Goal: Task Accomplishment & Management: Manage account settings

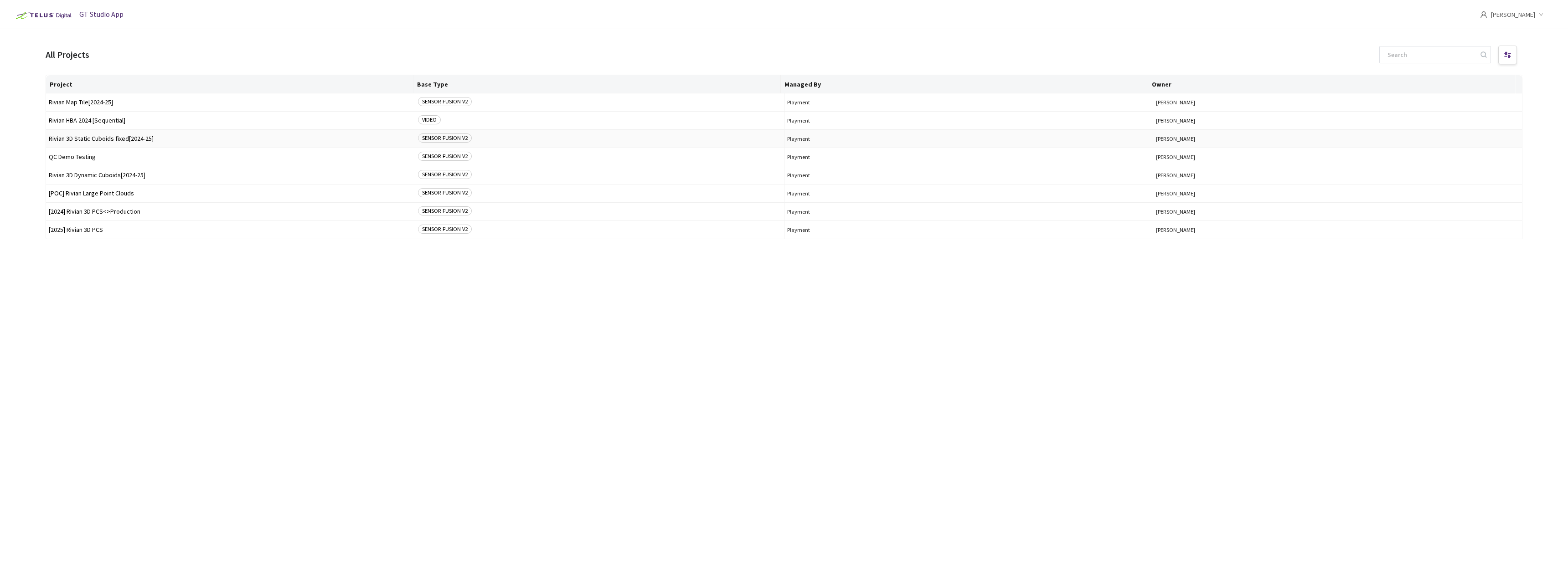
click at [124, 140] on span "Rivian 3D Static Cuboids fixed[2024-25]" at bounding box center [230, 139] width 363 height 7
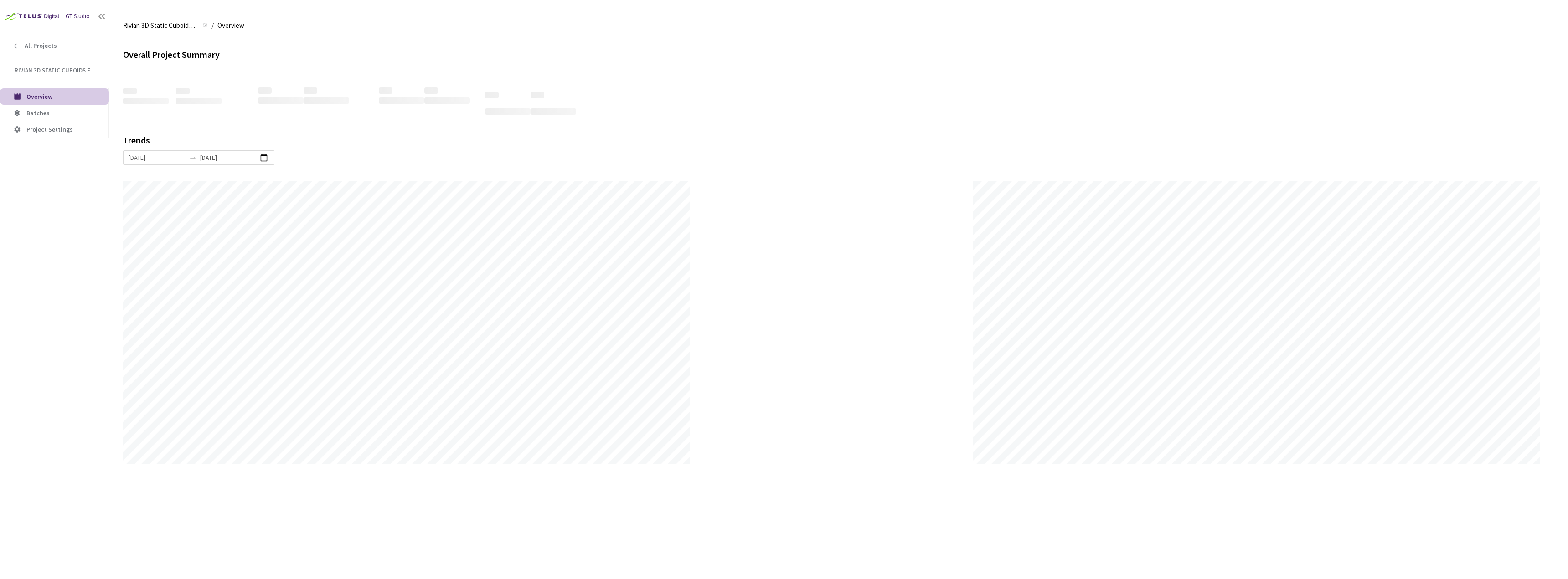
scroll to position [579, 1568]
click at [55, 109] on span "Batches" at bounding box center [64, 113] width 75 height 7
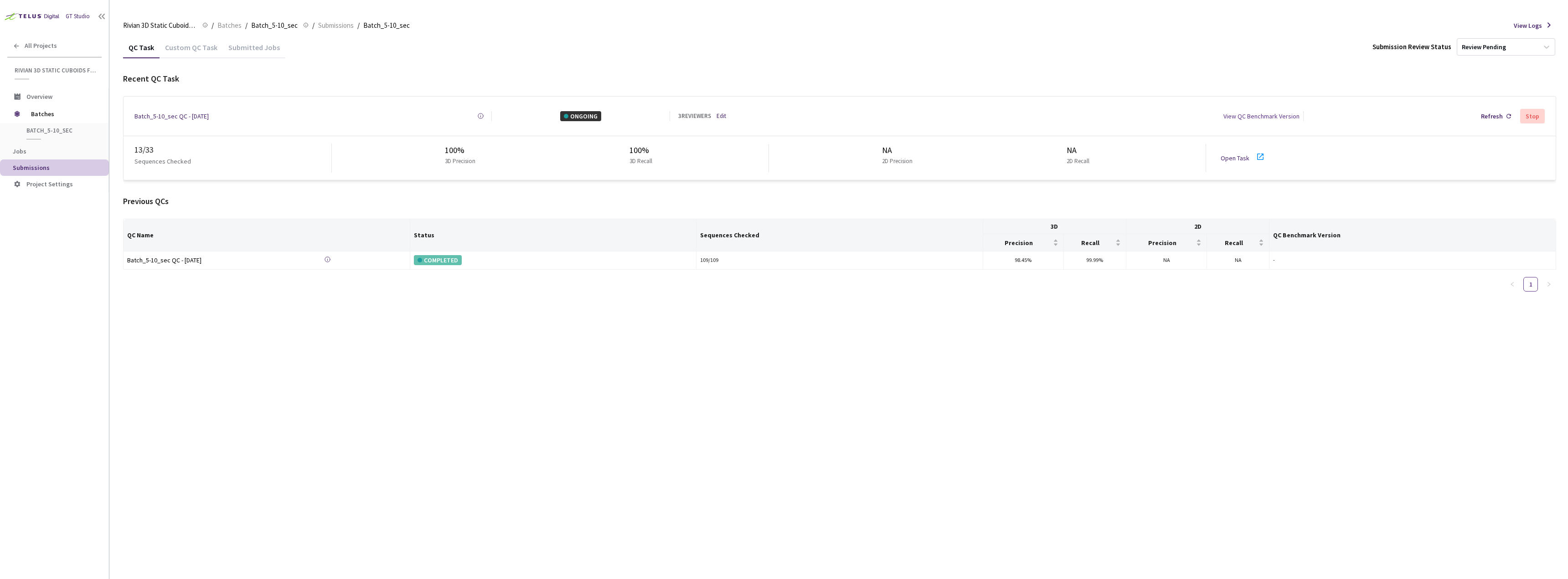
click at [1233, 160] on div "Open Task" at bounding box center [1245, 158] width 50 height 14
click at [1367, 112] on div "Refresh Stop" at bounding box center [1426, 116] width 237 height 17
click at [725, 114] on link "Edit" at bounding box center [721, 116] width 9 height 9
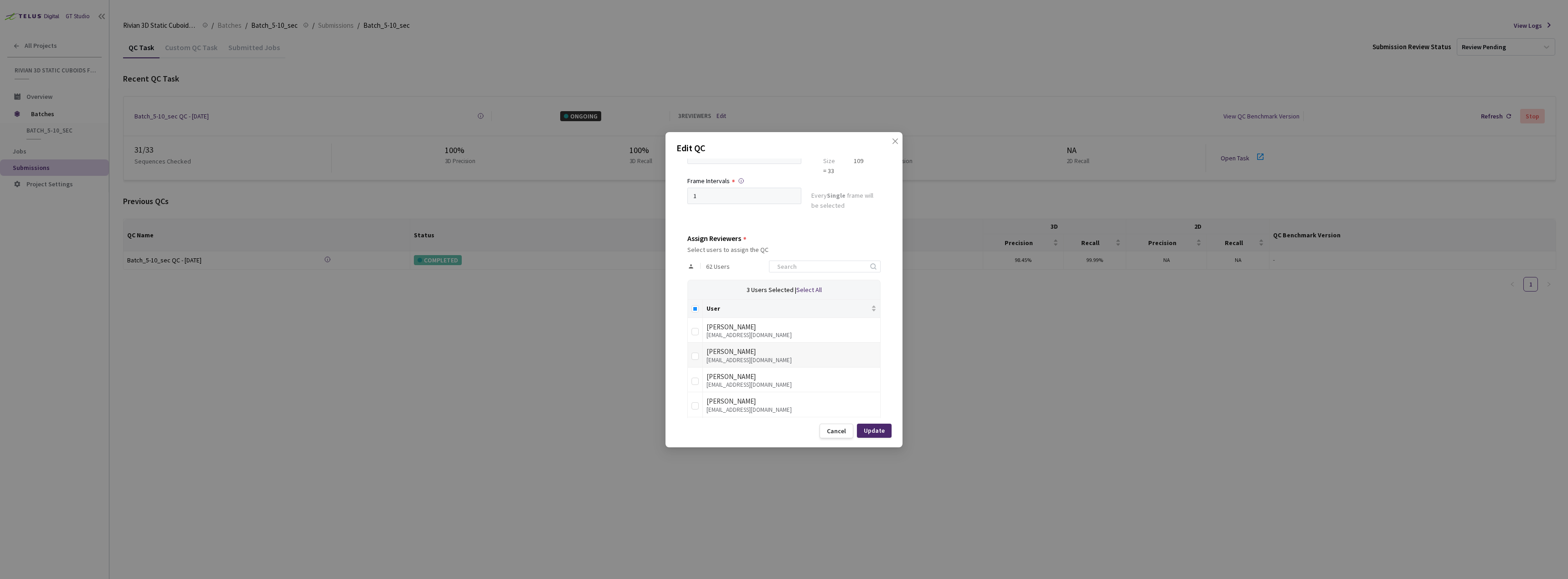
scroll to position [137, 0]
click at [699, 258] on th at bounding box center [695, 261] width 15 height 18
click at [695, 261] on input "Select all" at bounding box center [695, 262] width 7 height 7
checkbox input "true"
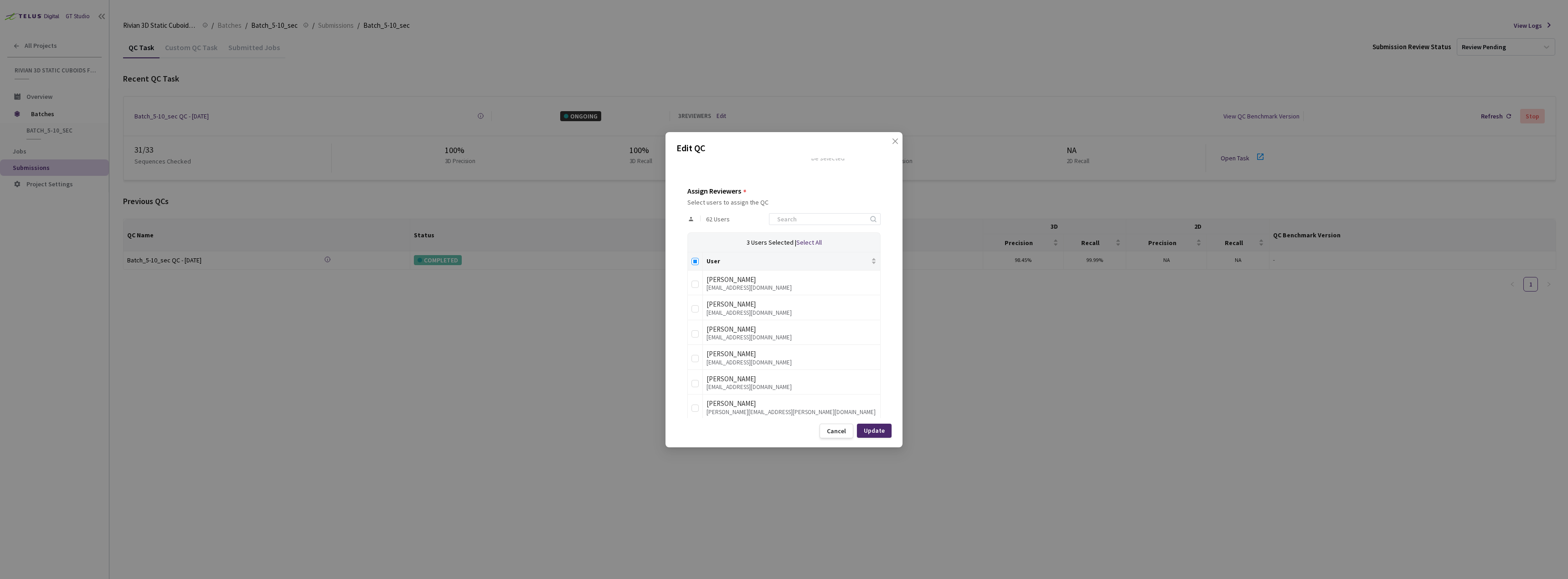
checkbox input "true"
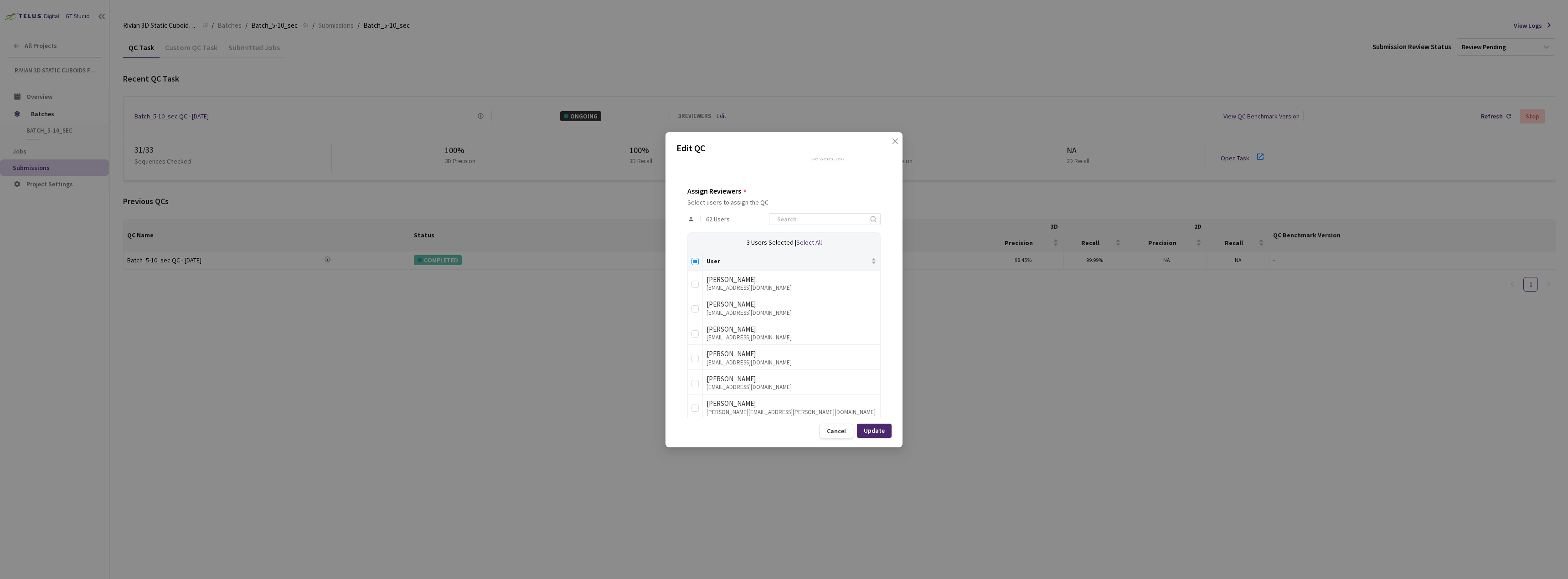
checkbox input "true"
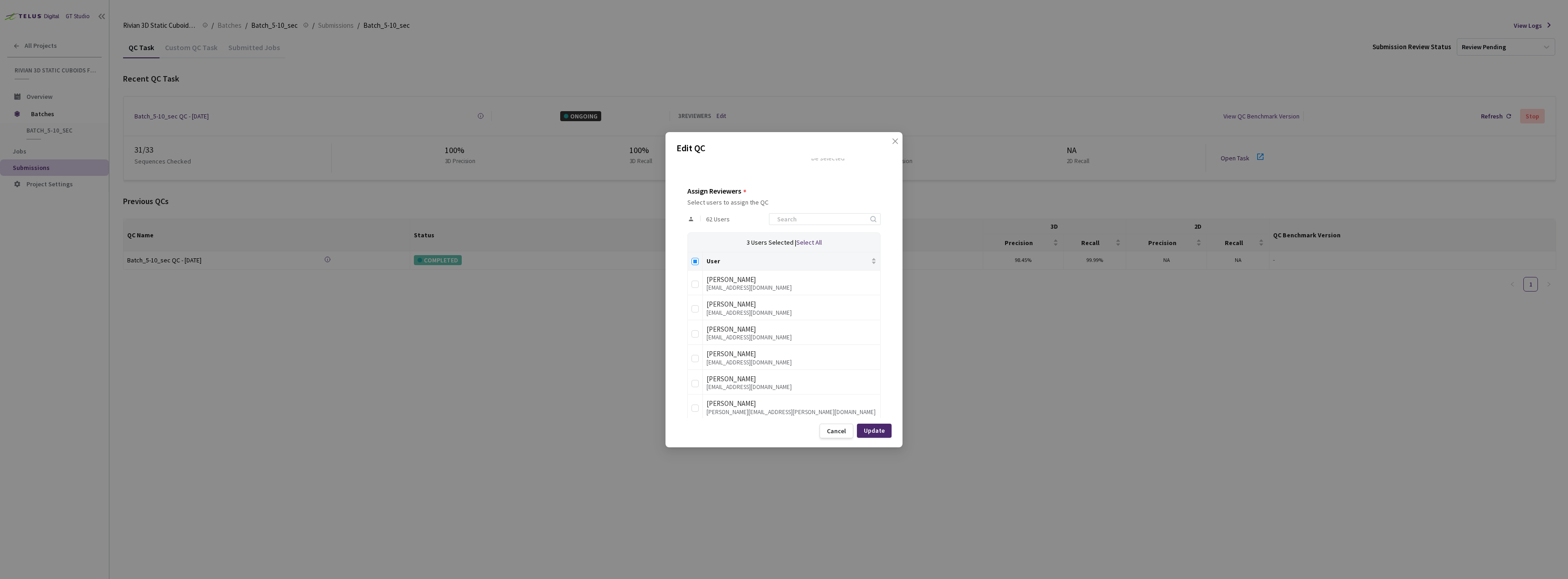
checkbox input "true"
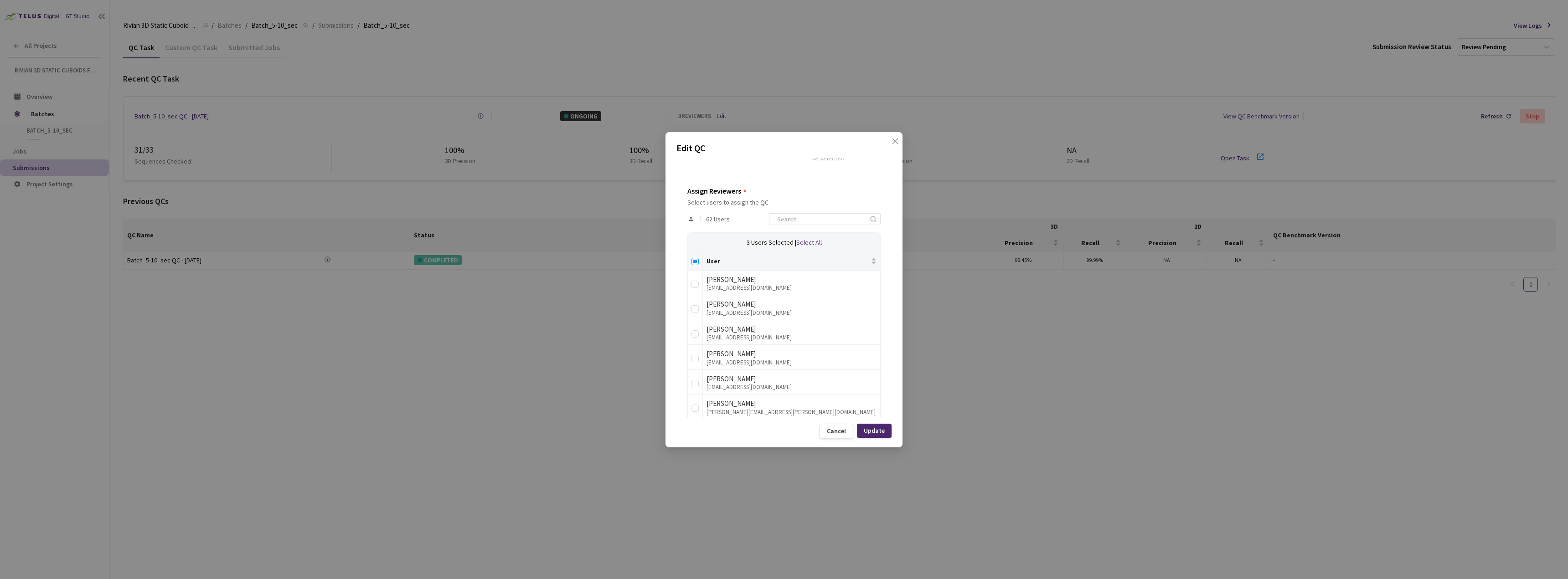
checkbox input "true"
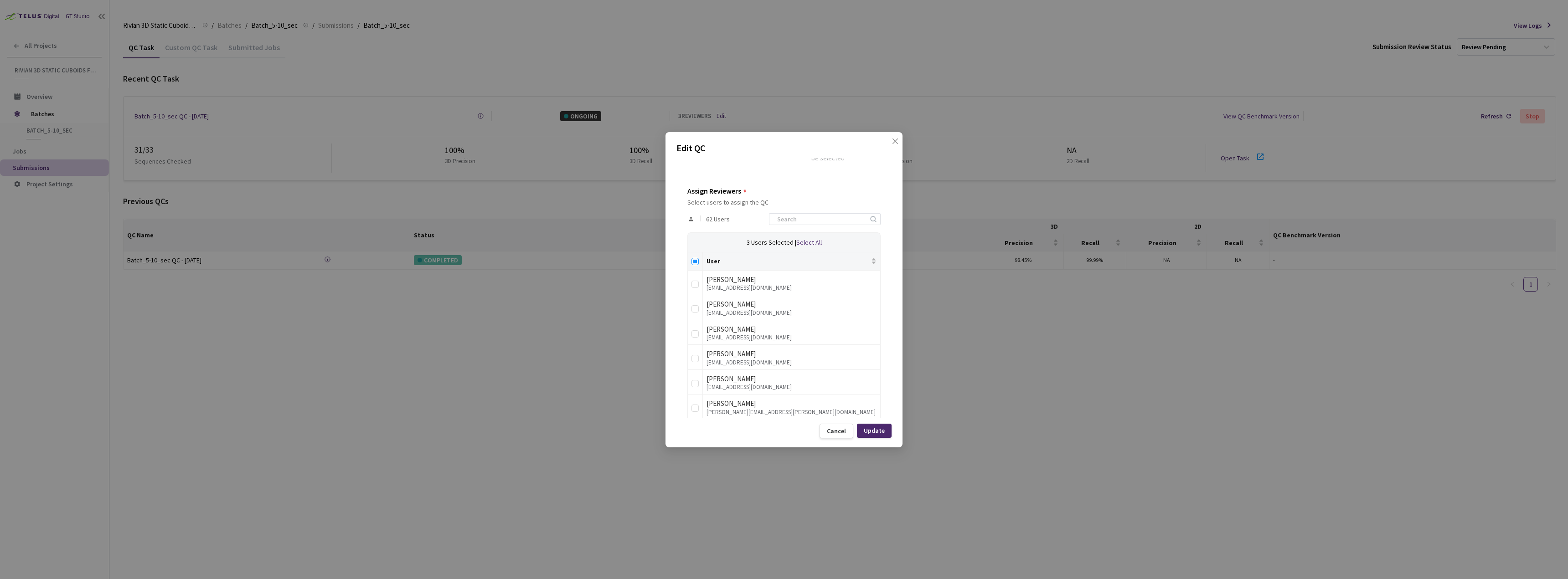
checkbox input "true"
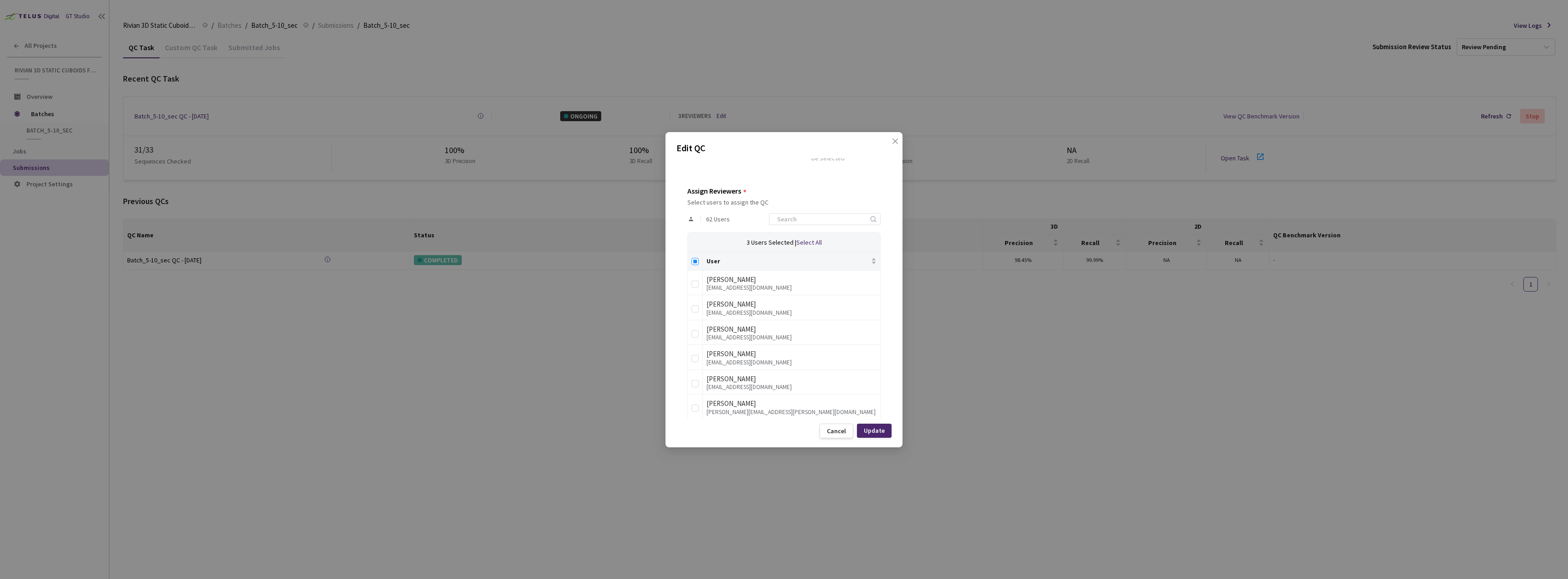
checkbox input "true"
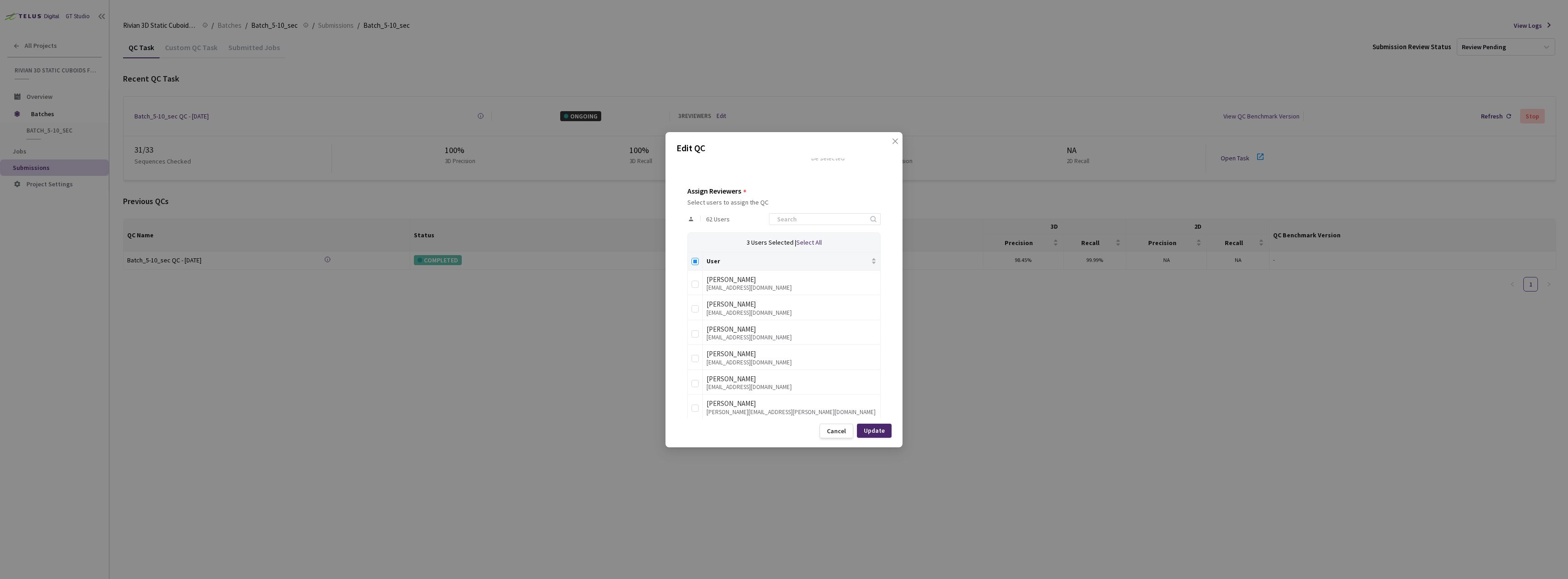
checkbox input "true"
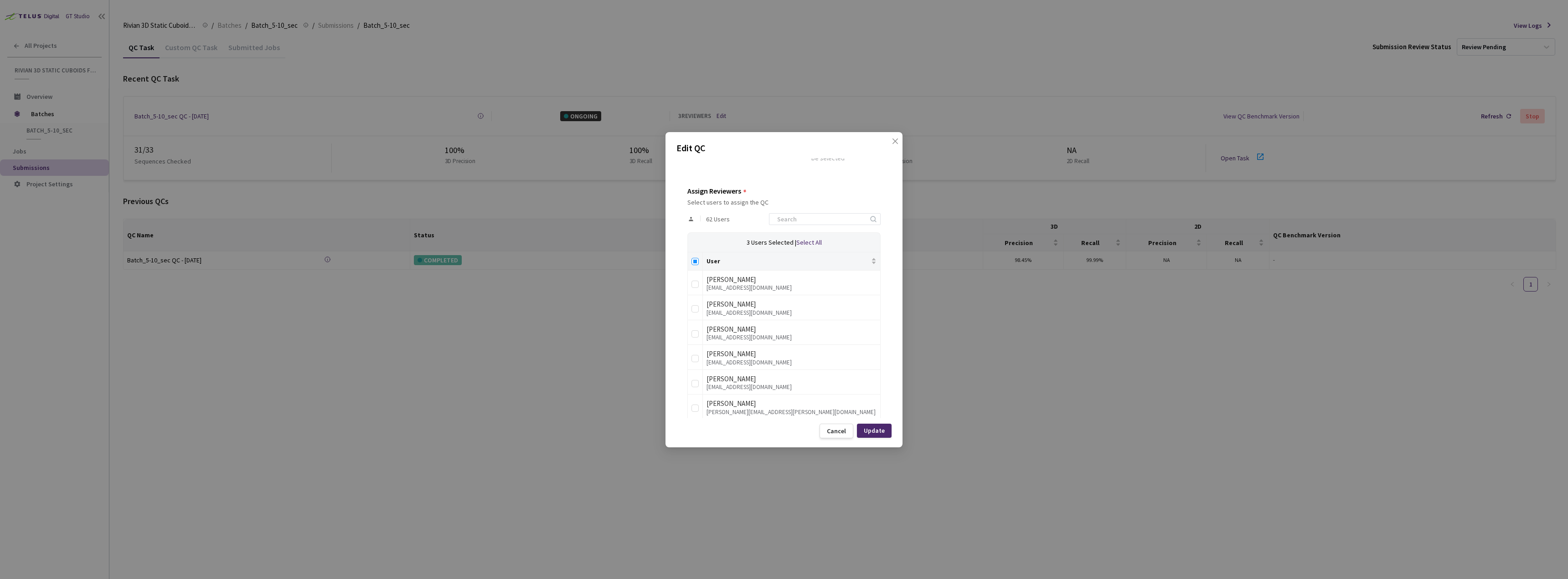
checkbox input "true"
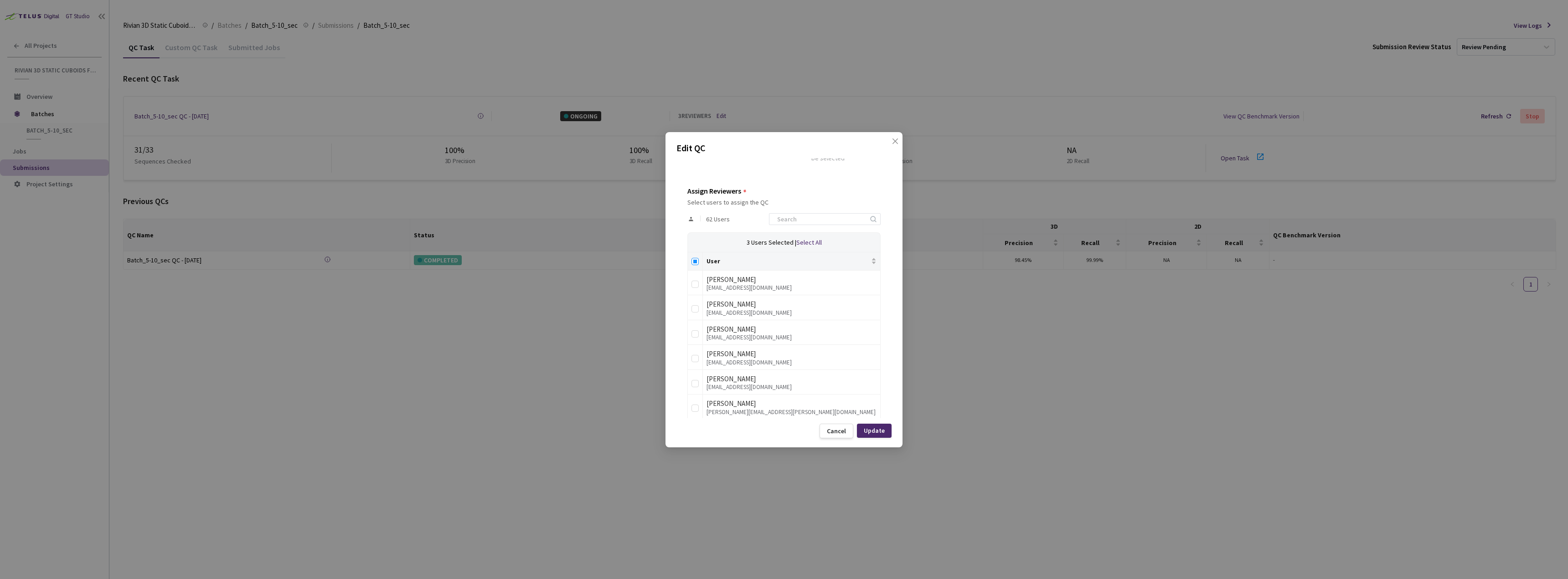
checkbox input "true"
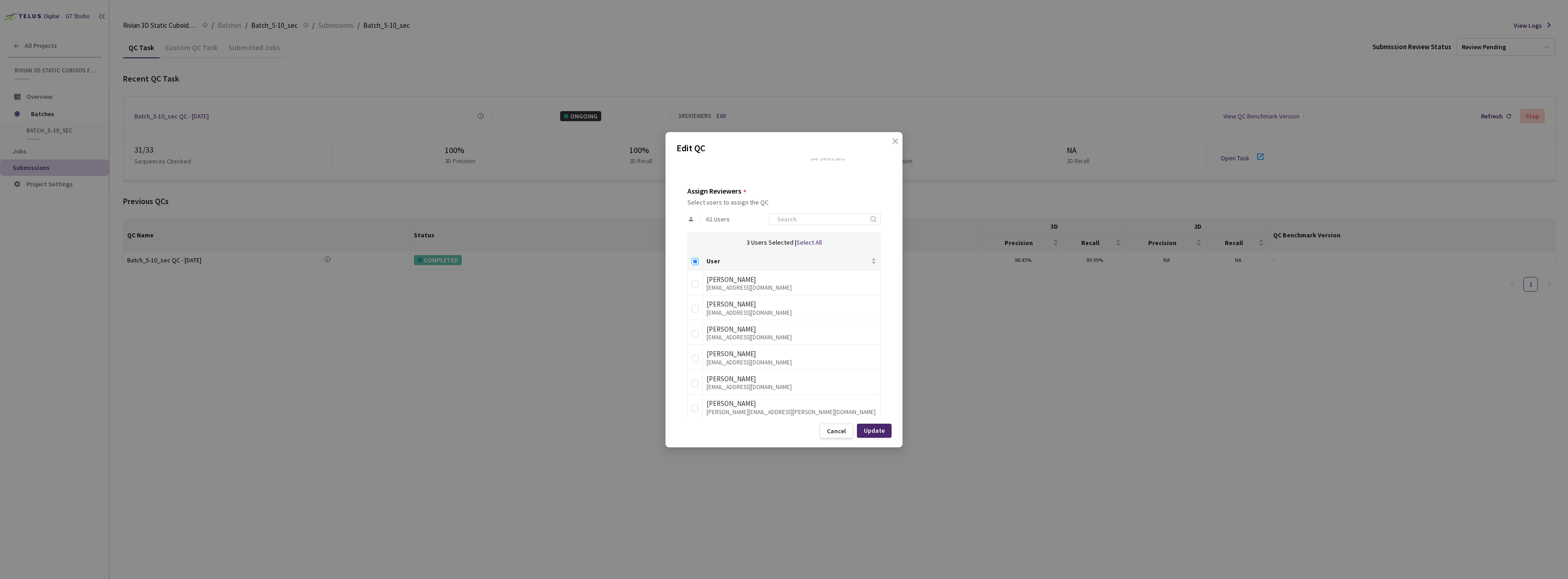
checkbox input "true"
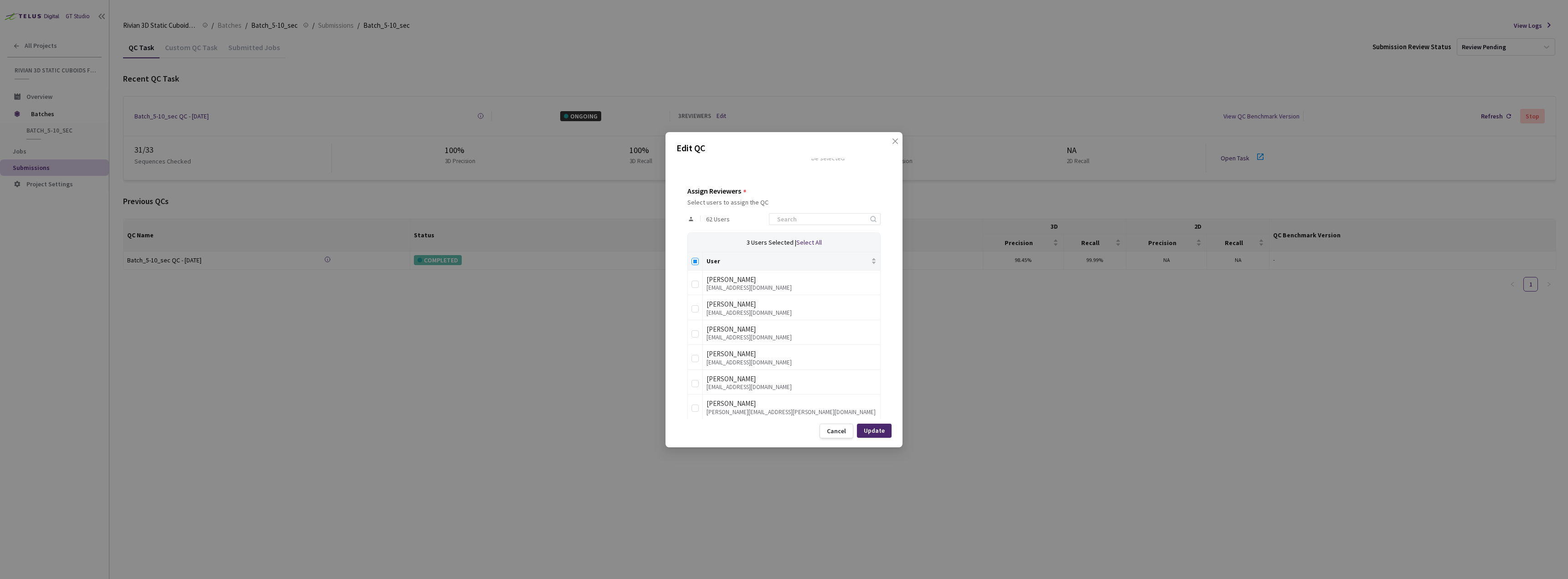
checkbox input "true"
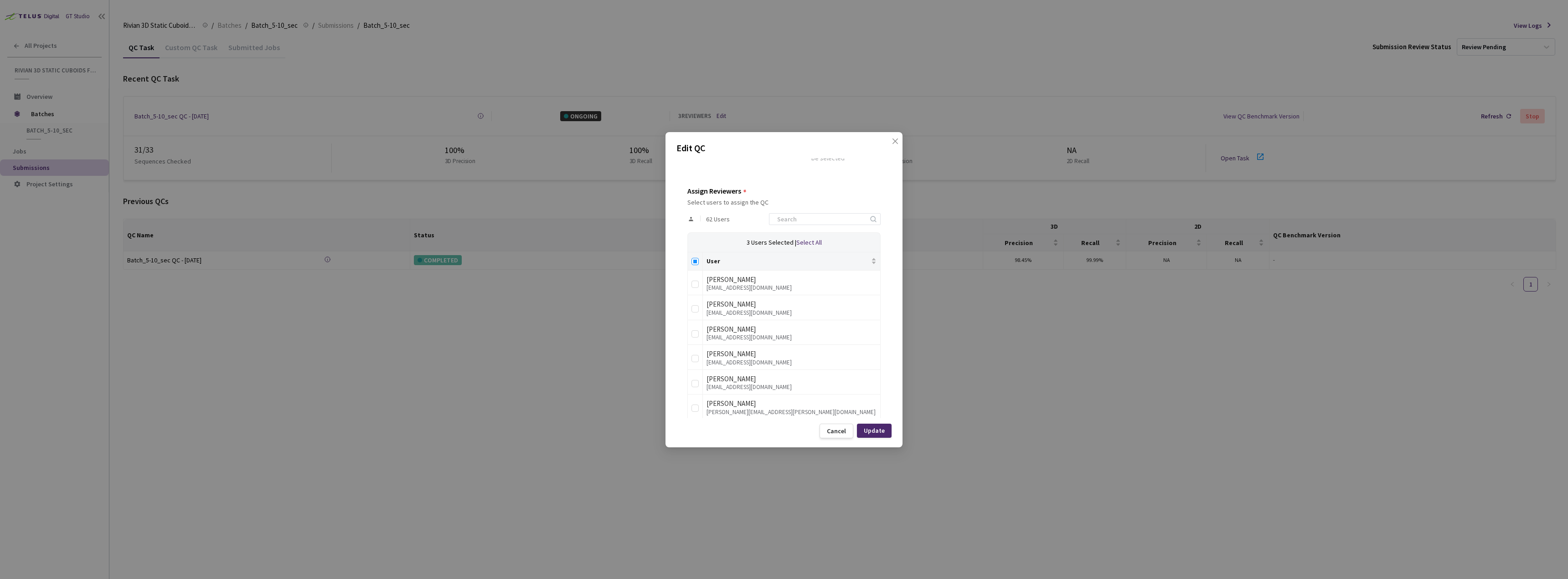
checkbox input "true"
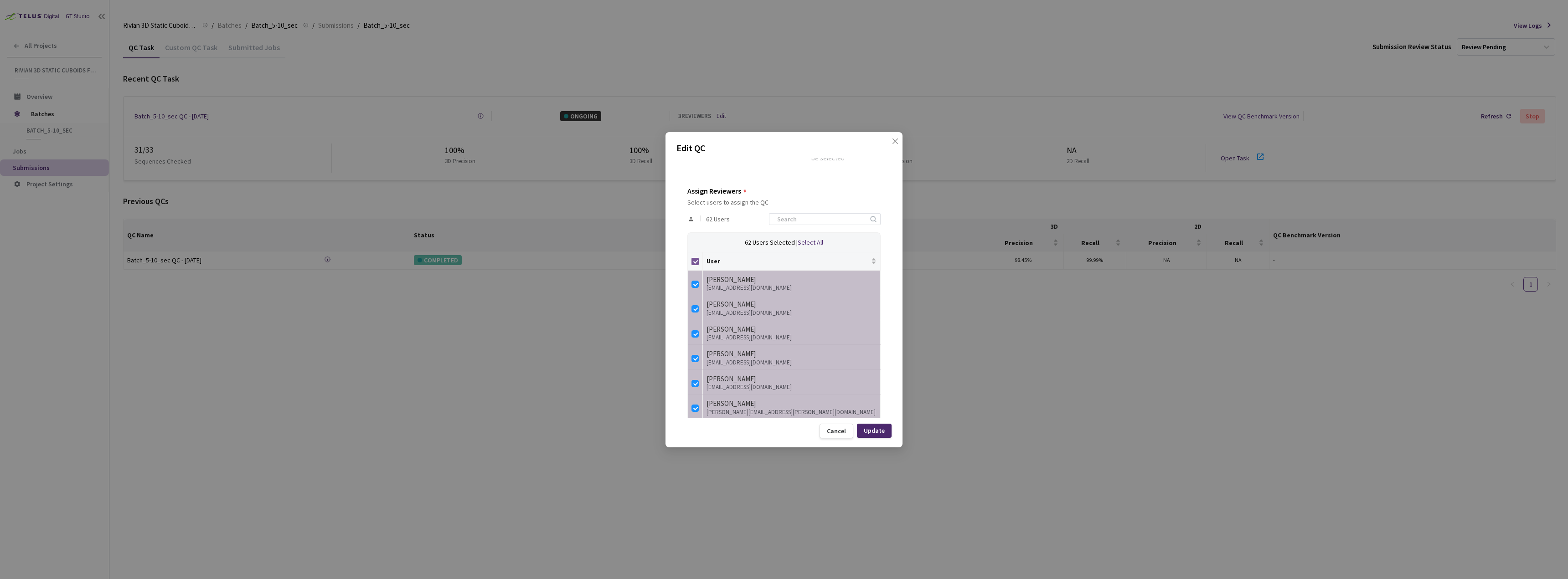
click at [693, 262] on input "Select all" at bounding box center [695, 262] width 7 height 7
checkbox input "false"
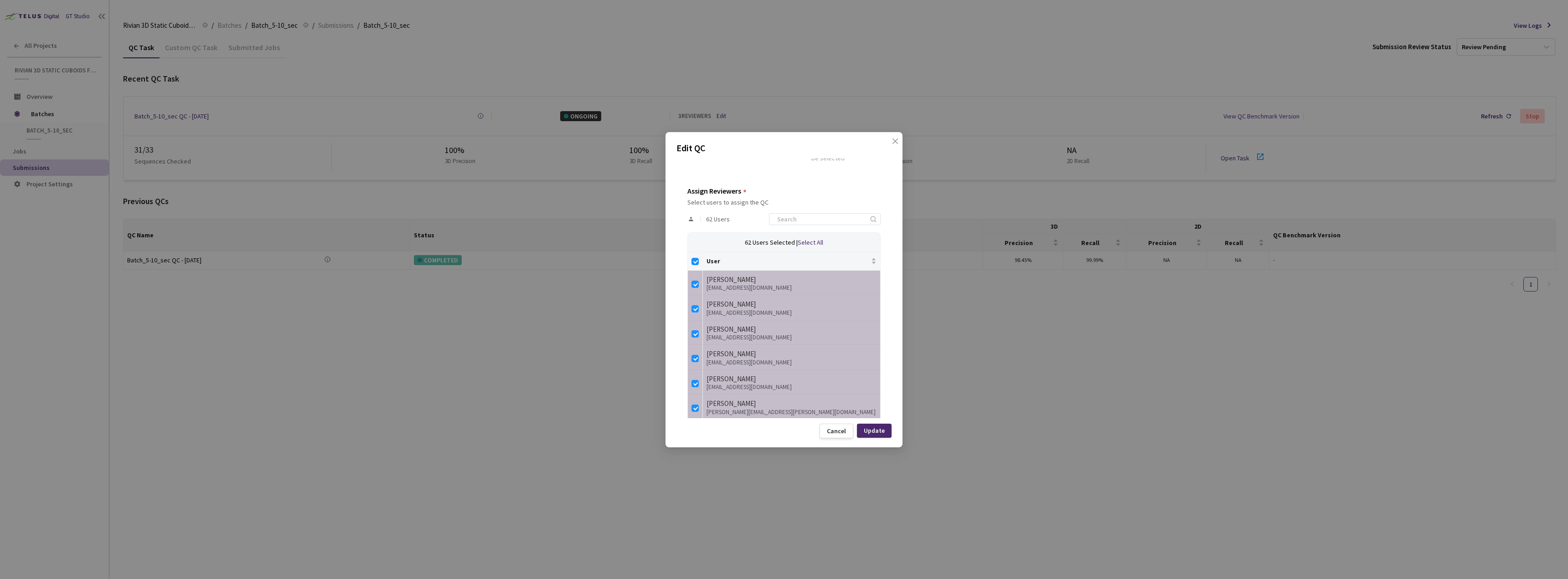
checkbox input "false"
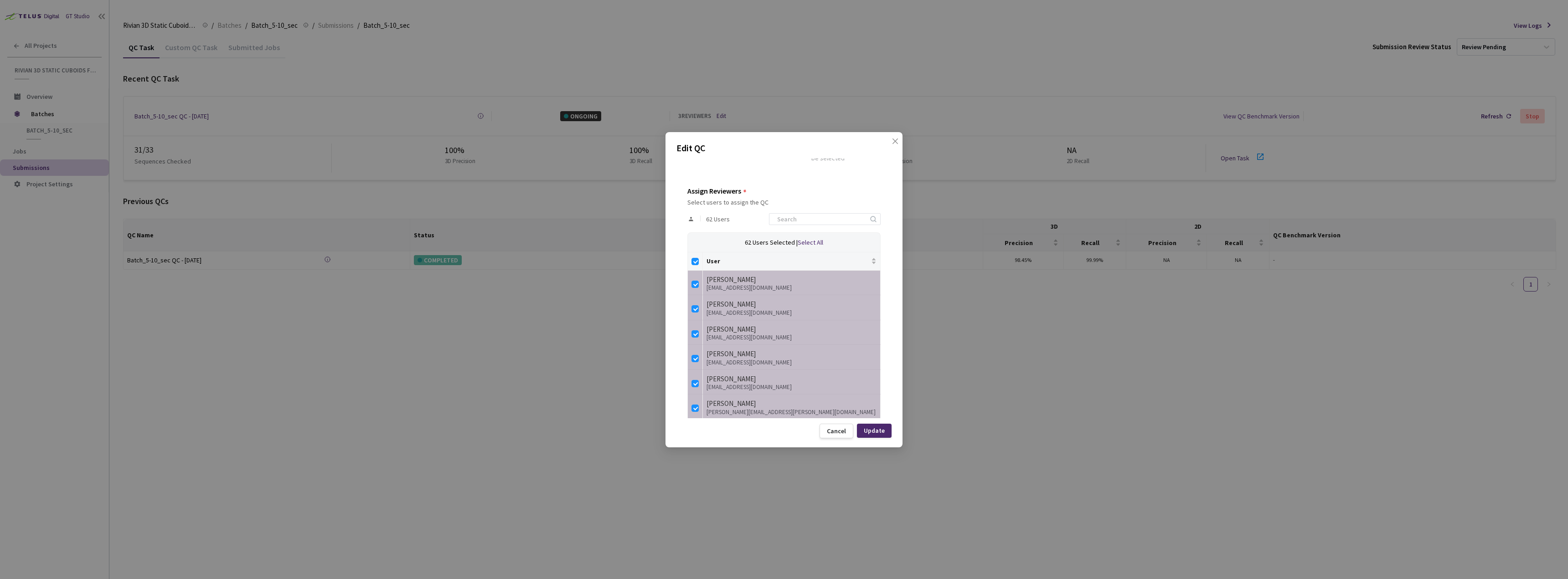
checkbox input "false"
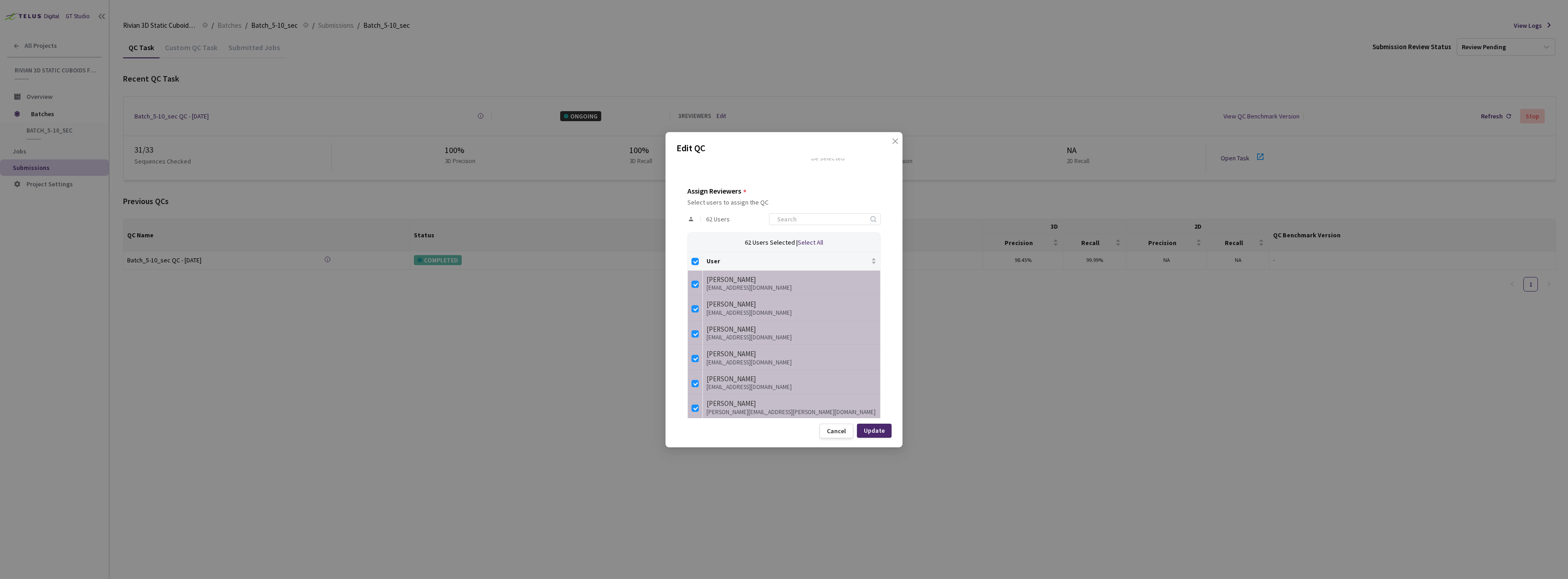
checkbox input "false"
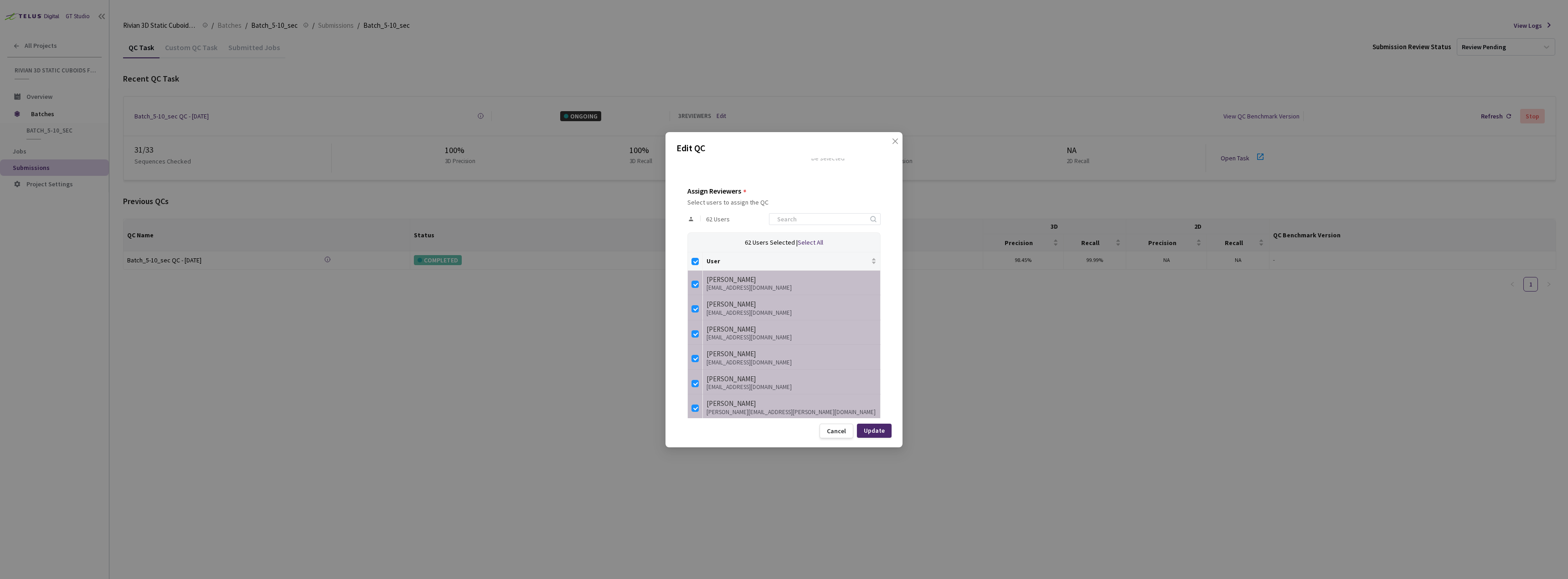
checkbox input "false"
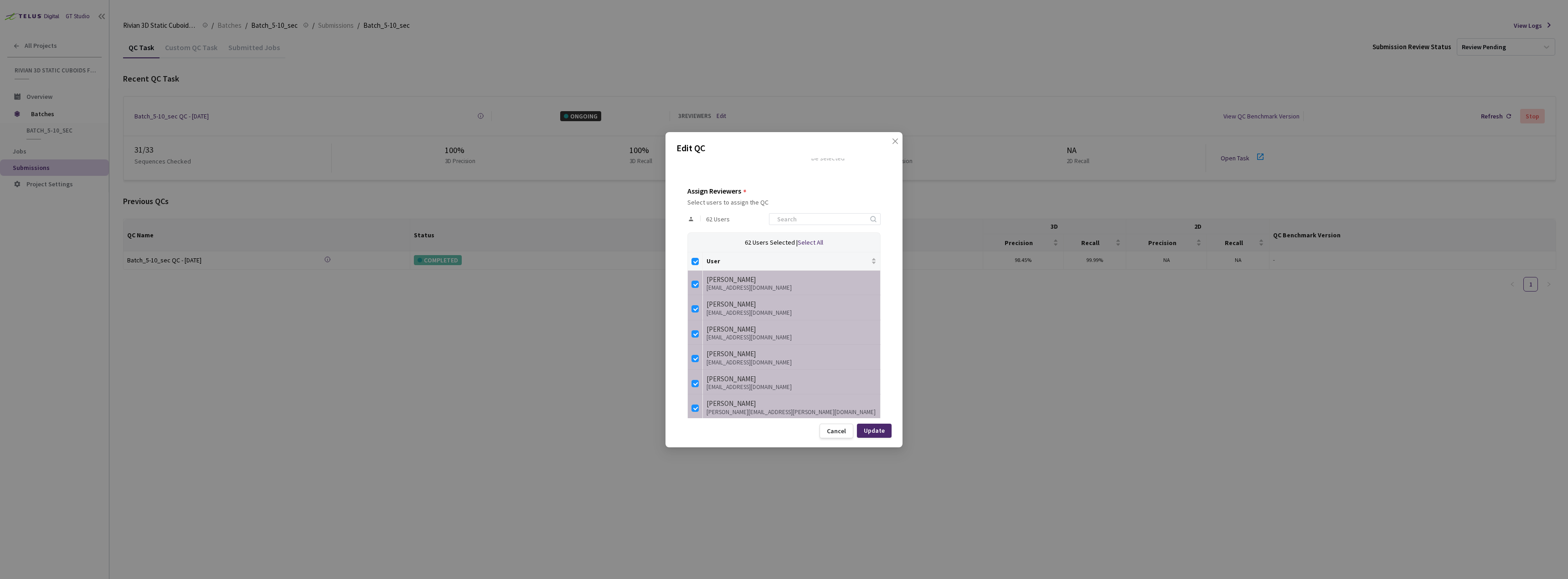
checkbox input "false"
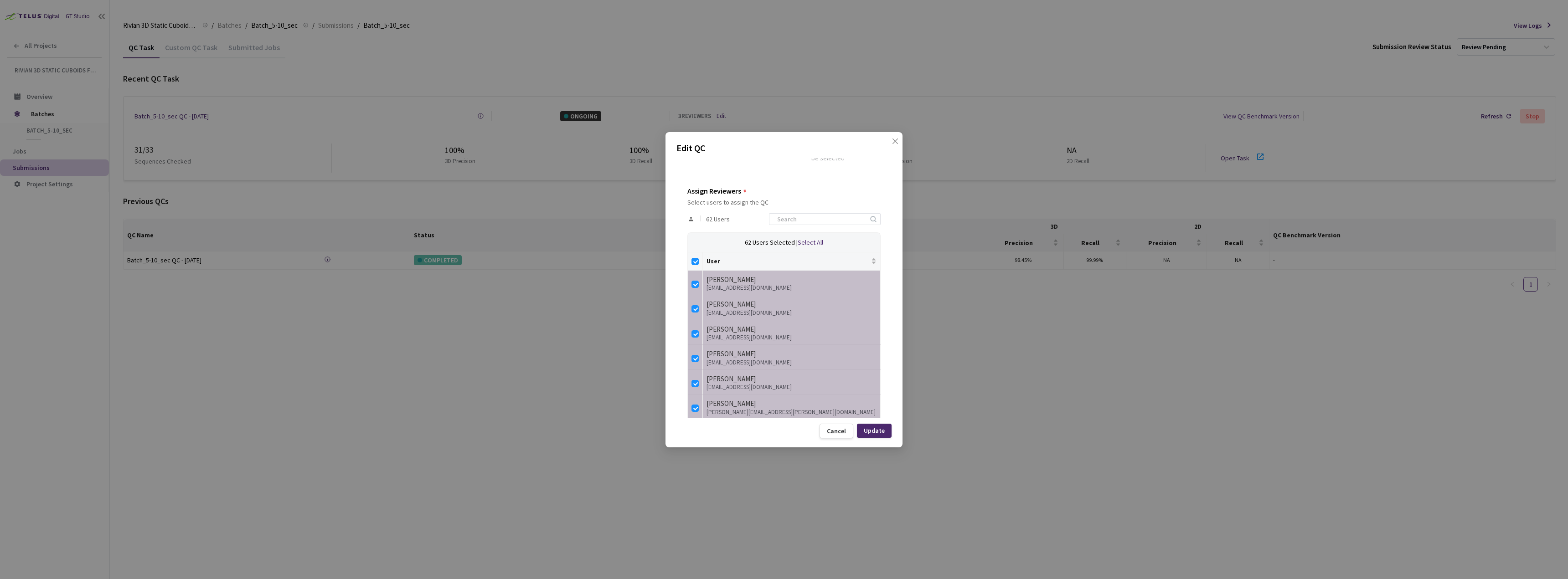
checkbox input "false"
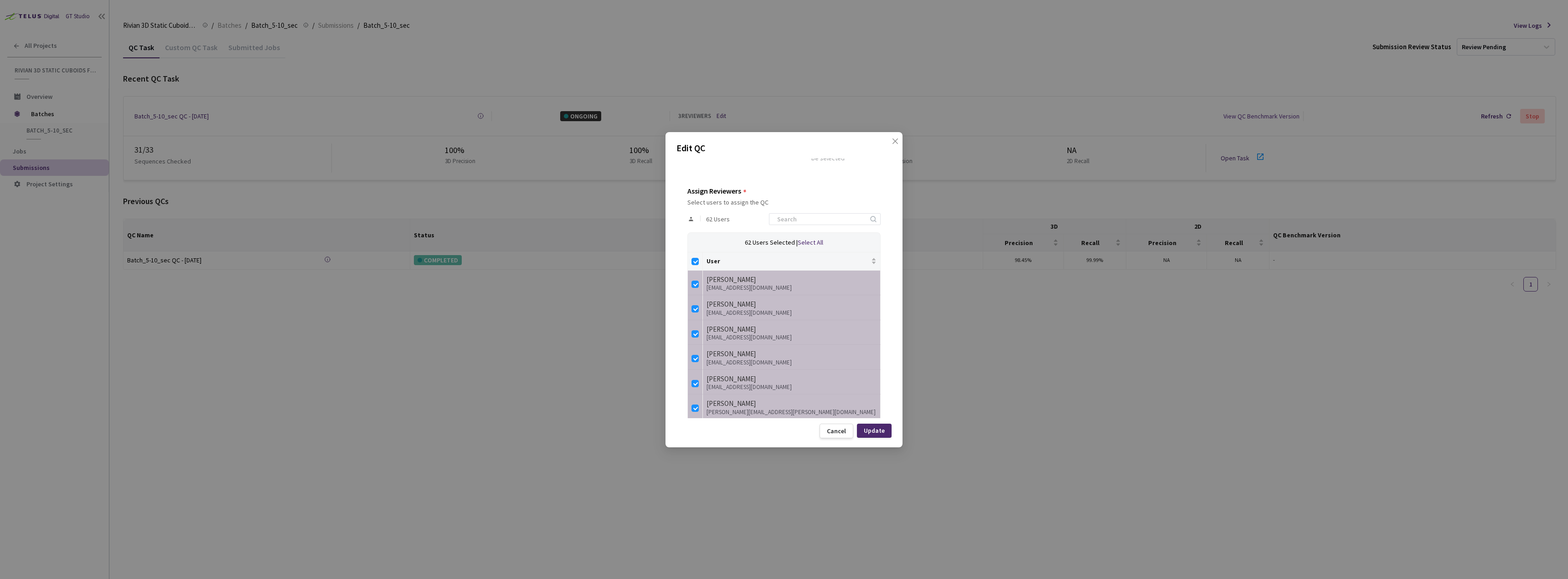
checkbox input "false"
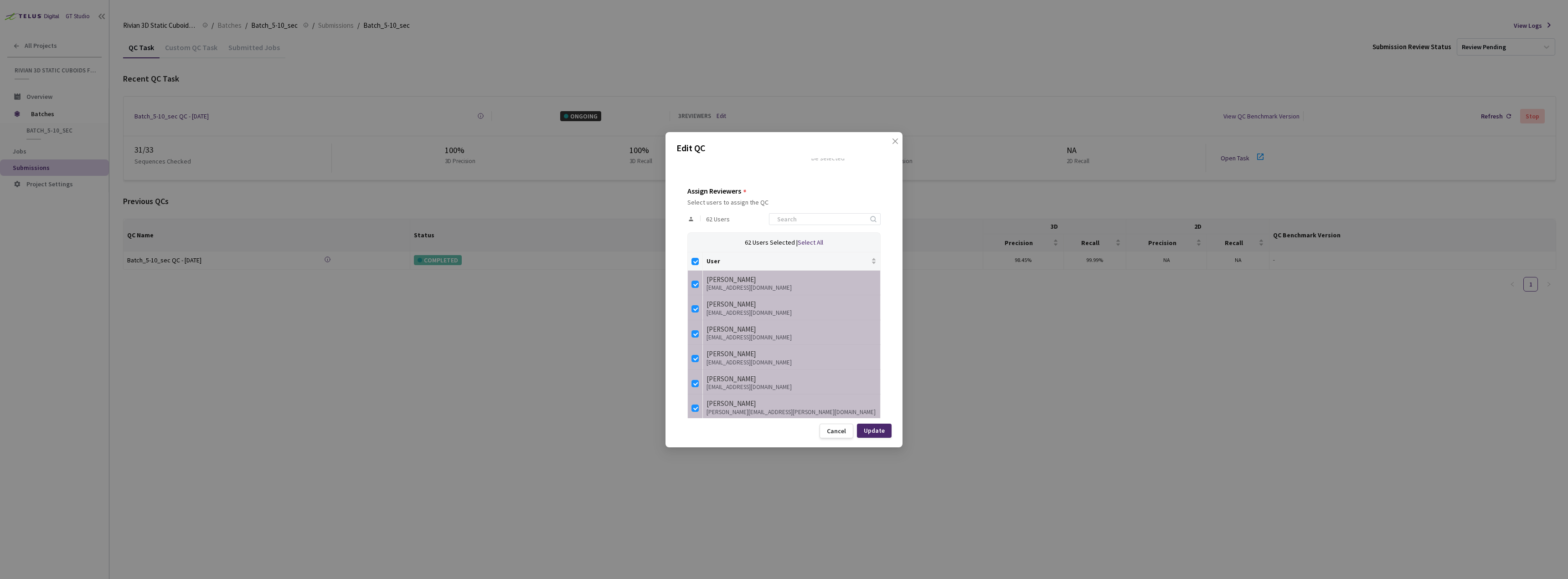
checkbox input "false"
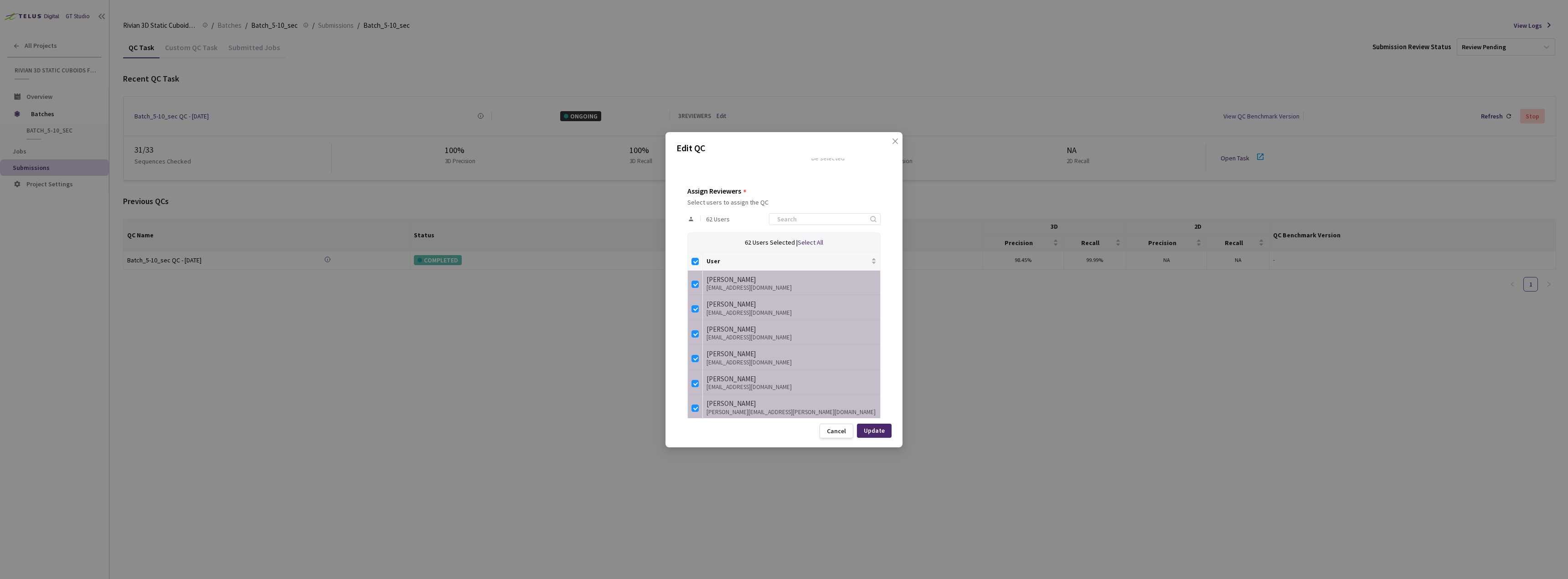
checkbox input "false"
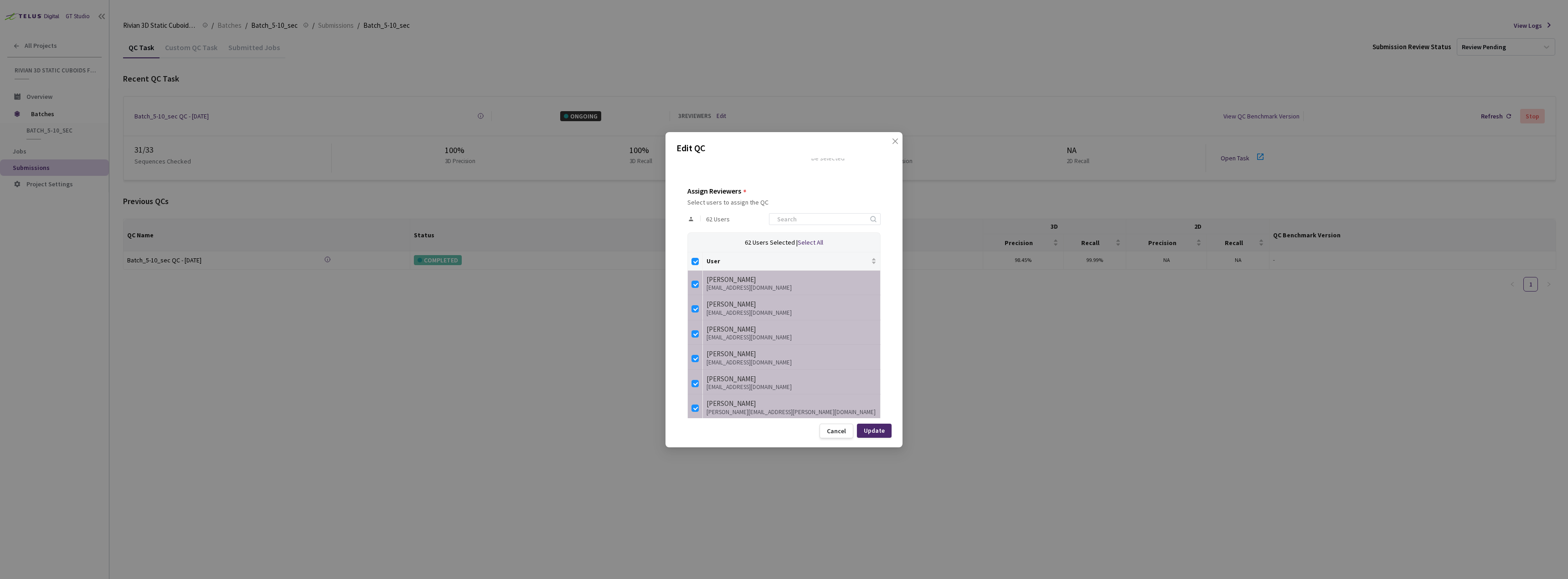
checkbox input "false"
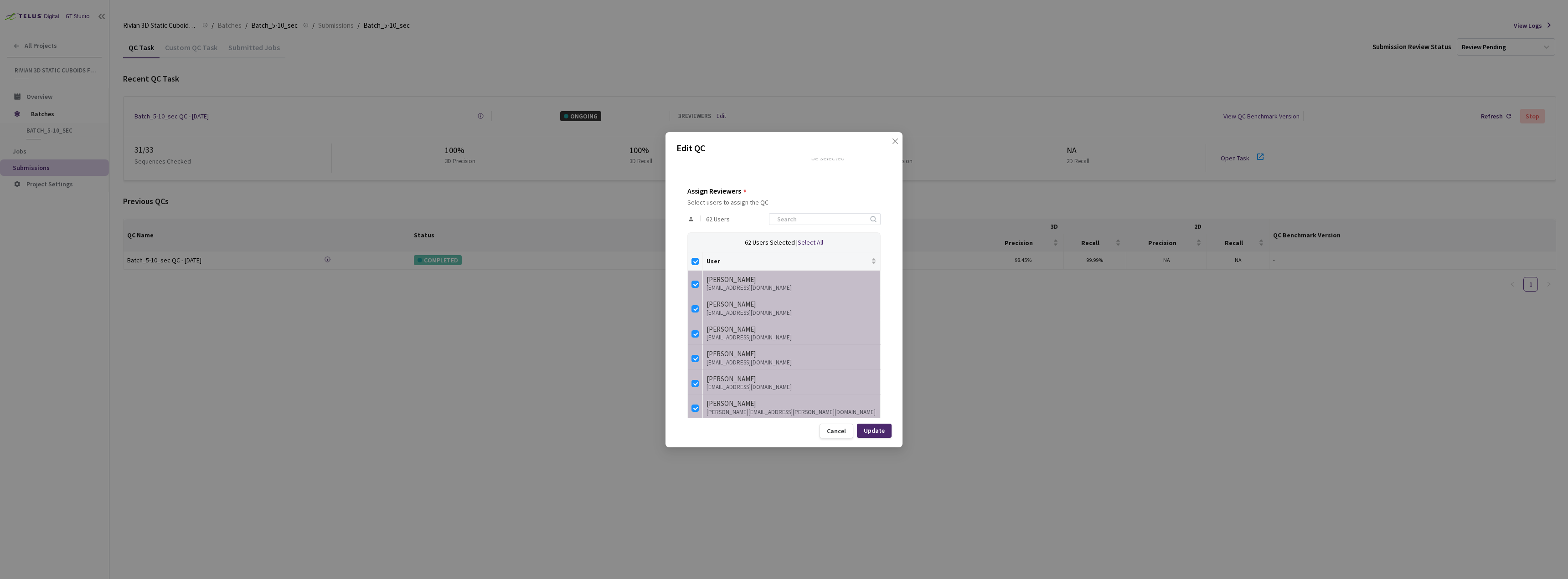
checkbox input "false"
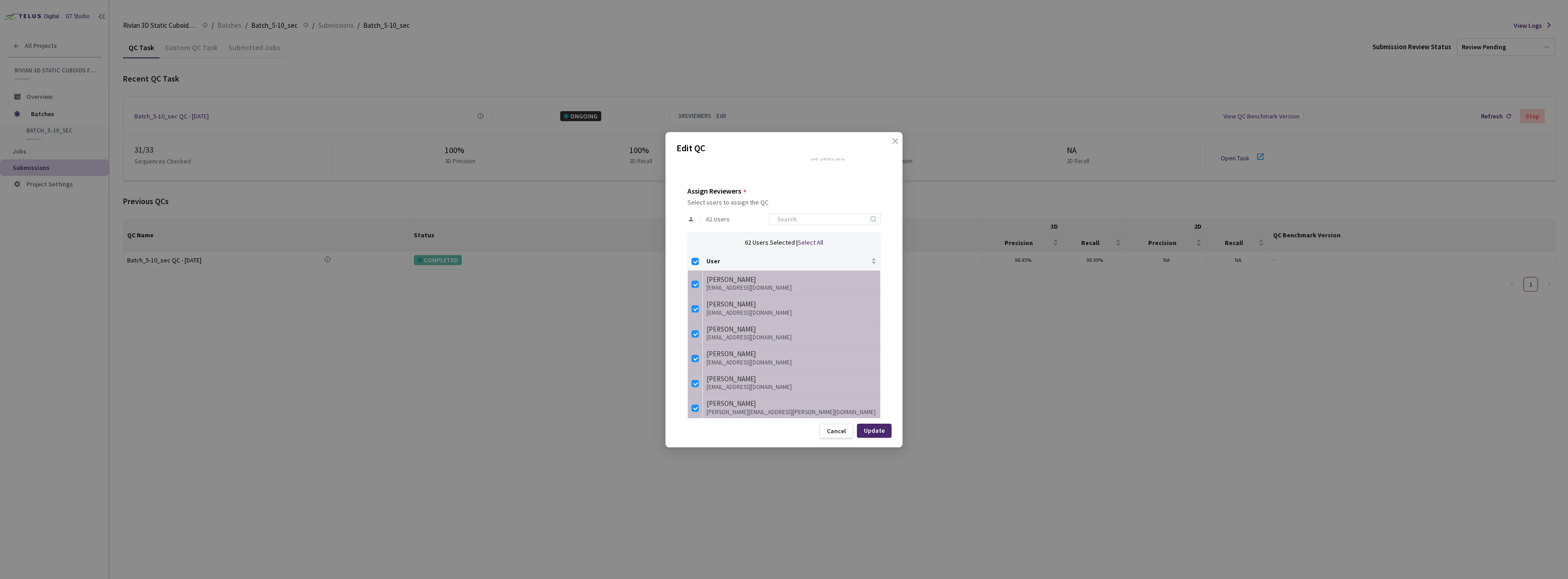
checkbox input "false"
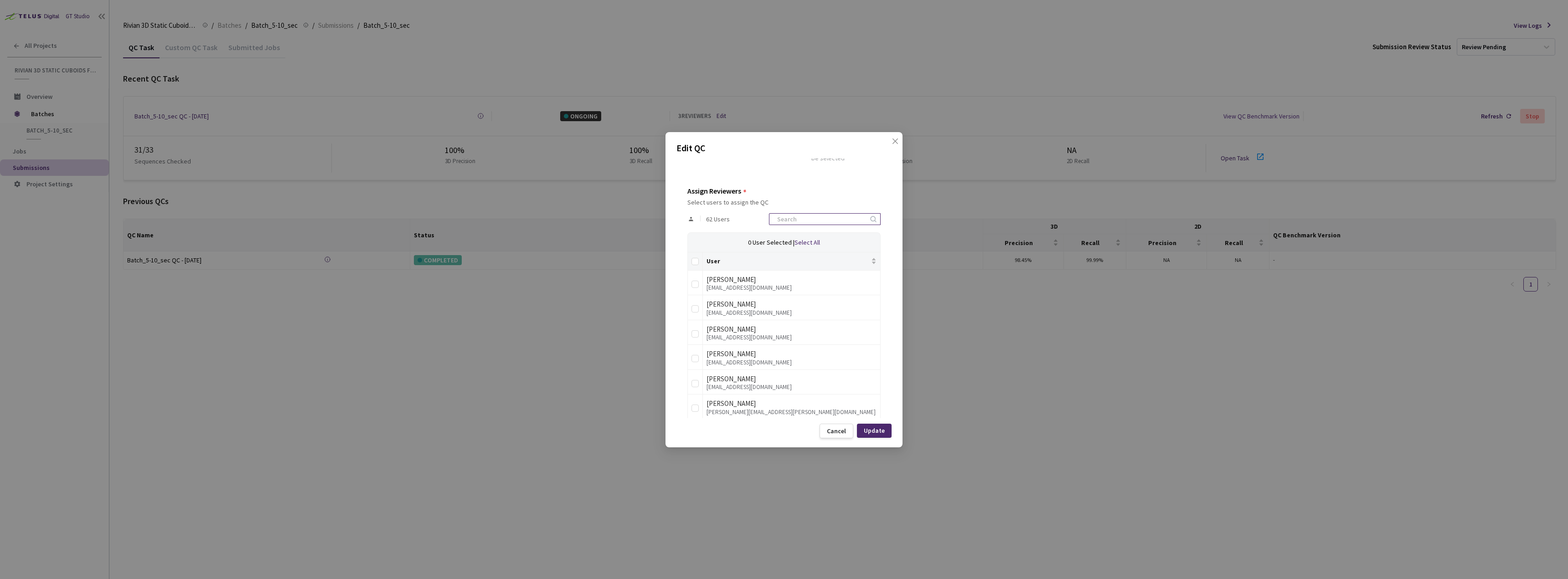
click at [802, 223] on input at bounding box center [820, 219] width 97 height 11
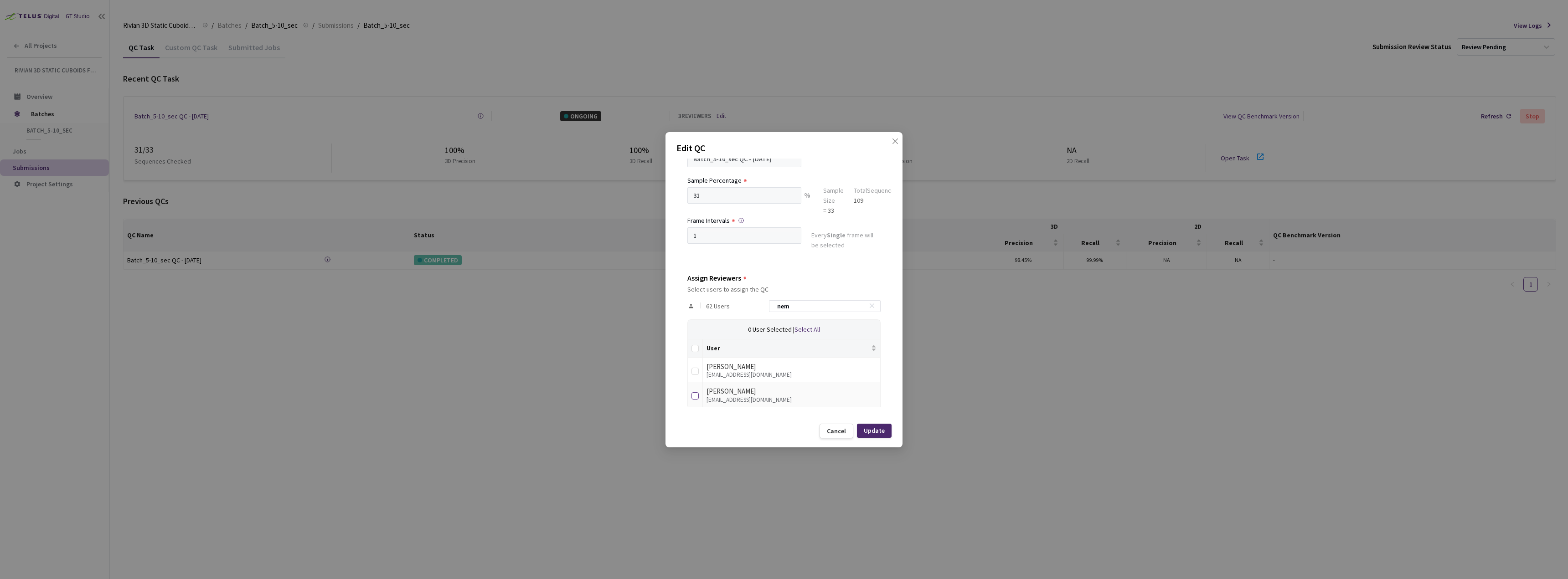
type input "nem"
click at [692, 394] on input "checkbox" at bounding box center [695, 396] width 7 height 7
checkbox input "true"
click at [873, 434] on div "Update" at bounding box center [874, 431] width 21 height 7
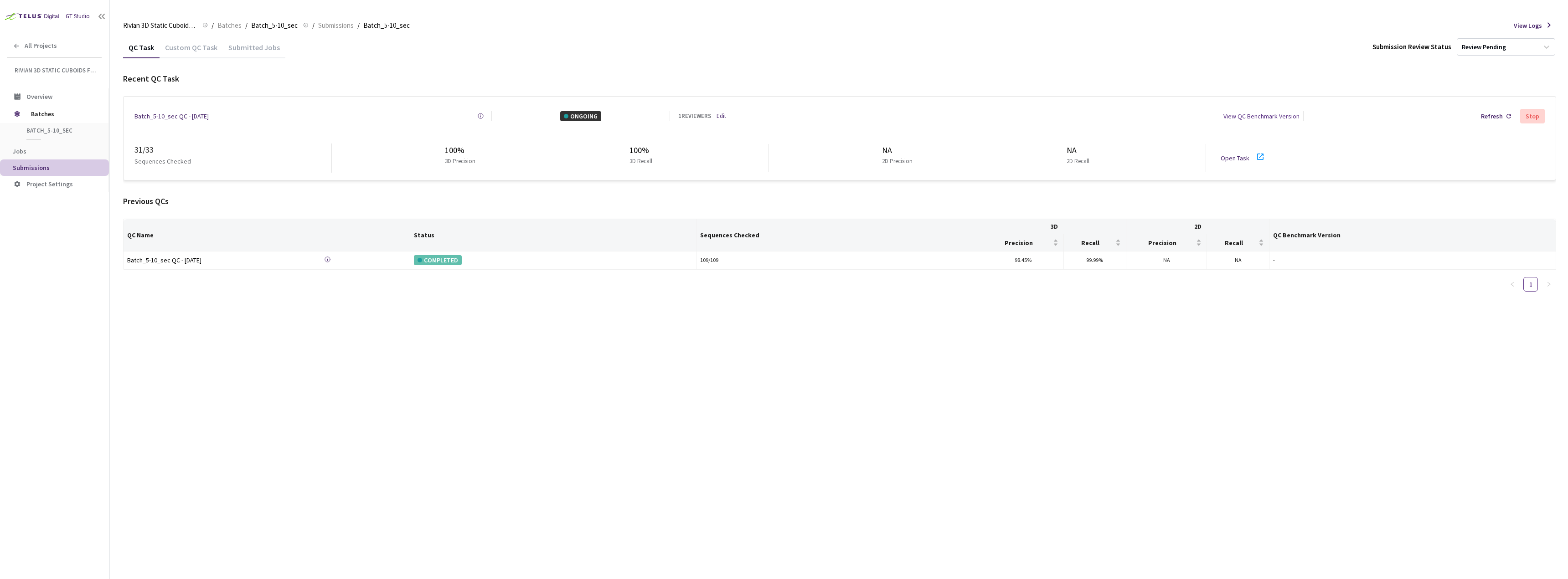
click at [1236, 153] on div "Open Task" at bounding box center [1237, 158] width 34 height 10
click at [1249, 158] on div "Open Task" at bounding box center [1237, 158] width 34 height 10
click at [724, 114] on link "Edit" at bounding box center [721, 116] width 9 height 9
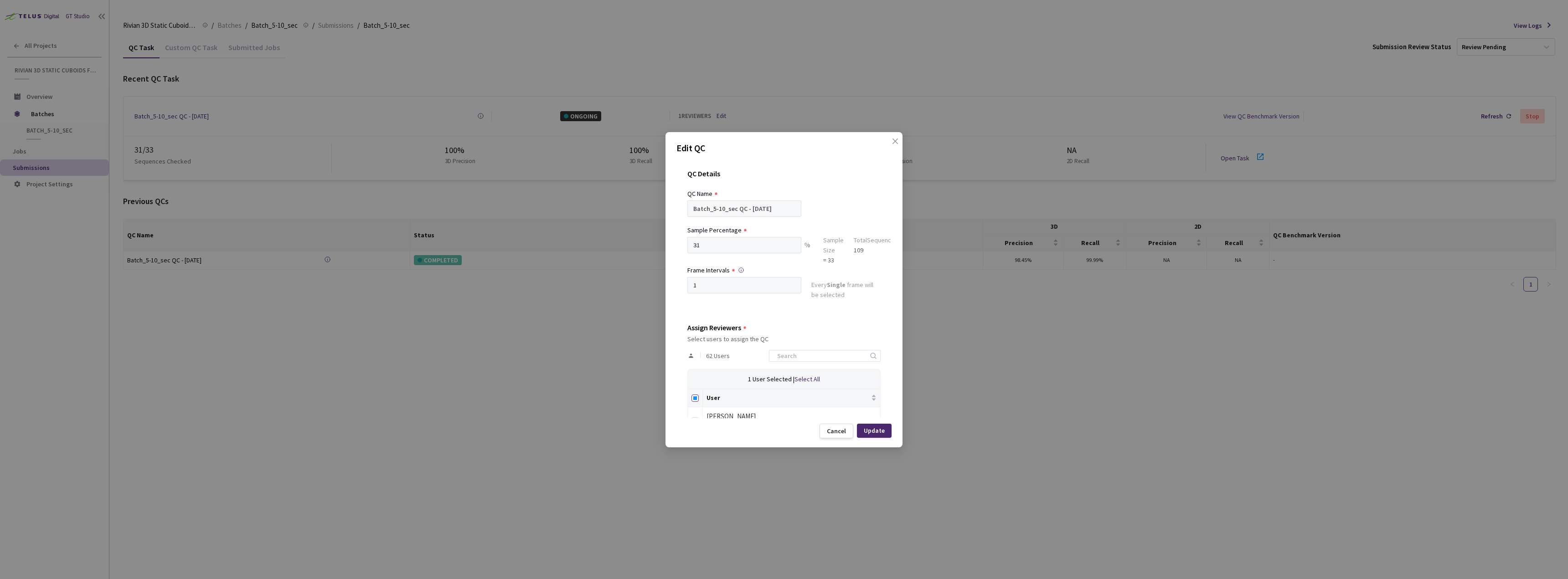
click at [692, 399] on input "Select all" at bounding box center [695, 398] width 7 height 7
checkbox input "true"
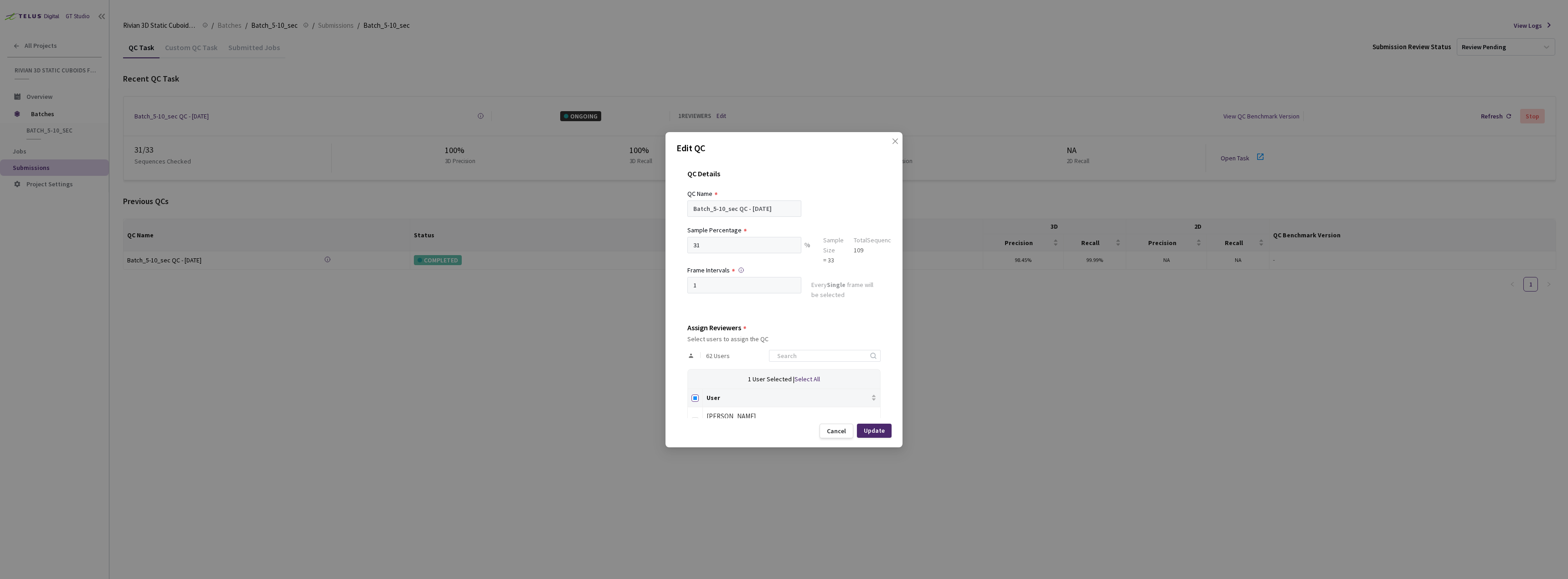
checkbox input "true"
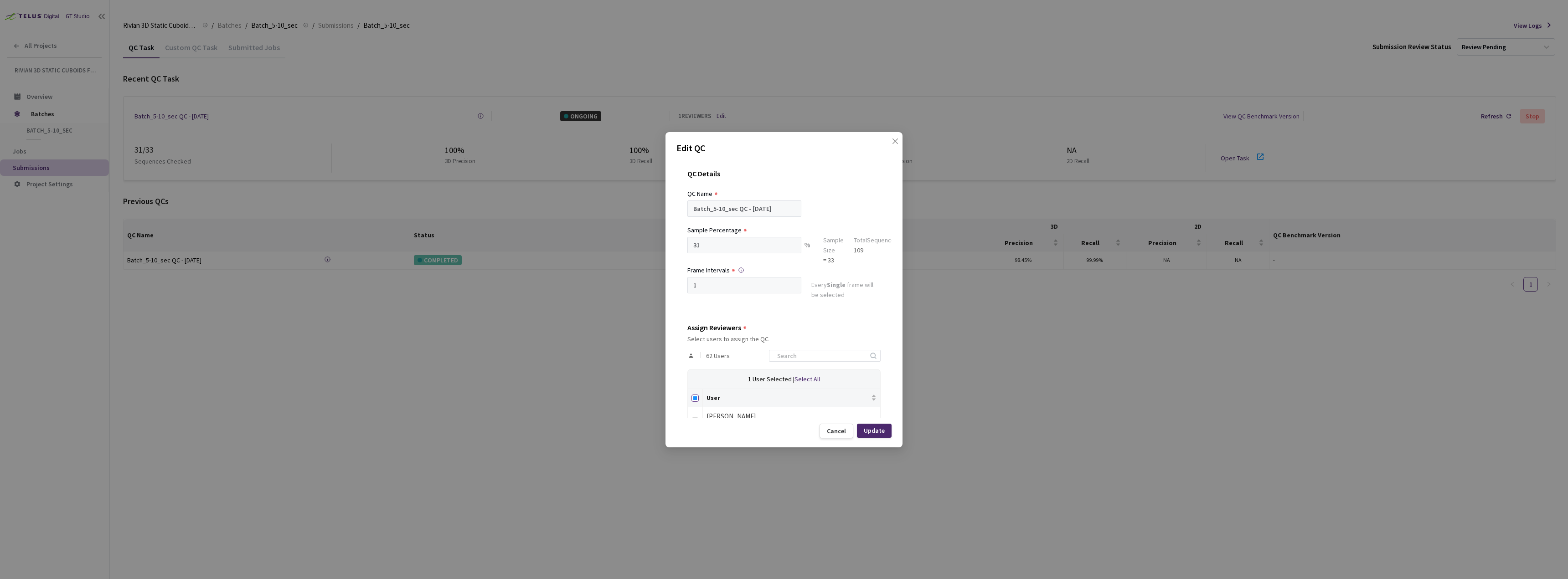
checkbox input "true"
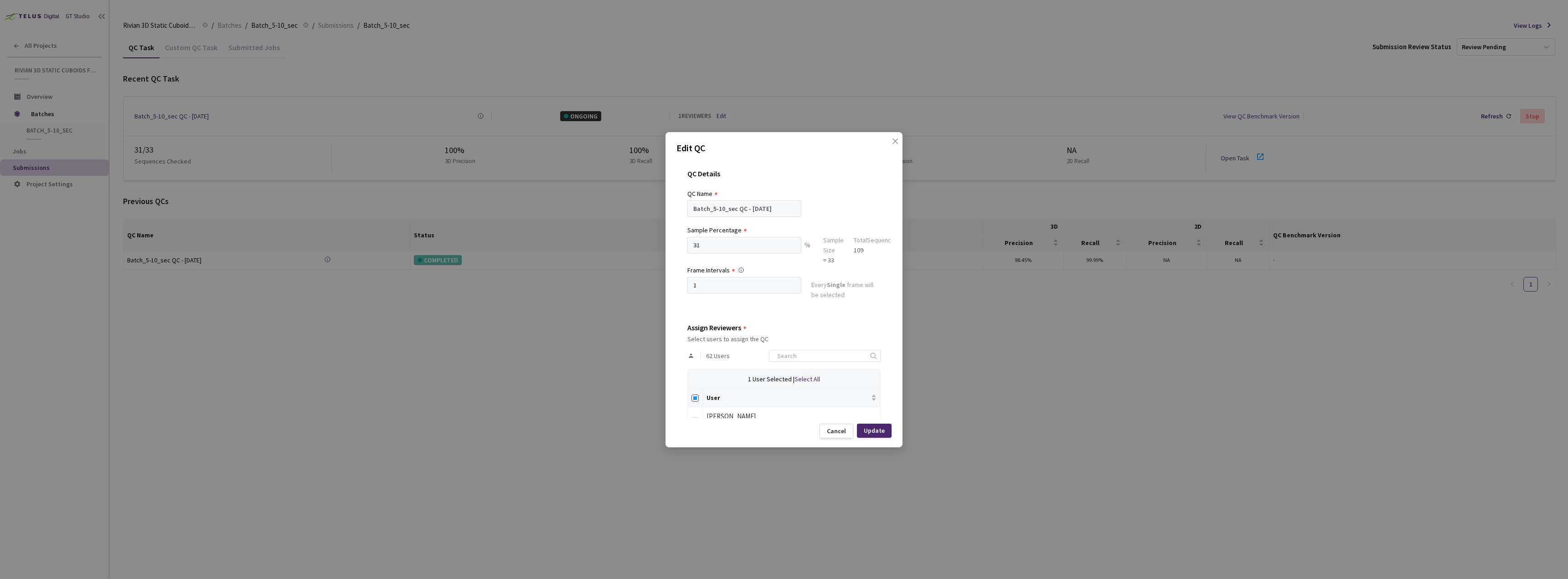
checkbox input "true"
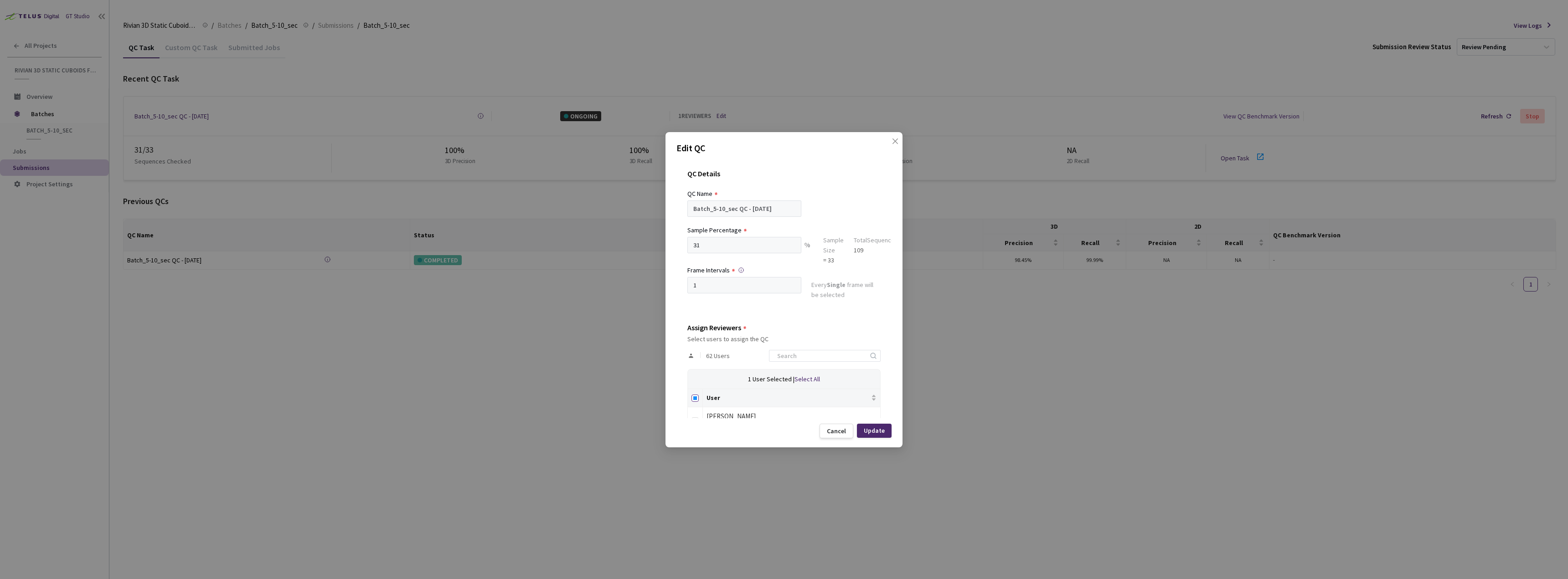
checkbox input "true"
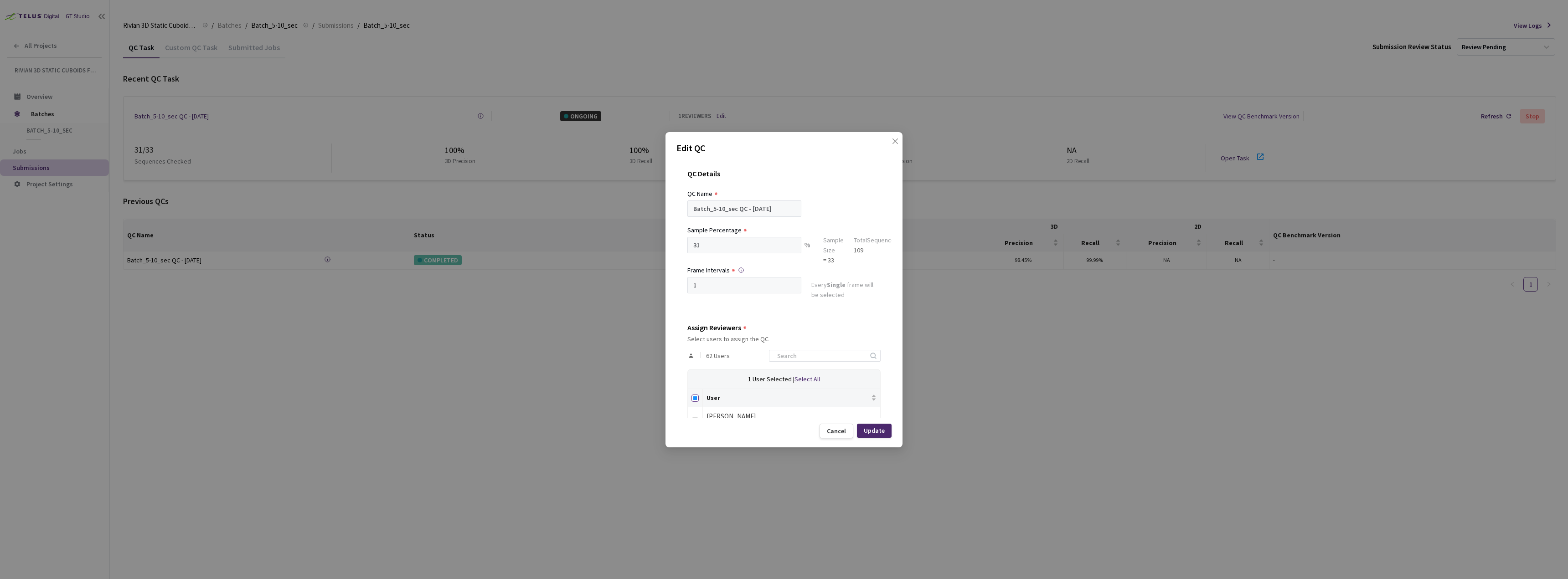
checkbox input "true"
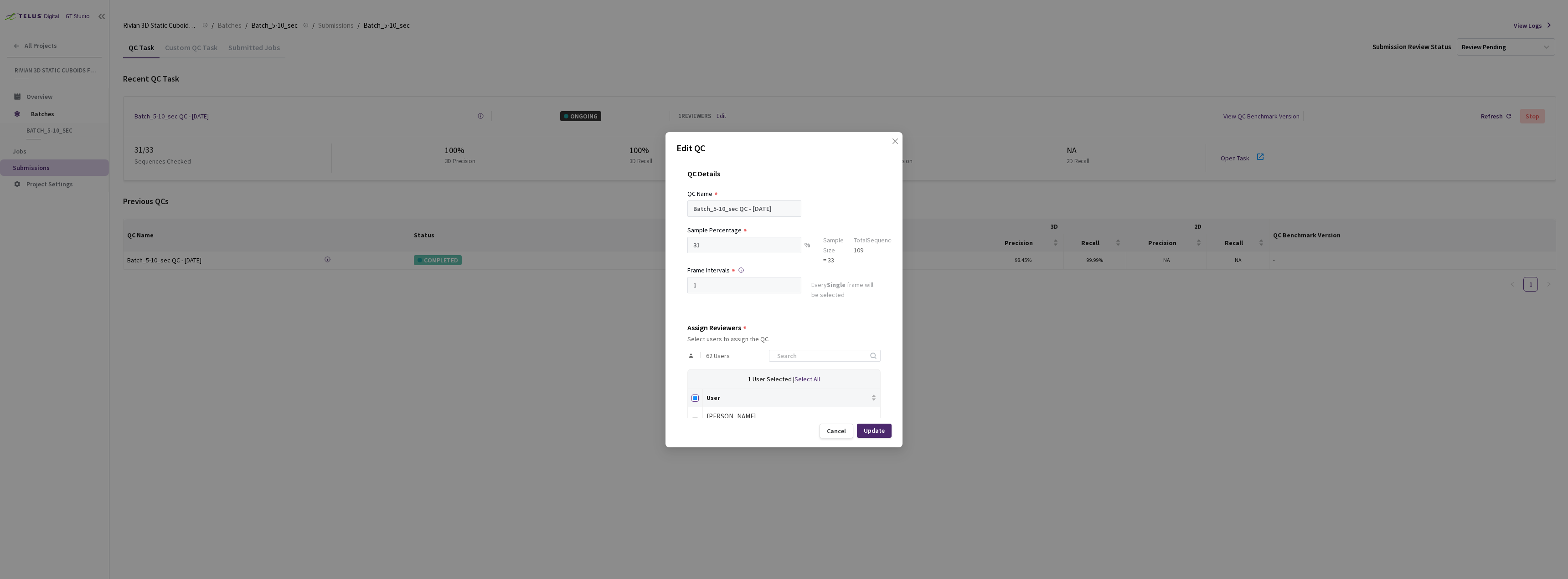
checkbox input "true"
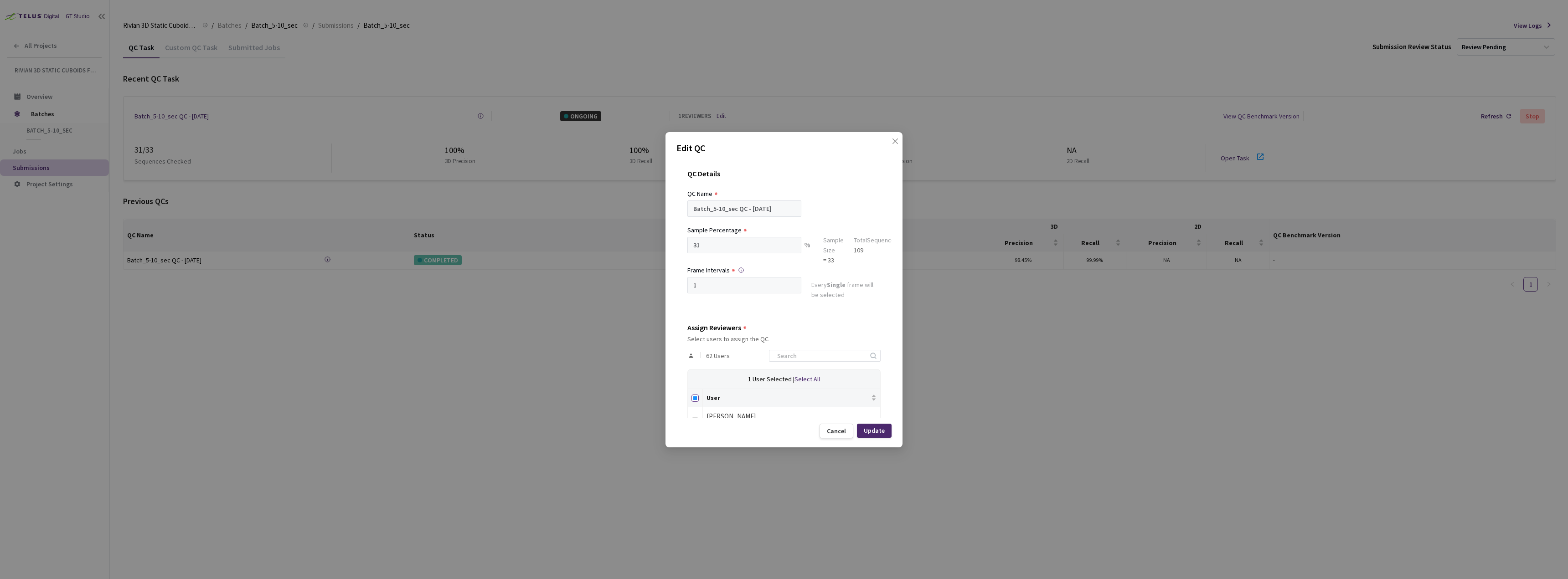
checkbox input "true"
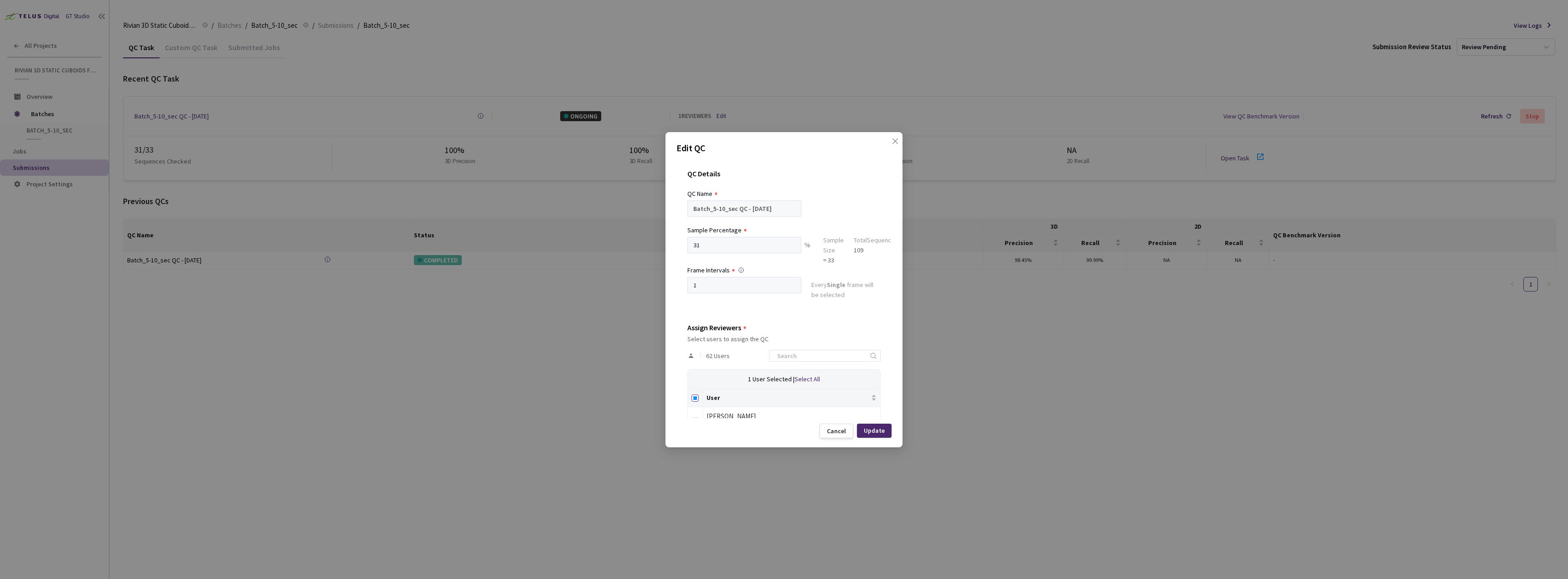
checkbox input "true"
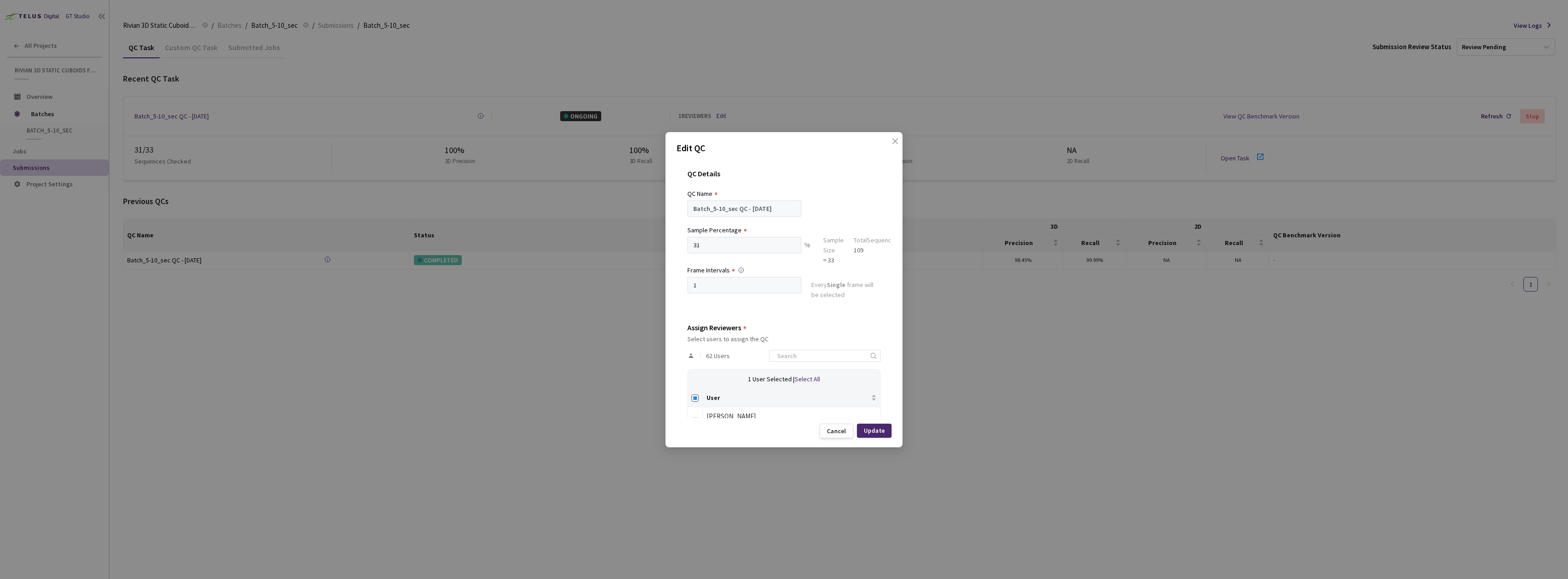
checkbox input "true"
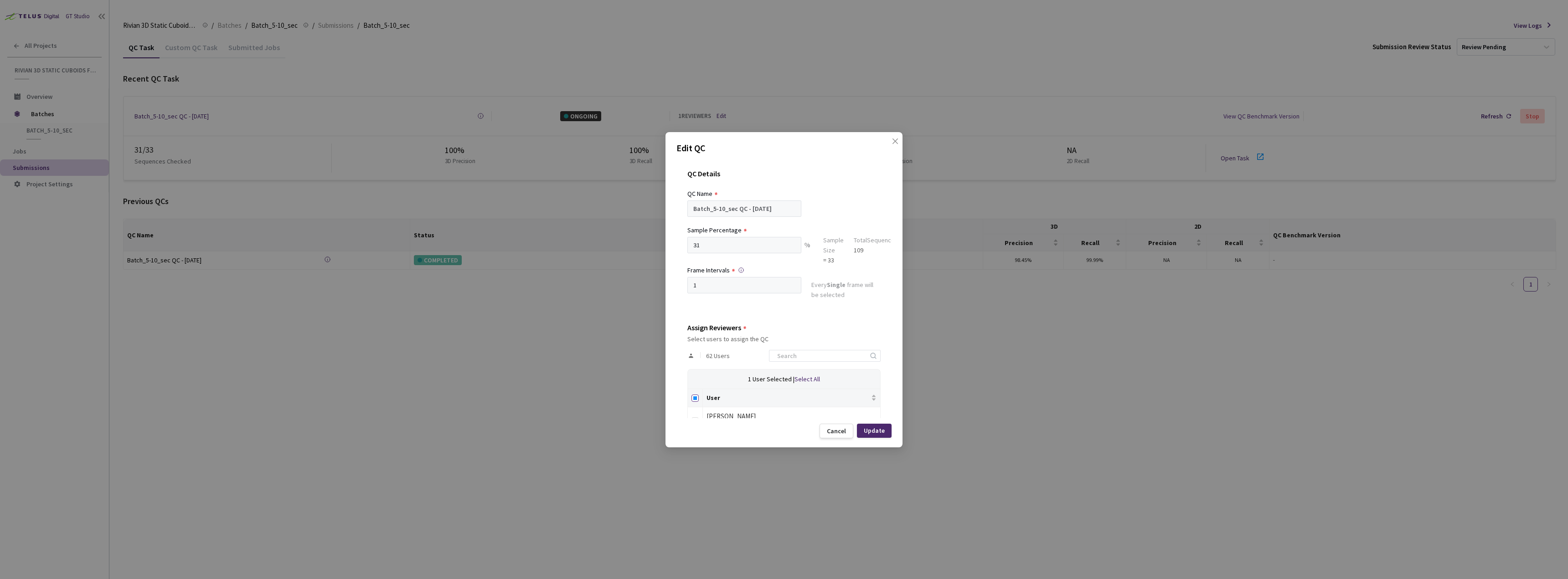
checkbox input "true"
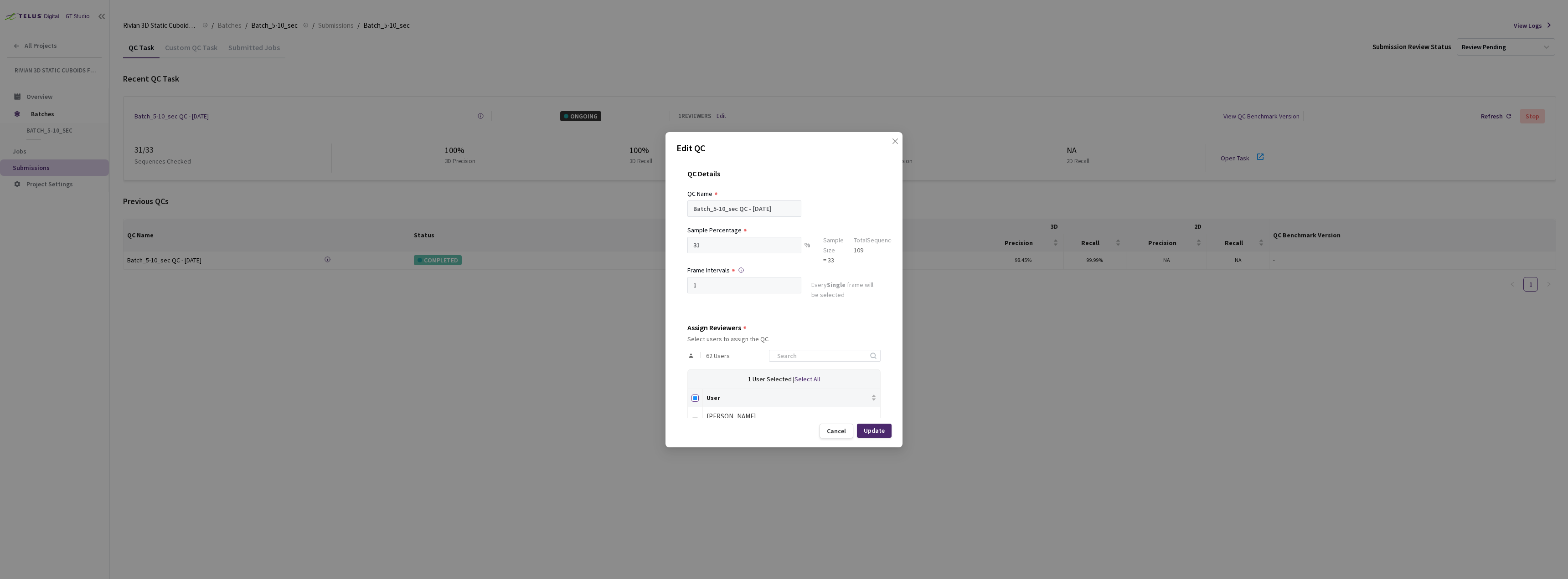
checkbox input "true"
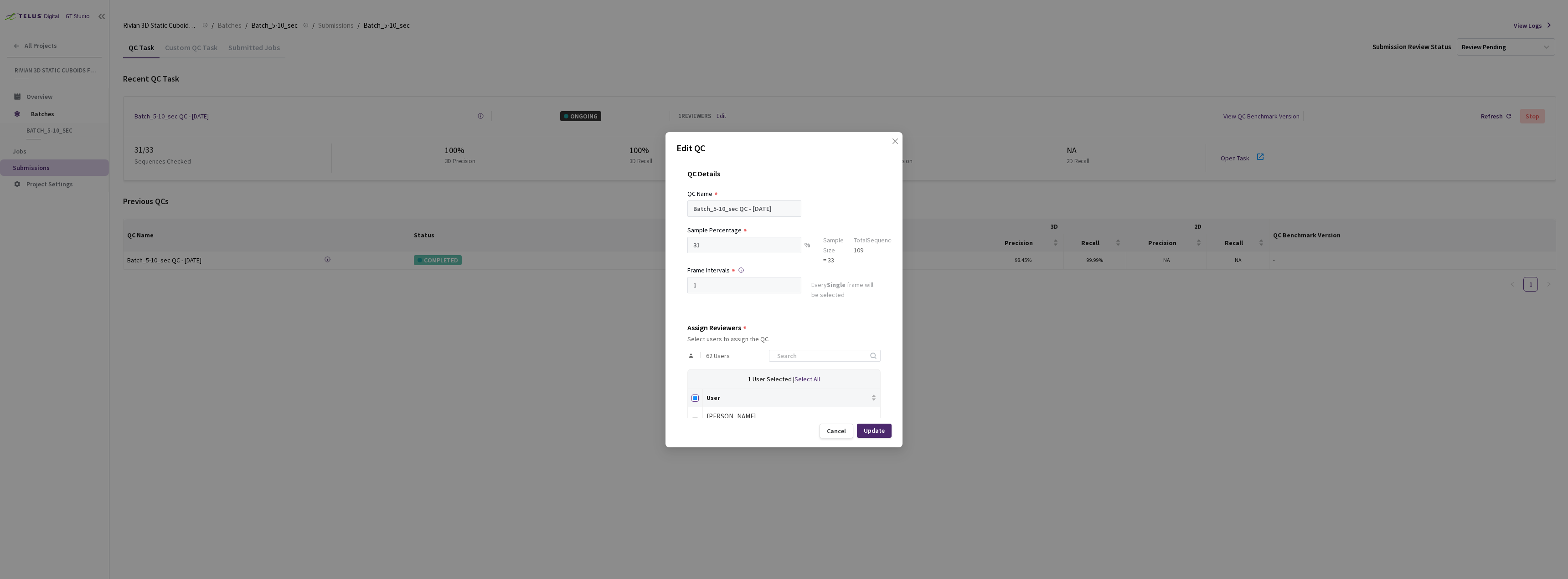
checkbox input "true"
click at [692, 396] on input "Select all" at bounding box center [695, 398] width 7 height 7
checkbox input "false"
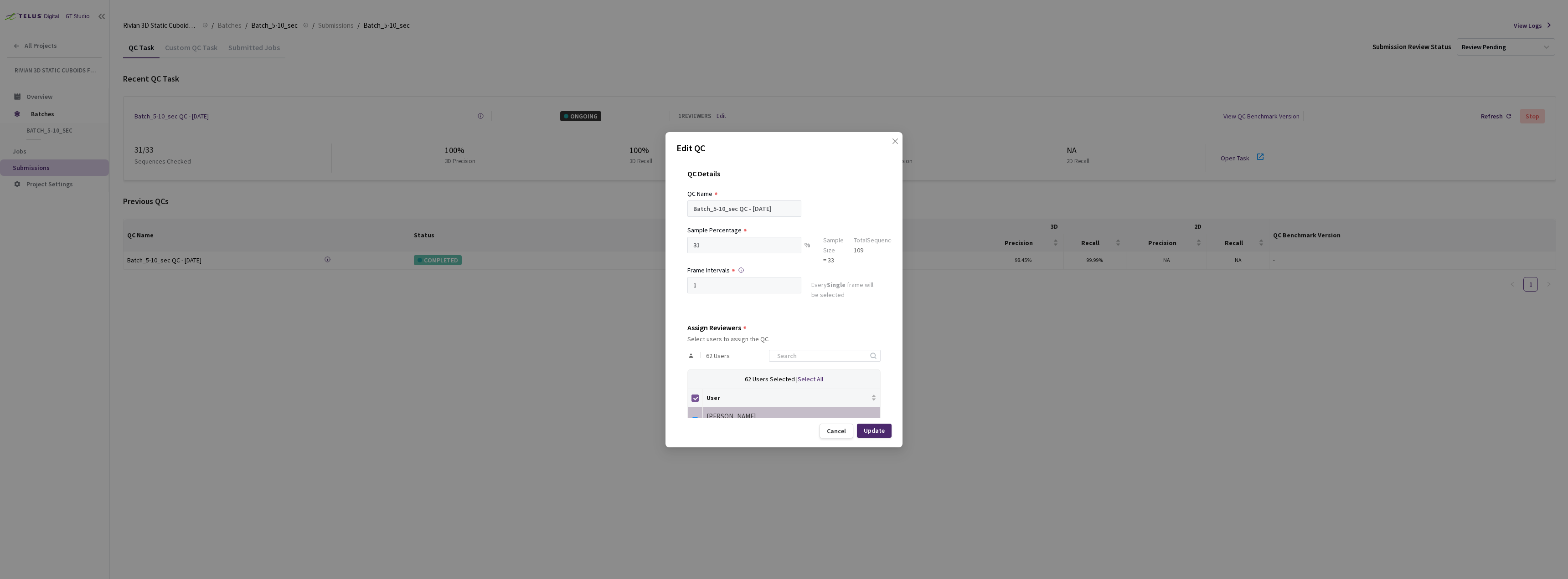
checkbox input "false"
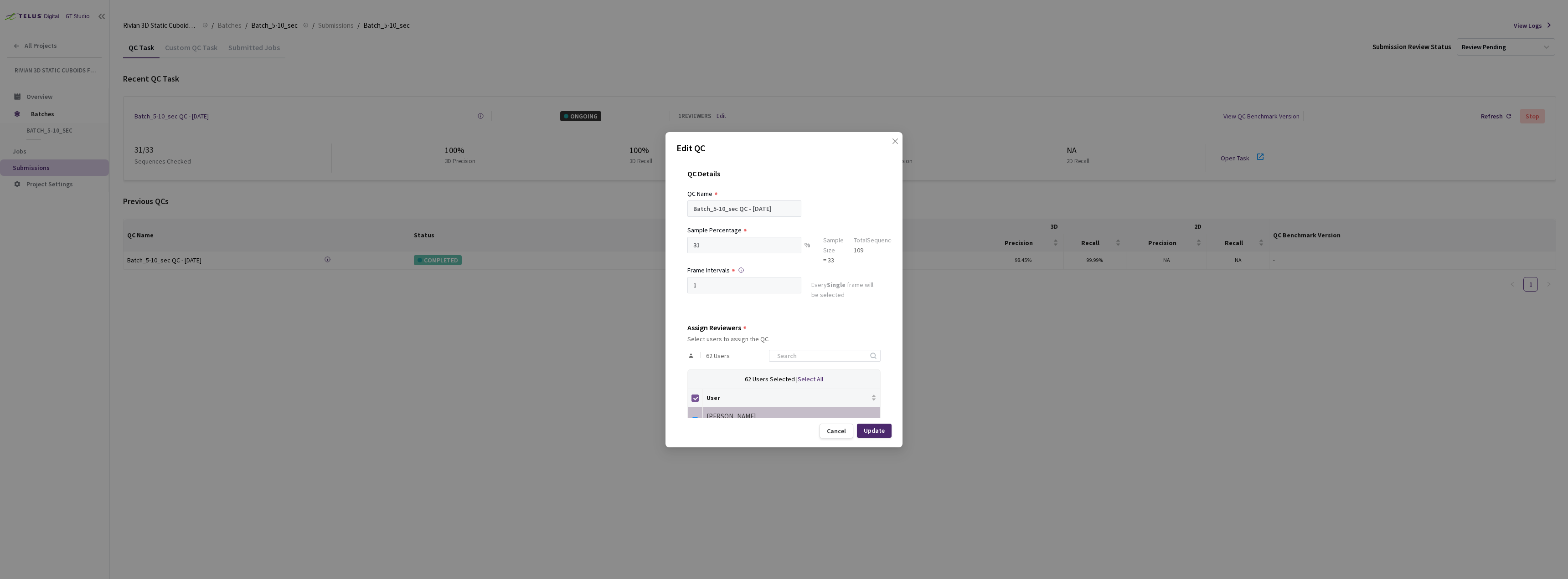
checkbox input "false"
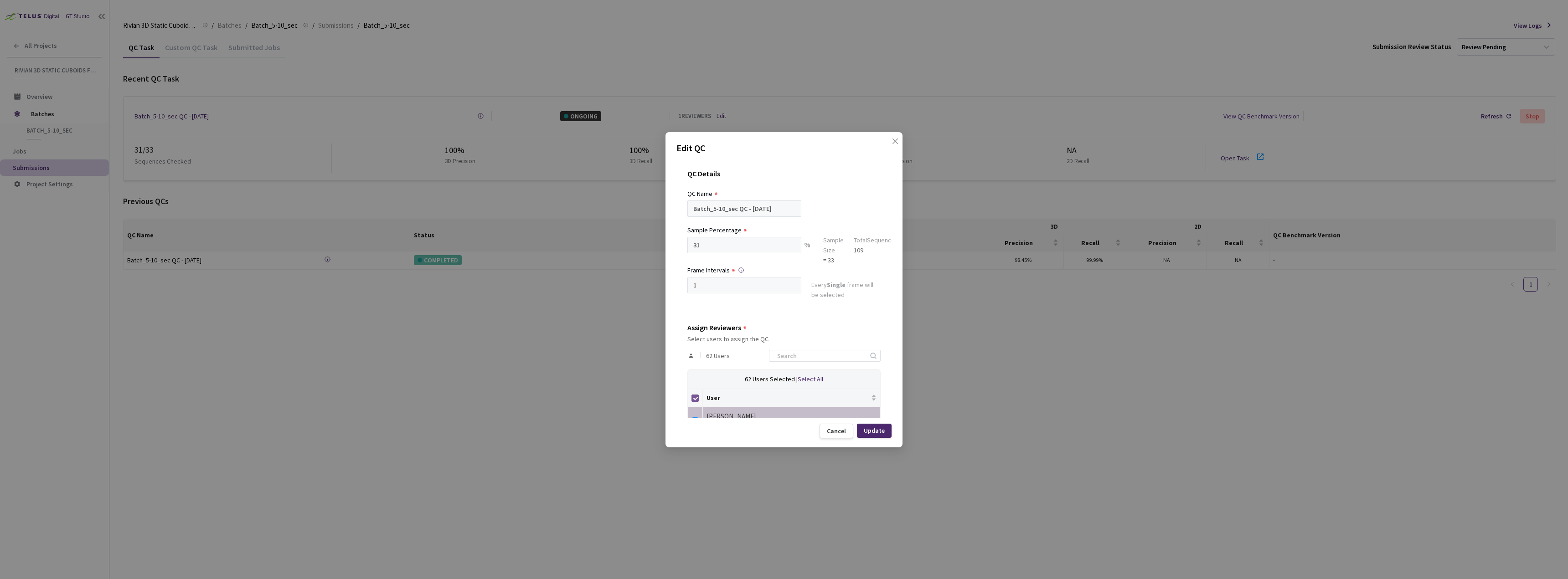
checkbox input "false"
click at [869, 429] on div "Update" at bounding box center [874, 431] width 21 height 7
click at [813, 367] on input at bounding box center [820, 364] width 97 height 11
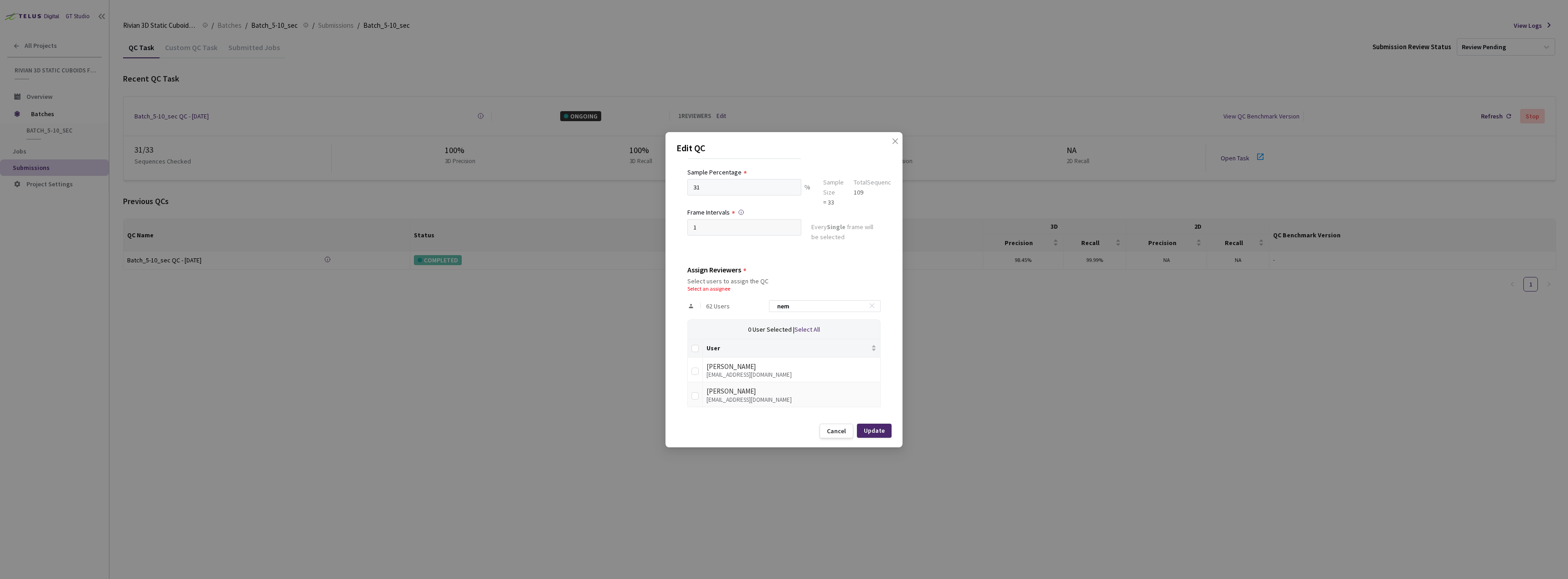
scroll to position [58, 0]
drag, startPoint x: 698, startPoint y: 391, endPoint x: 694, endPoint y: 399, distance: 8.9
click at [694, 399] on input "checkbox" at bounding box center [695, 396] width 7 height 7
click at [887, 431] on div "Update" at bounding box center [874, 431] width 35 height 14
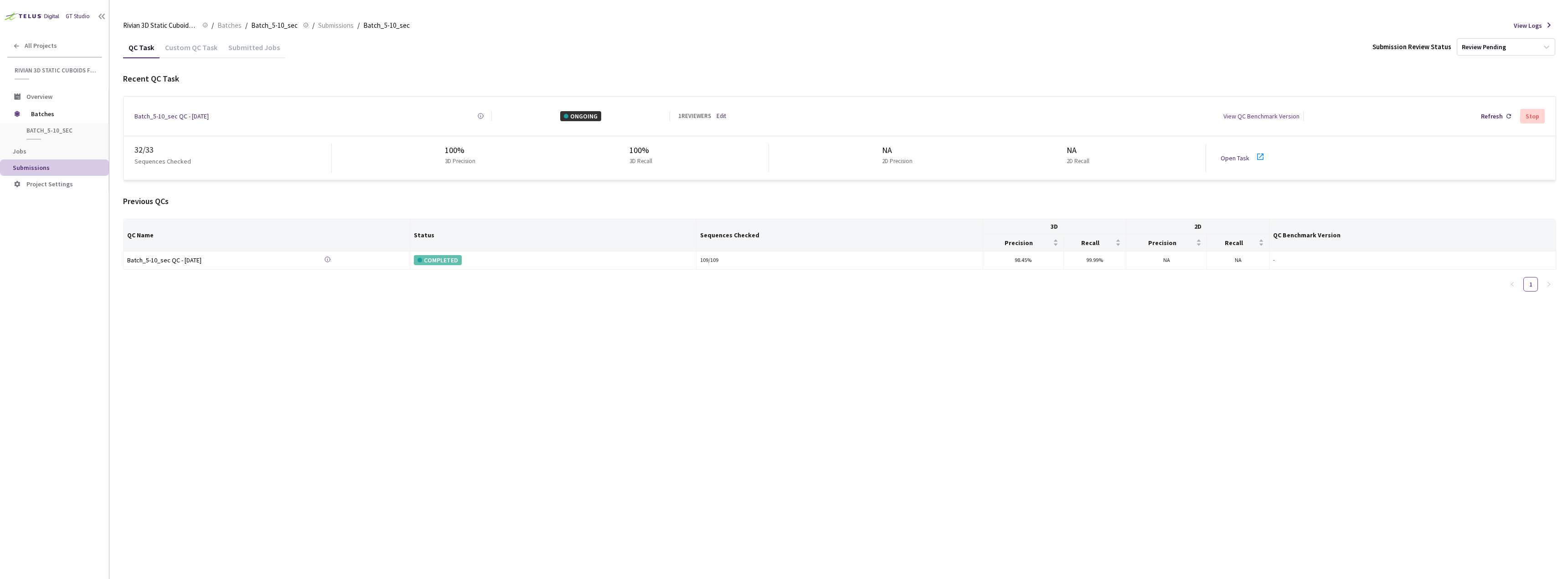
click at [1231, 155] on link "Open Task" at bounding box center [1235, 158] width 29 height 8
click at [1240, 156] on link "Open Task" at bounding box center [1235, 158] width 29 height 8
click at [722, 116] on link "Edit" at bounding box center [721, 116] width 9 height 9
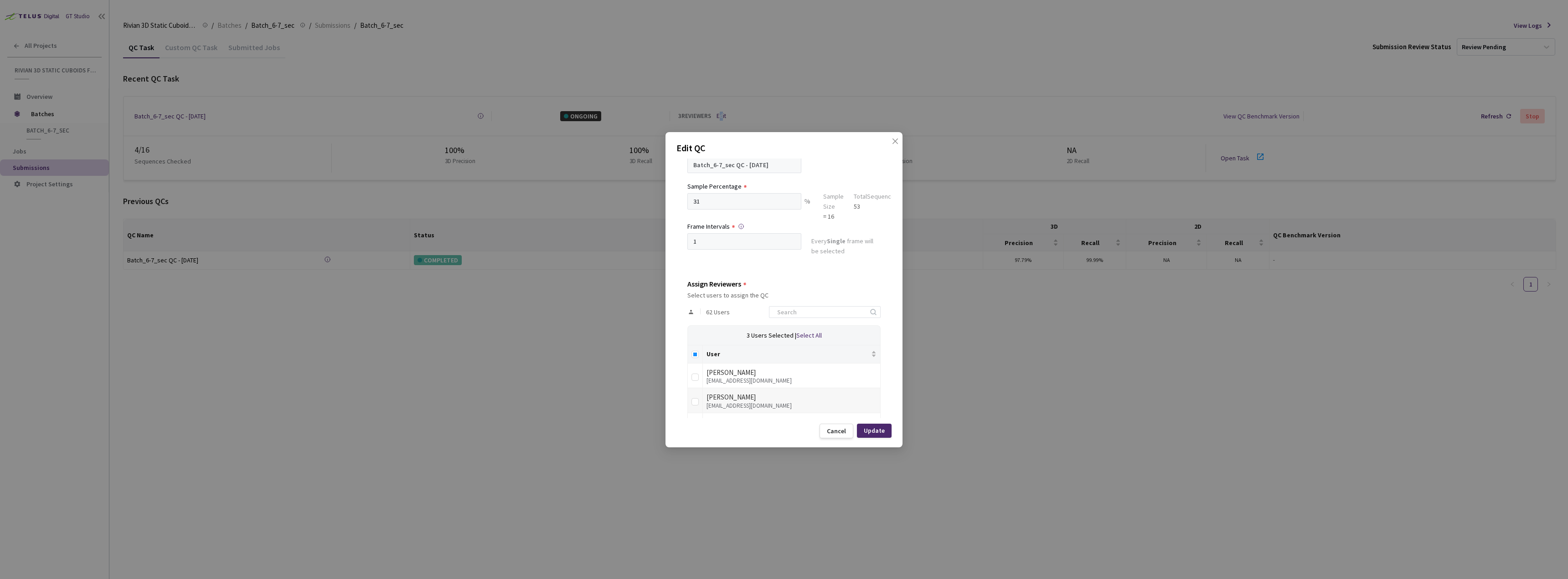
scroll to position [91, 0]
click at [693, 308] on input "Select all" at bounding box center [695, 307] width 7 height 7
checkbox input "true"
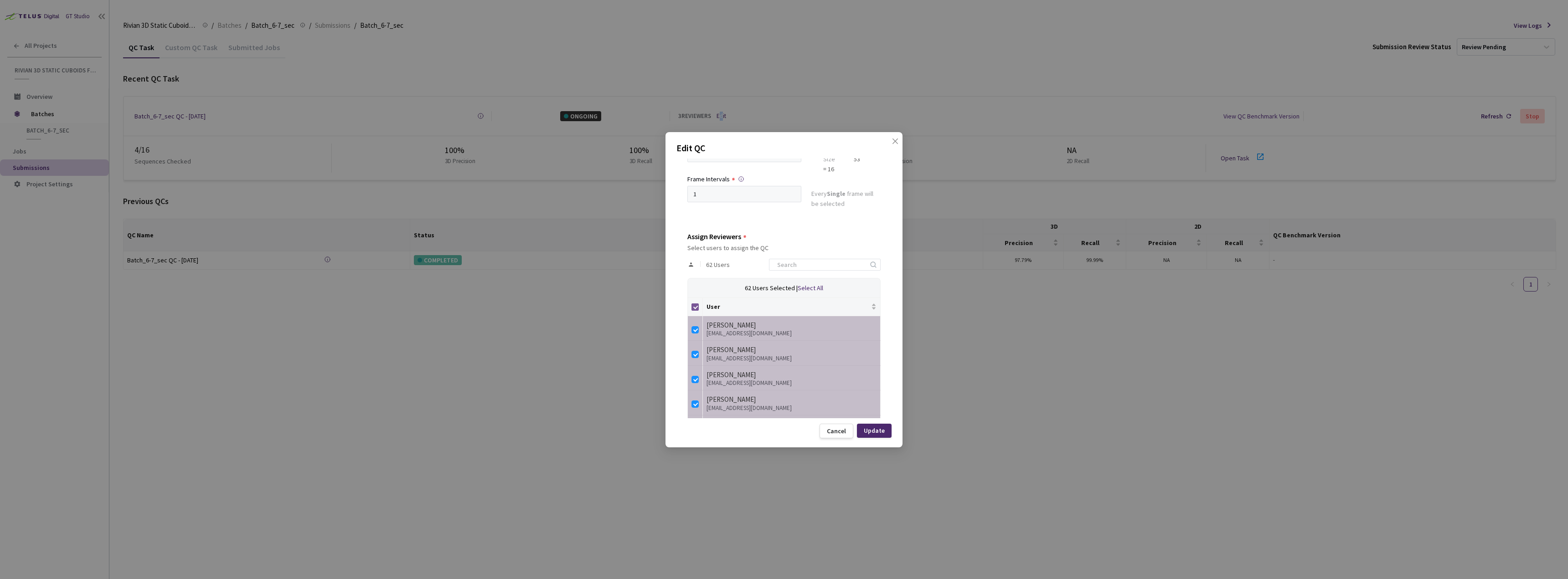
checkbox input "true"
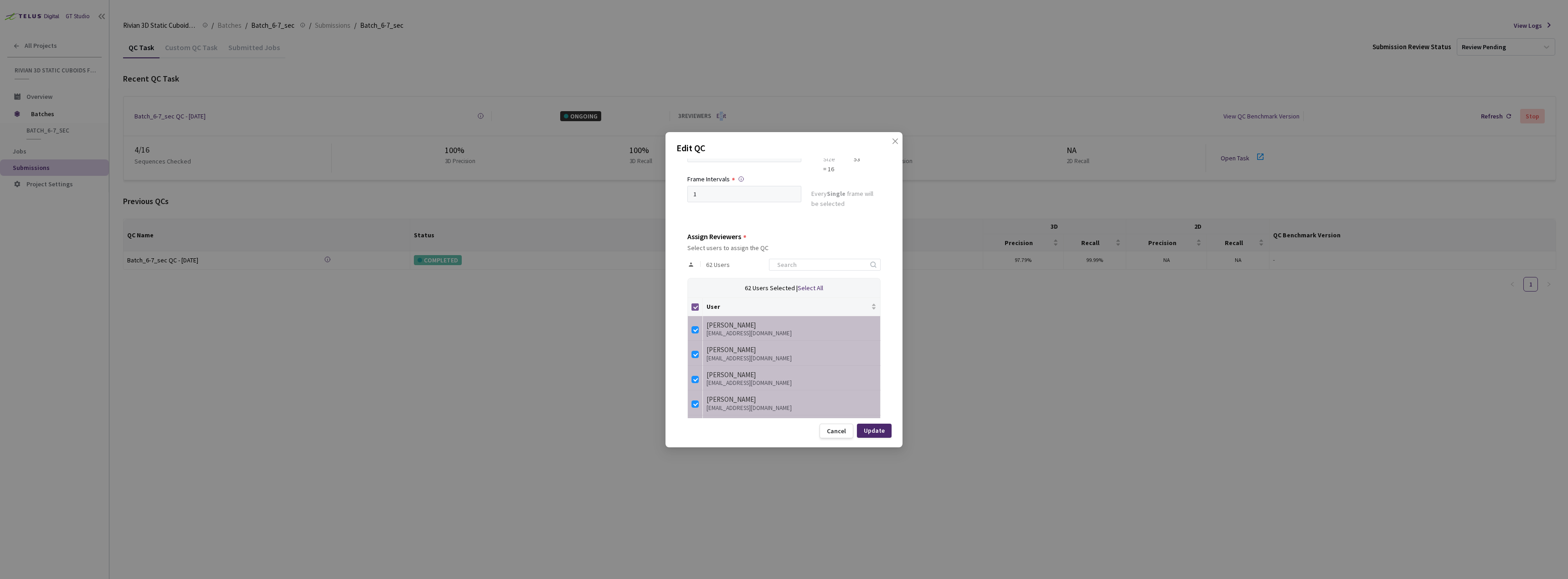
checkbox input "true"
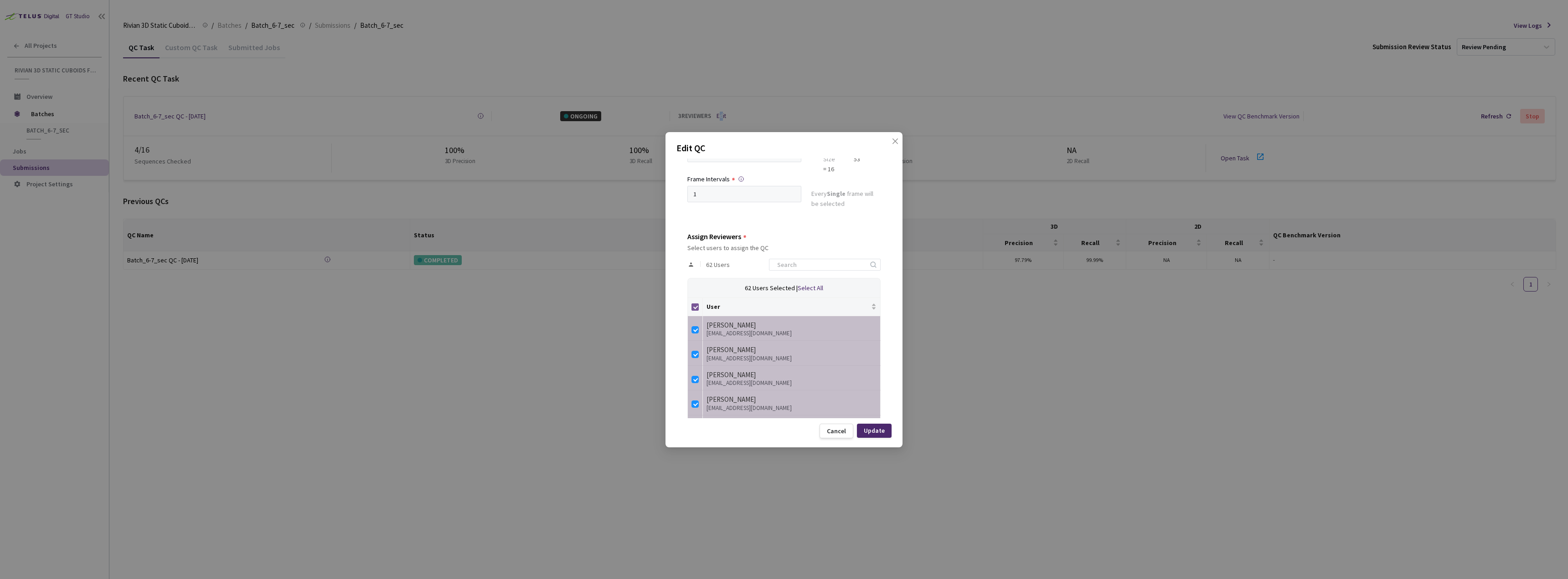
checkbox input "true"
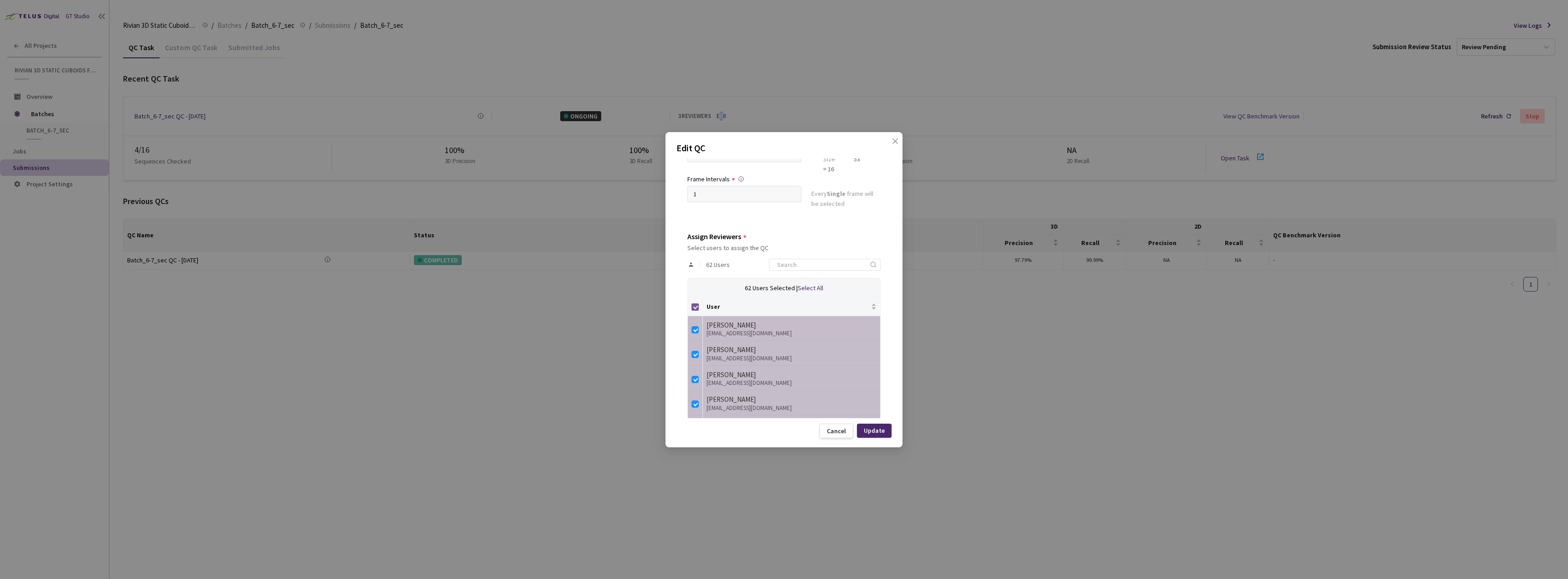
checkbox input "true"
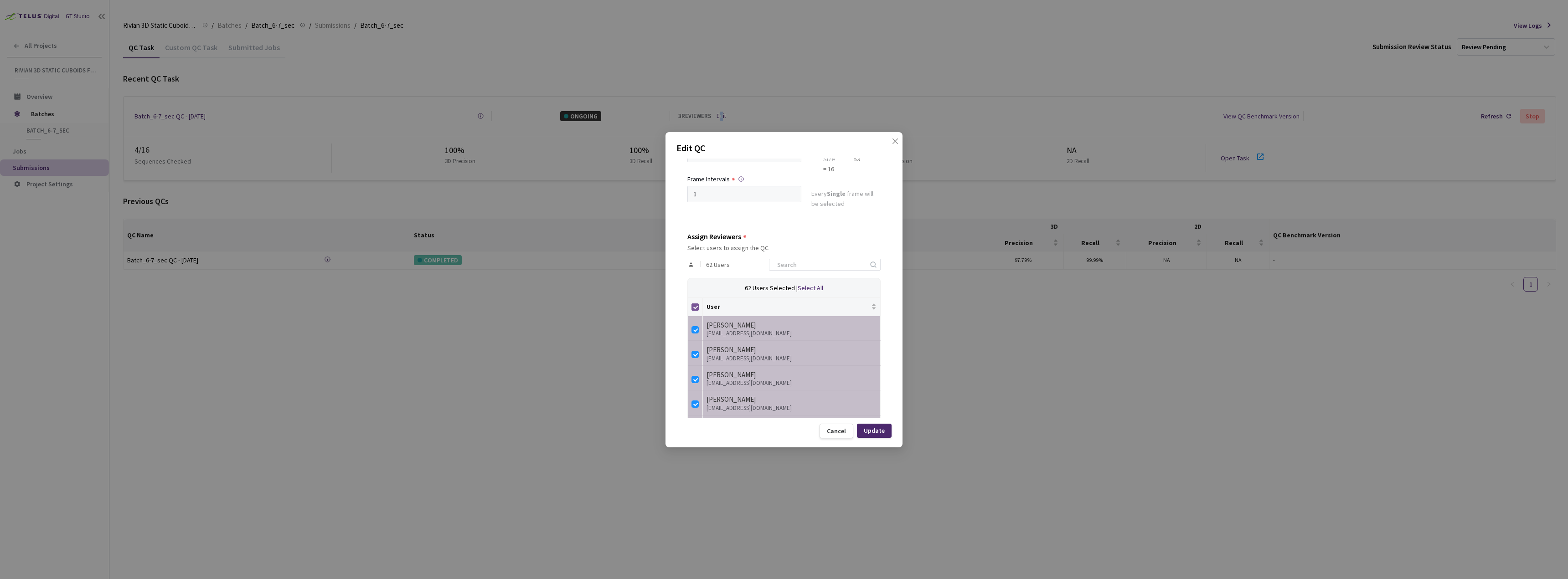
checkbox input "true"
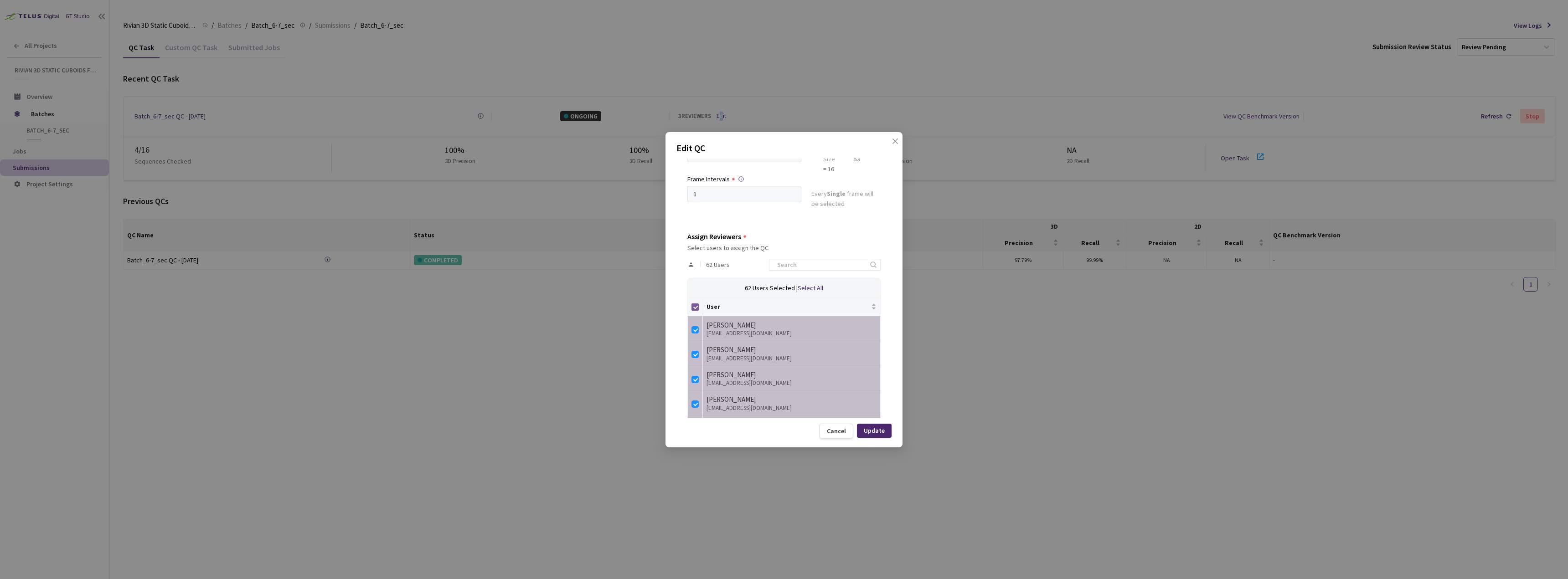
checkbox input "true"
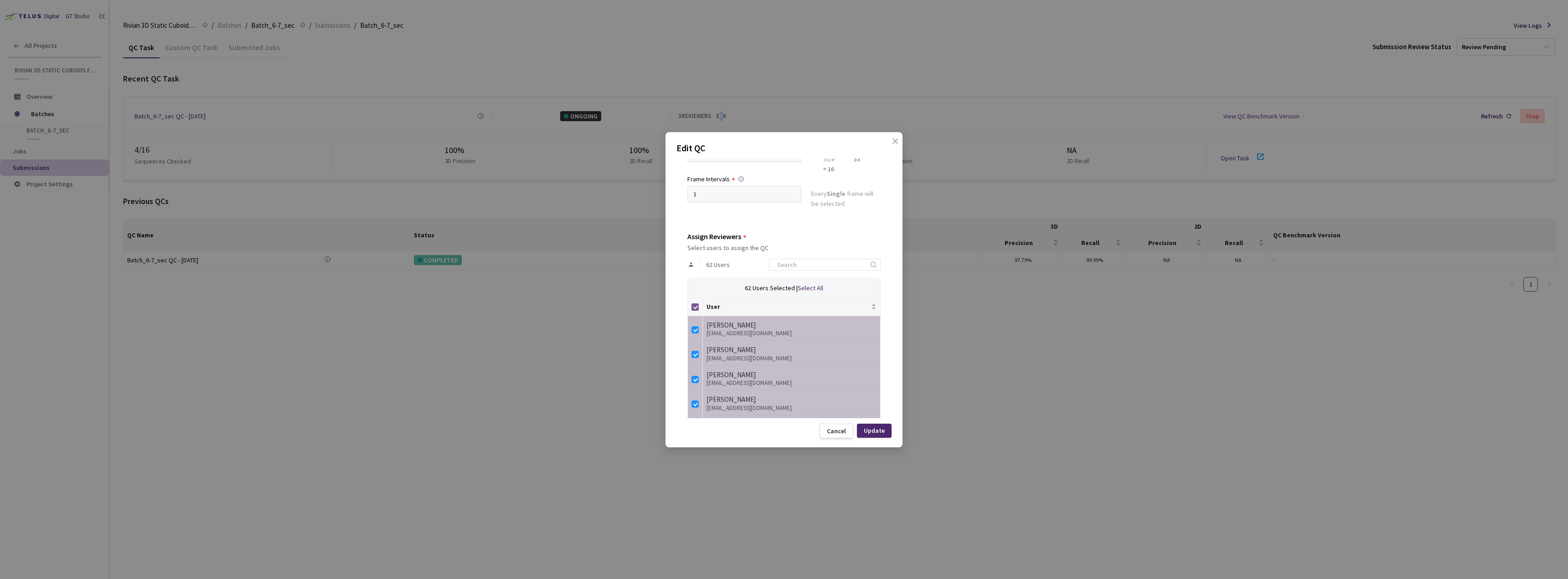
checkbox input "true"
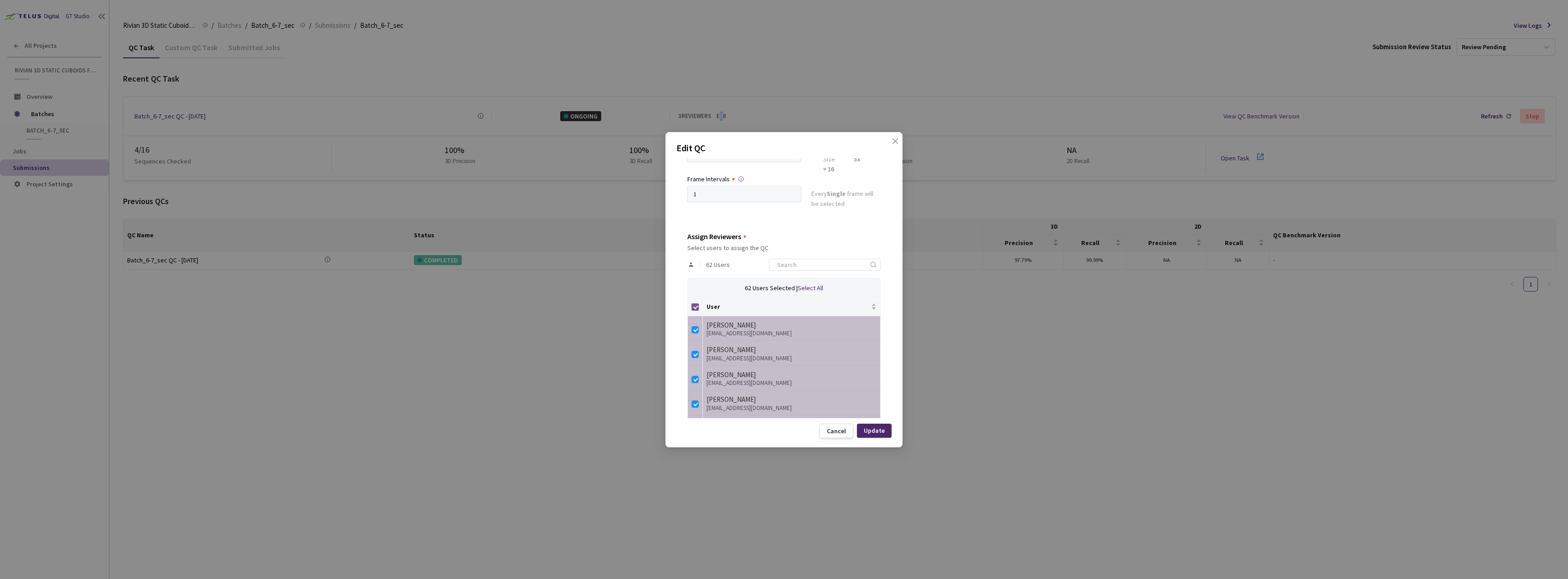
checkbox input "true"
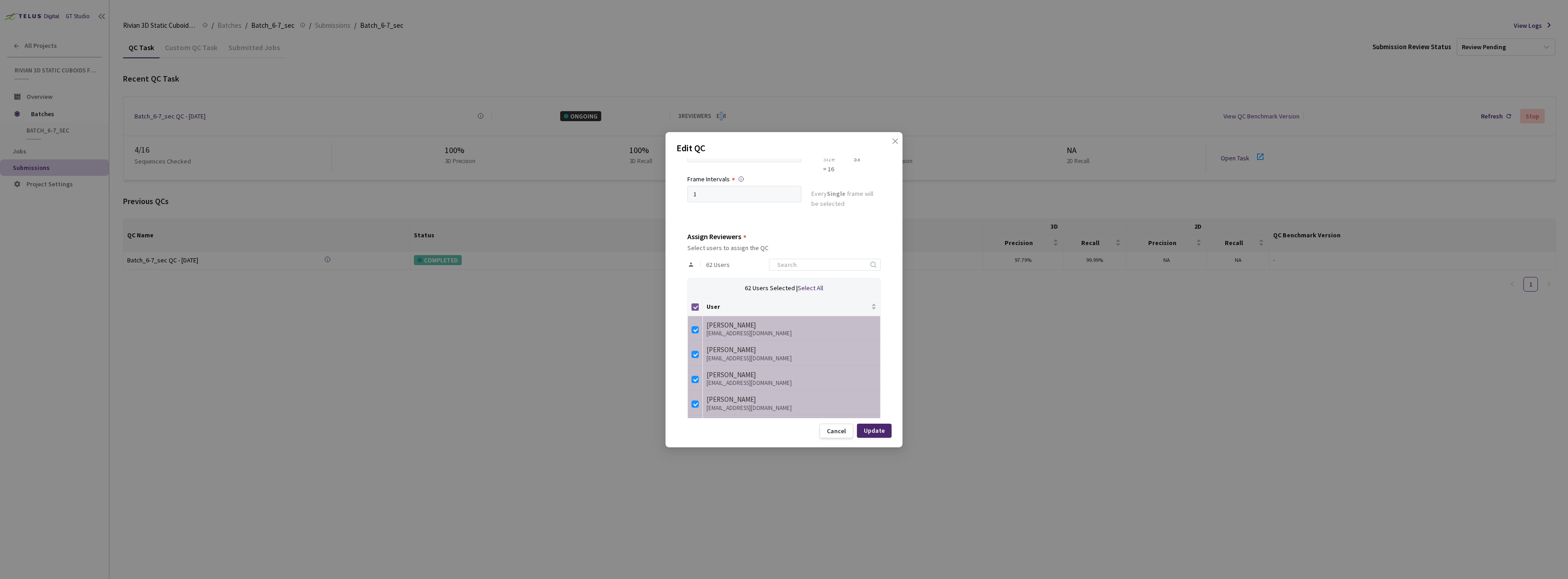
checkbox input "true"
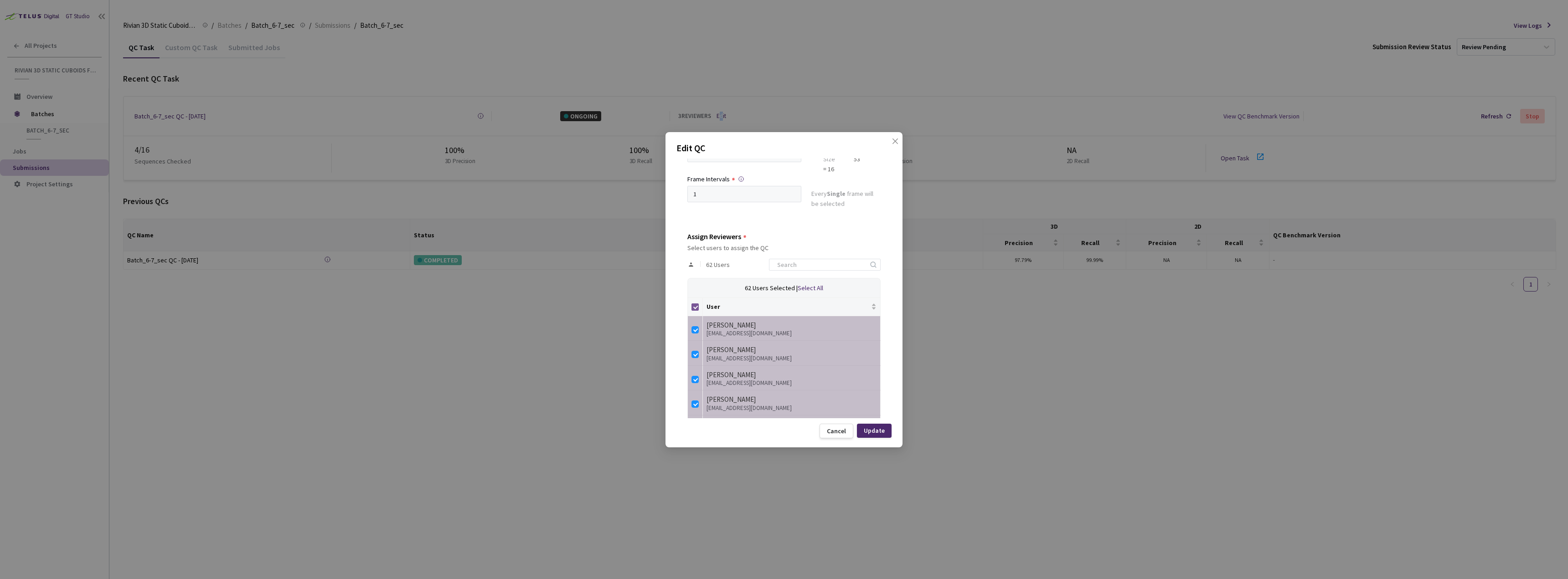
checkbox input "true"
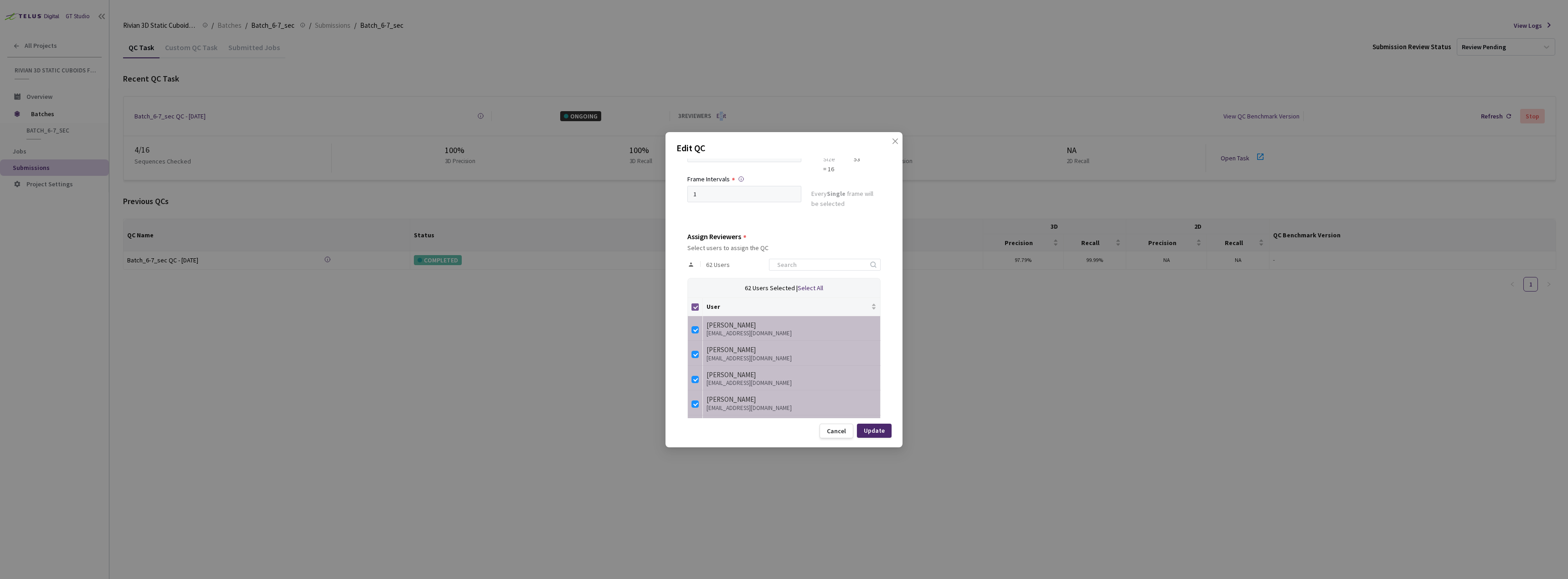
checkbox input "true"
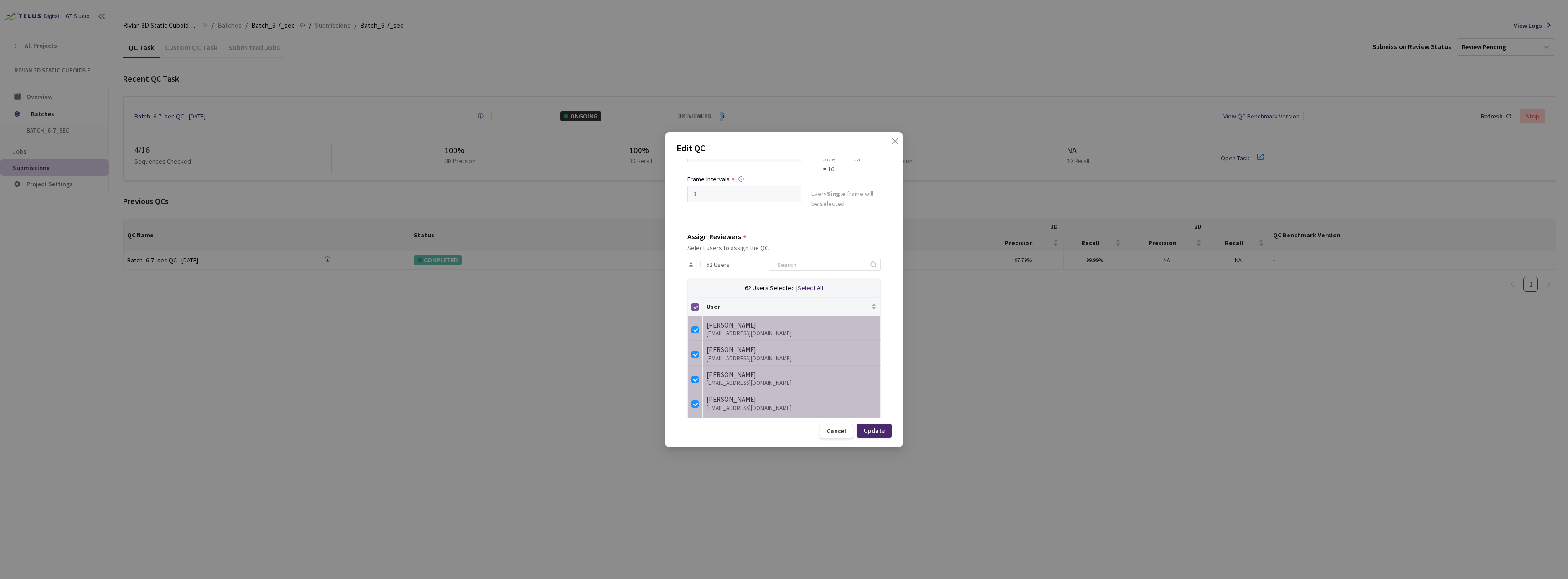
checkbox input "true"
click at [693, 308] on input "Select all" at bounding box center [695, 307] width 7 height 7
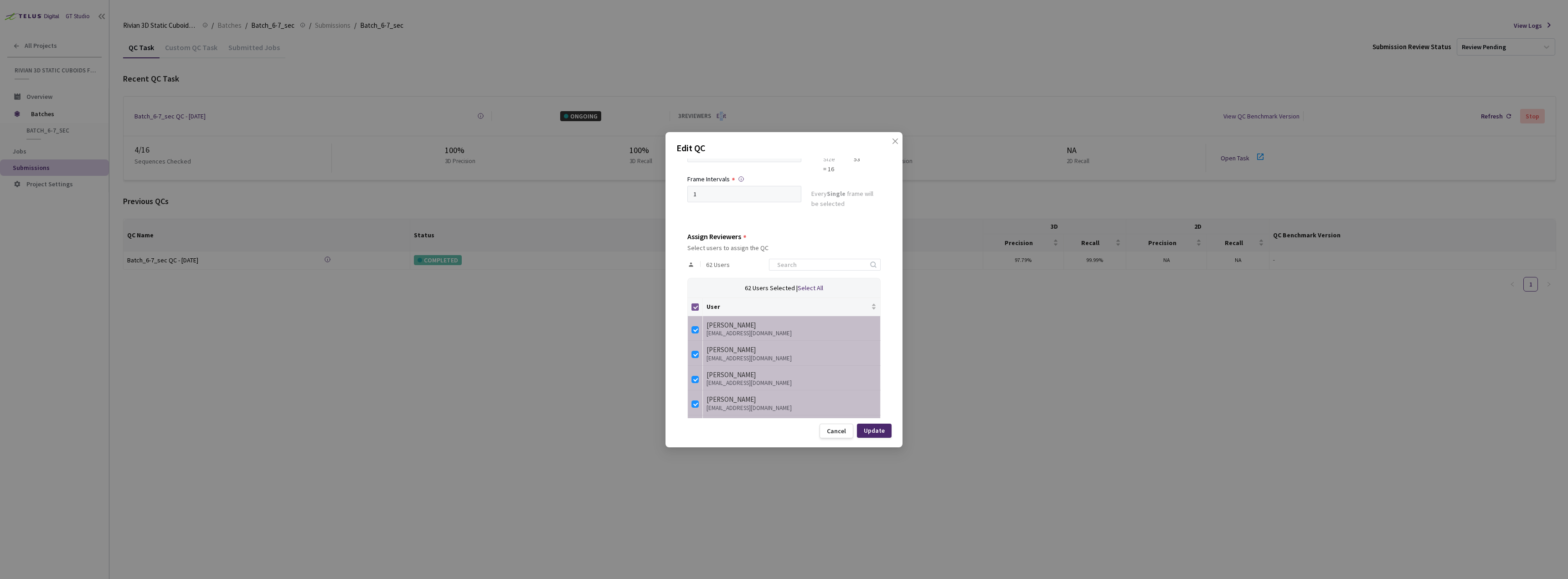
checkbox input "false"
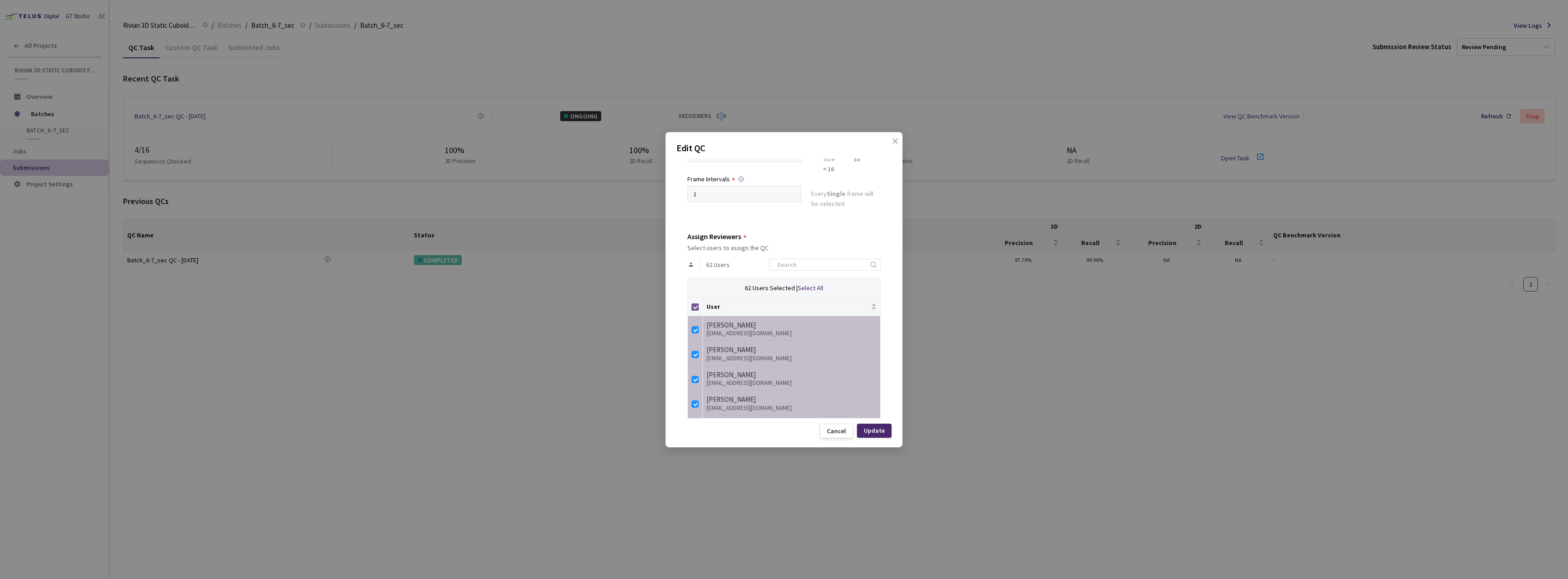
checkbox input "false"
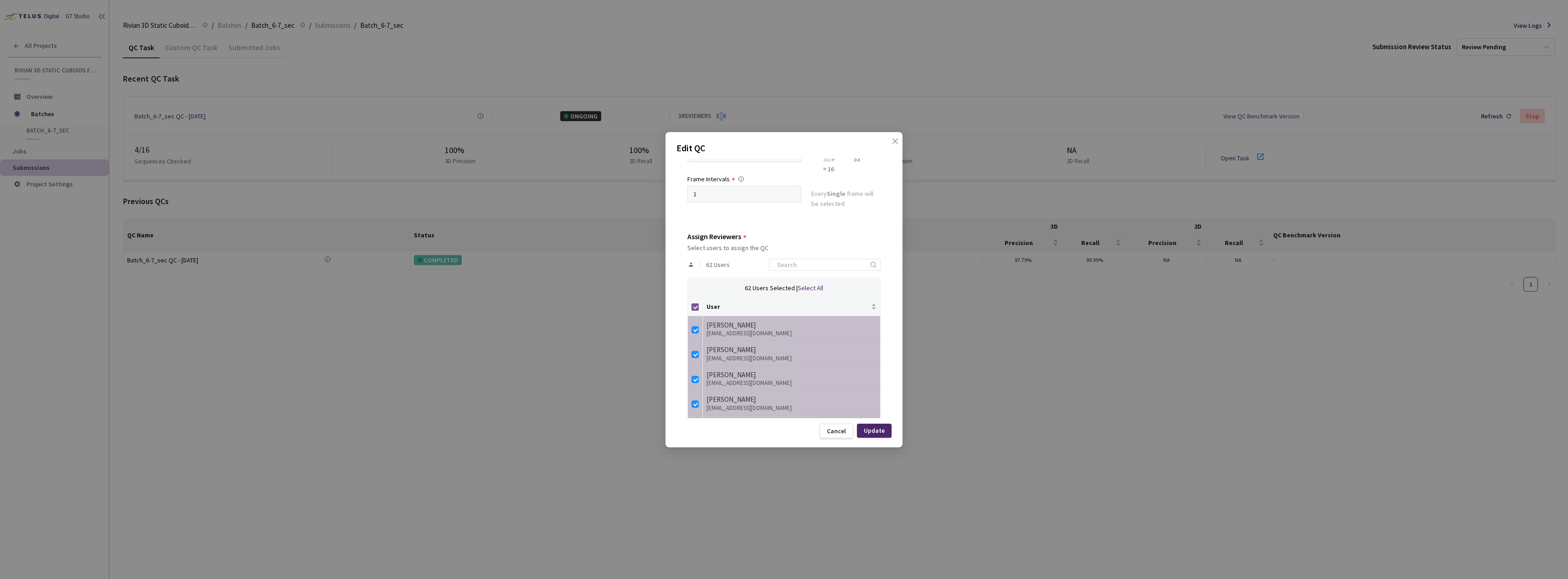
checkbox input "false"
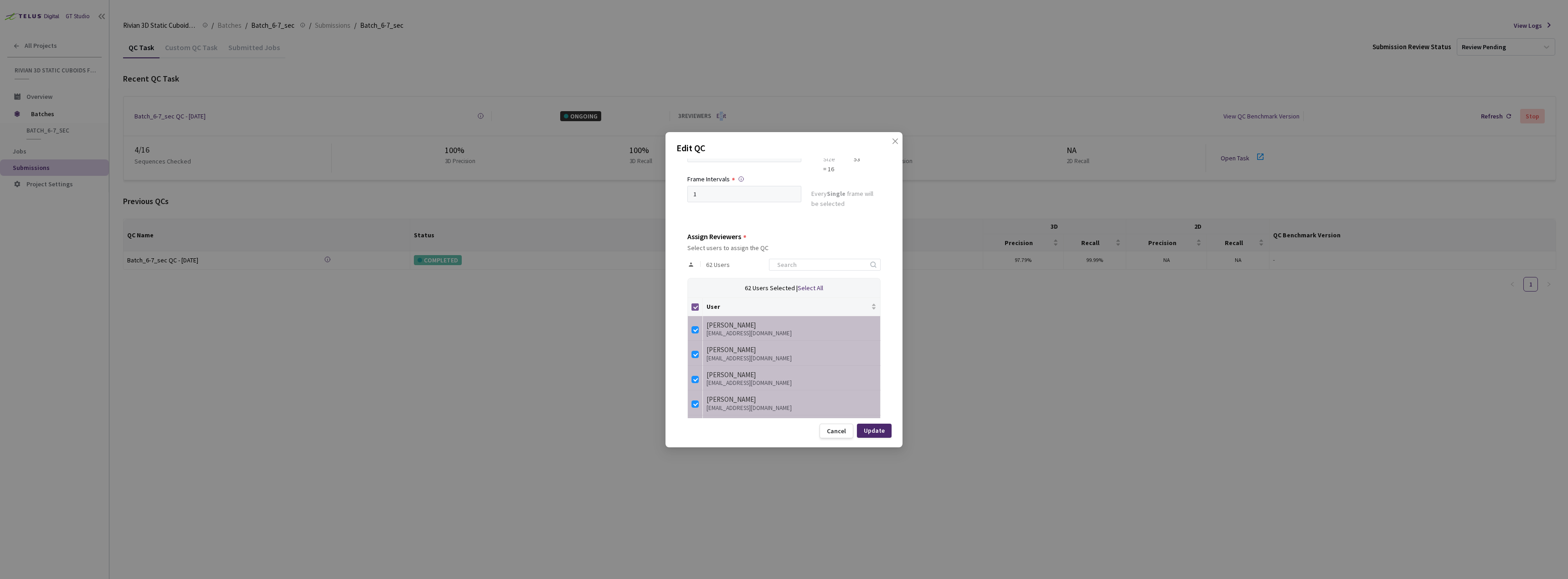
checkbox input "false"
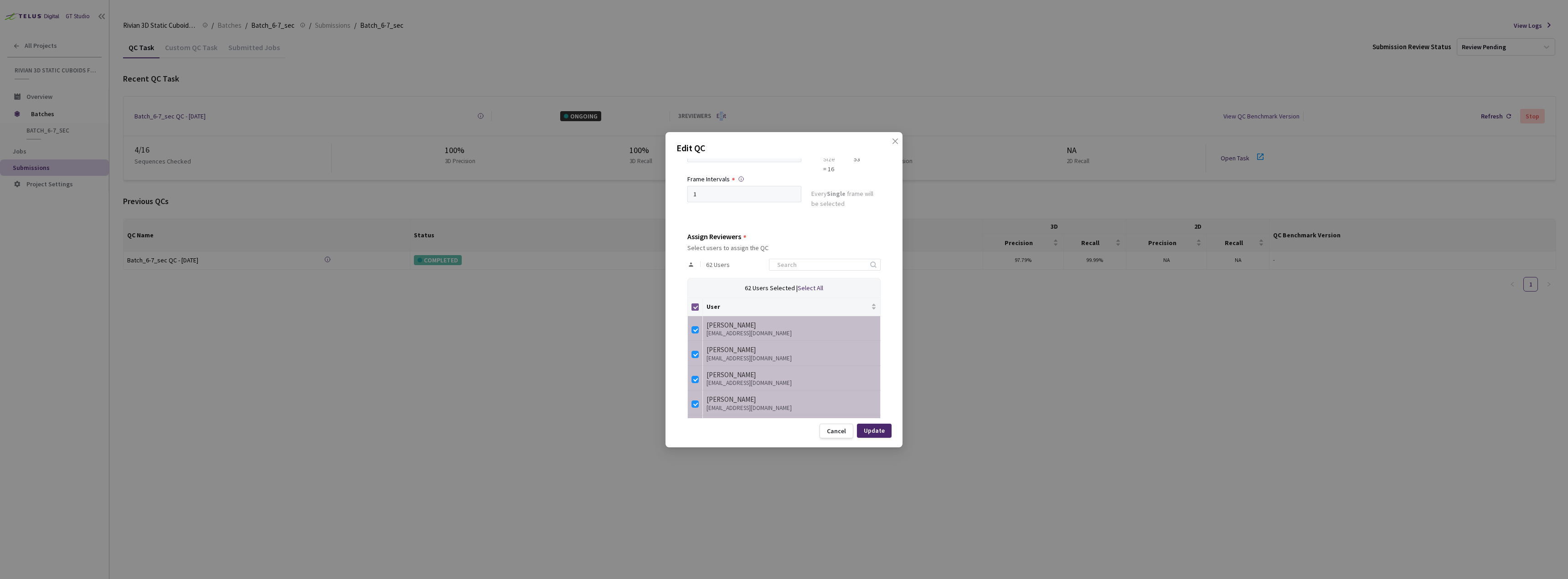
checkbox input "false"
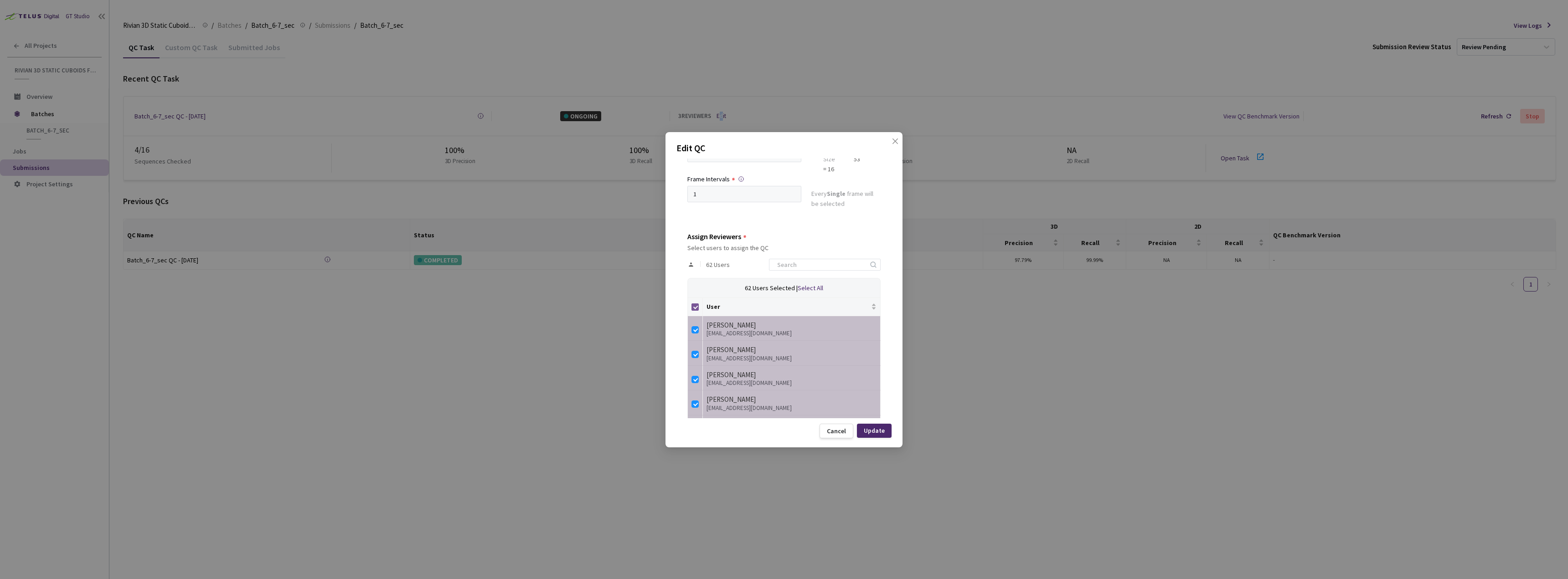
checkbox input "false"
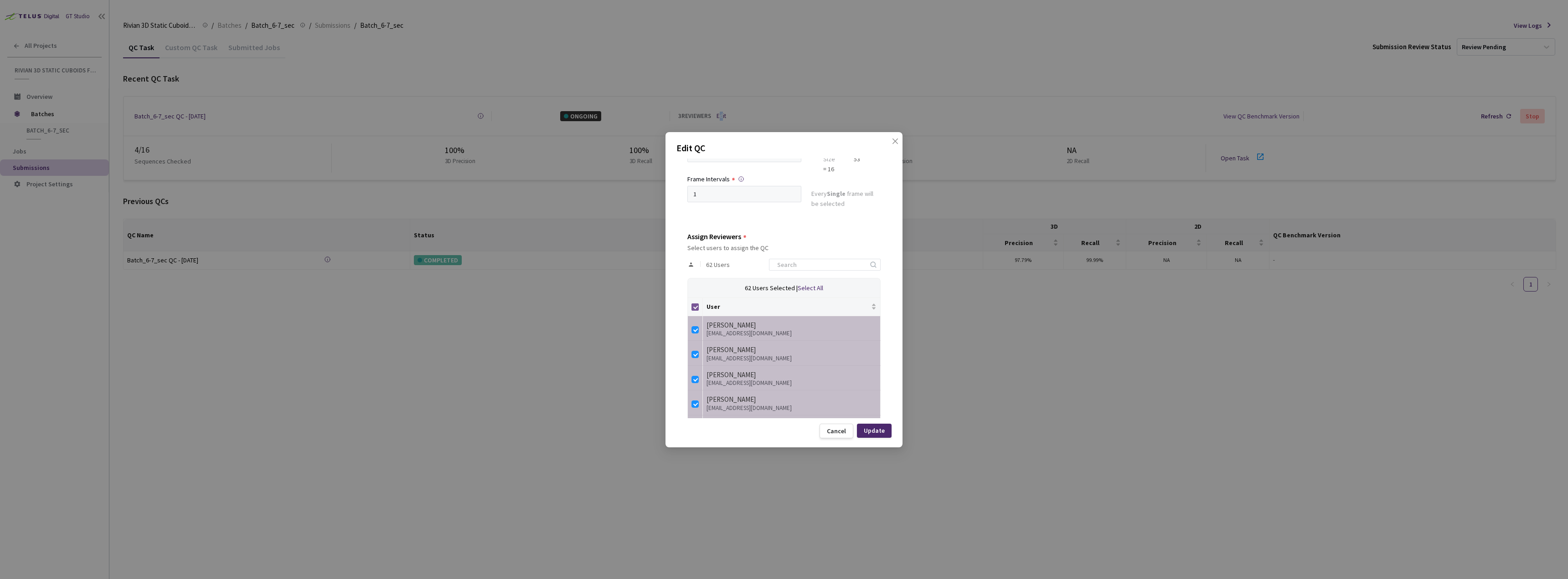
checkbox input "false"
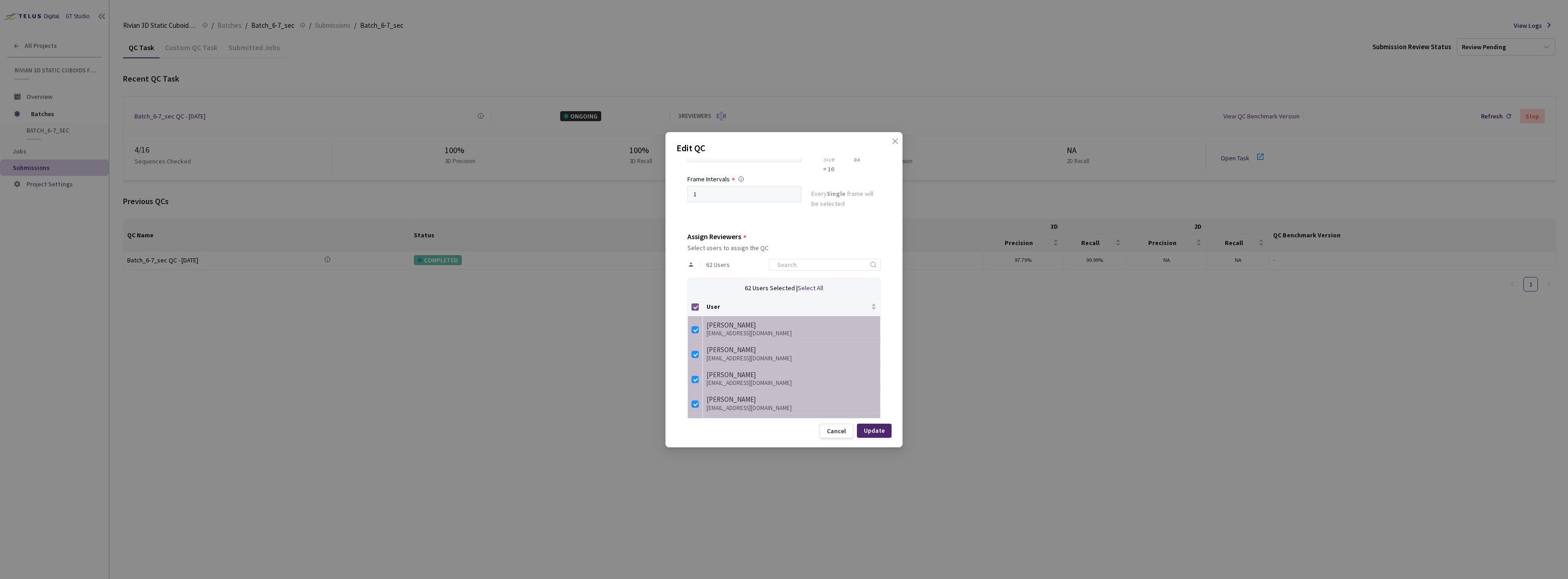
checkbox input "false"
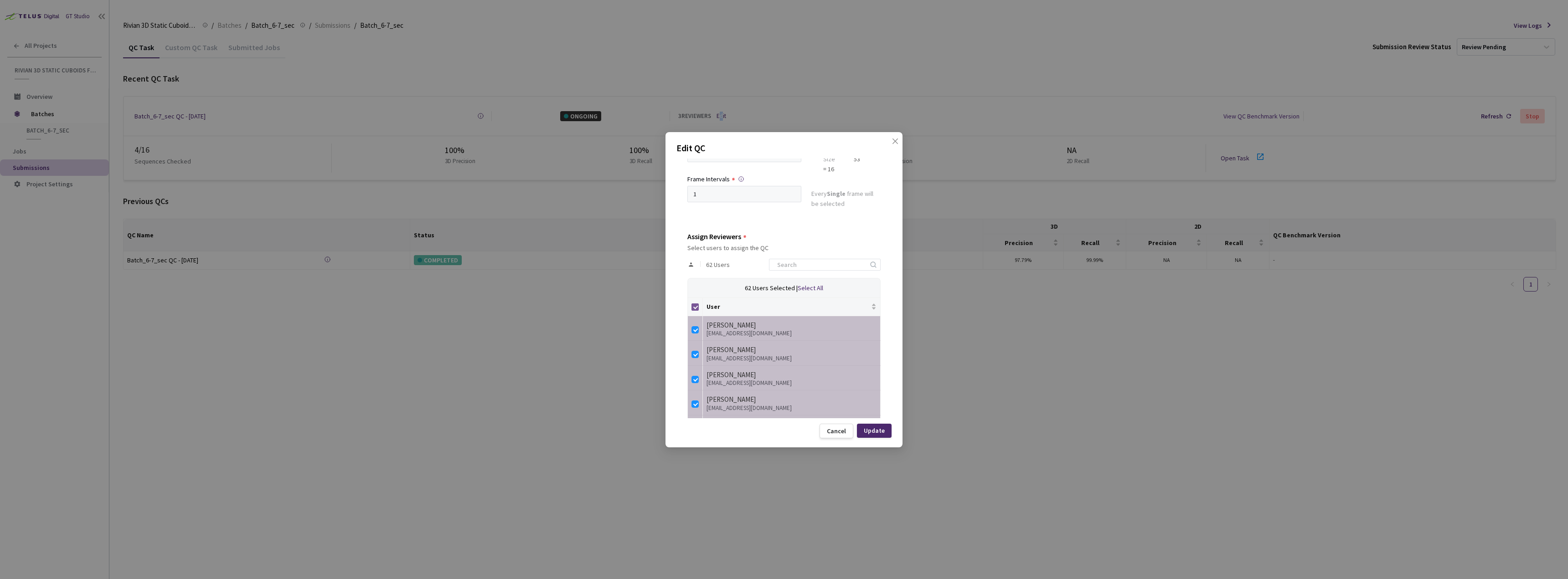
checkbox input "false"
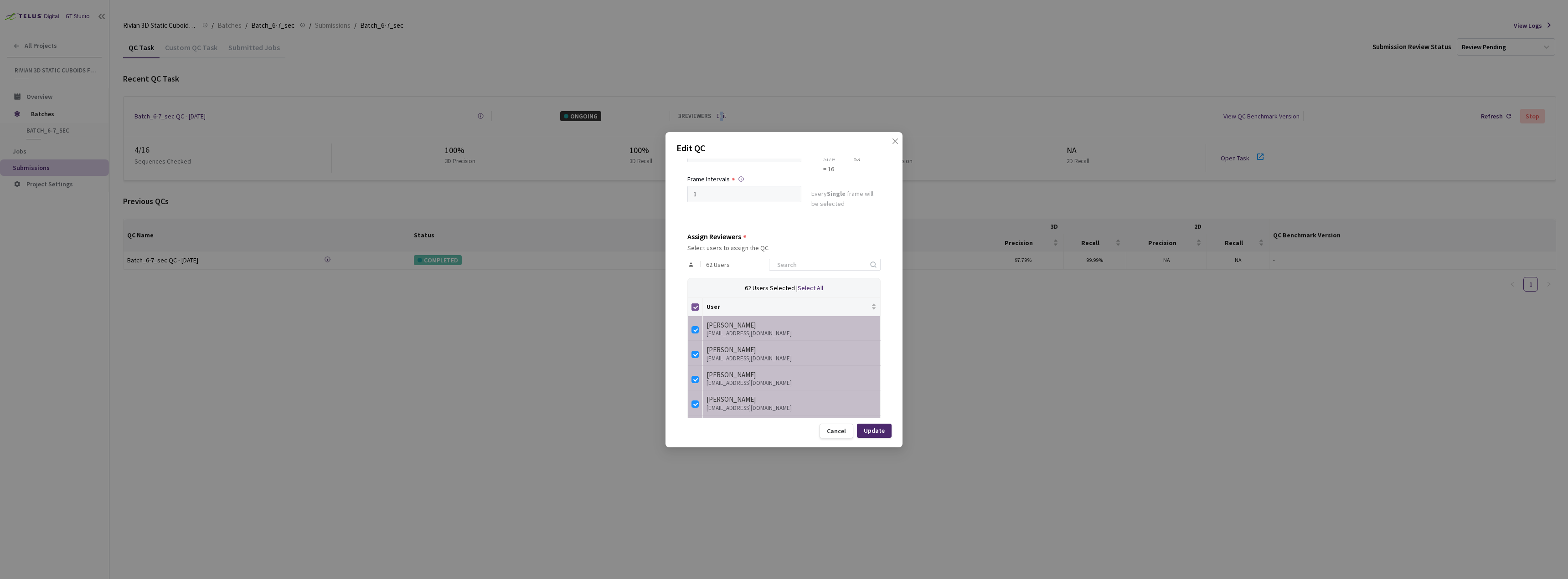
checkbox input "false"
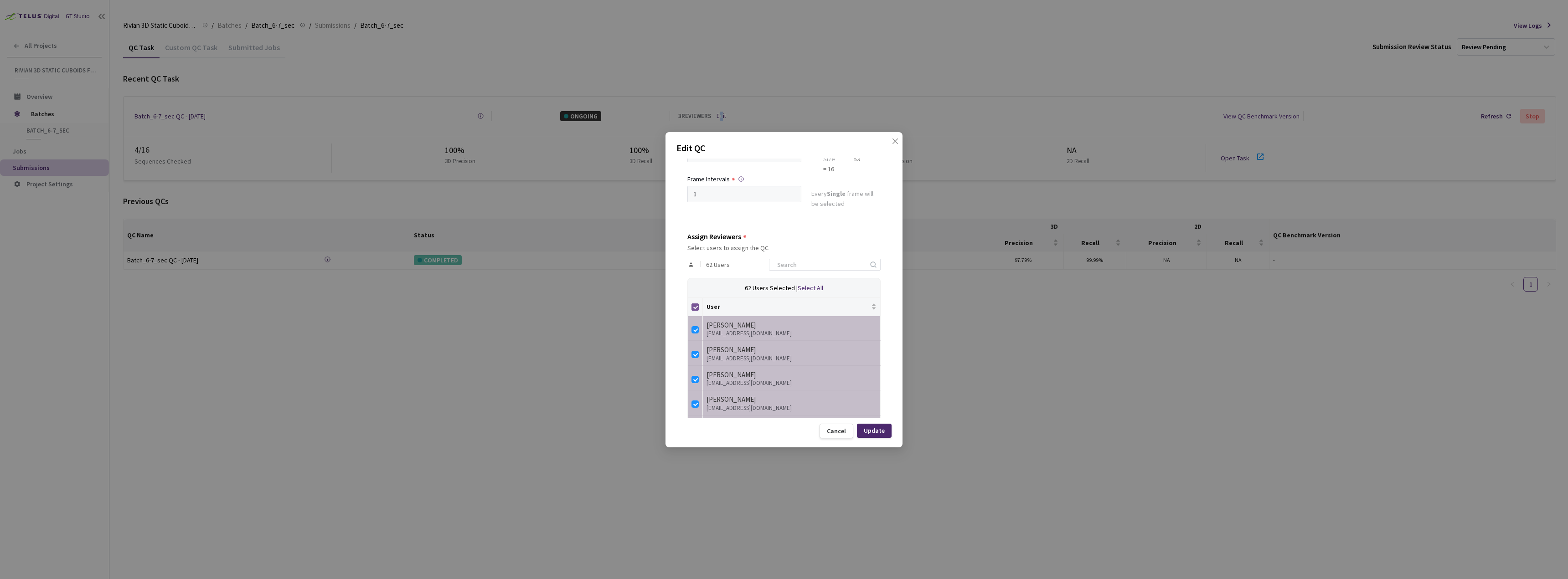
checkbox input "false"
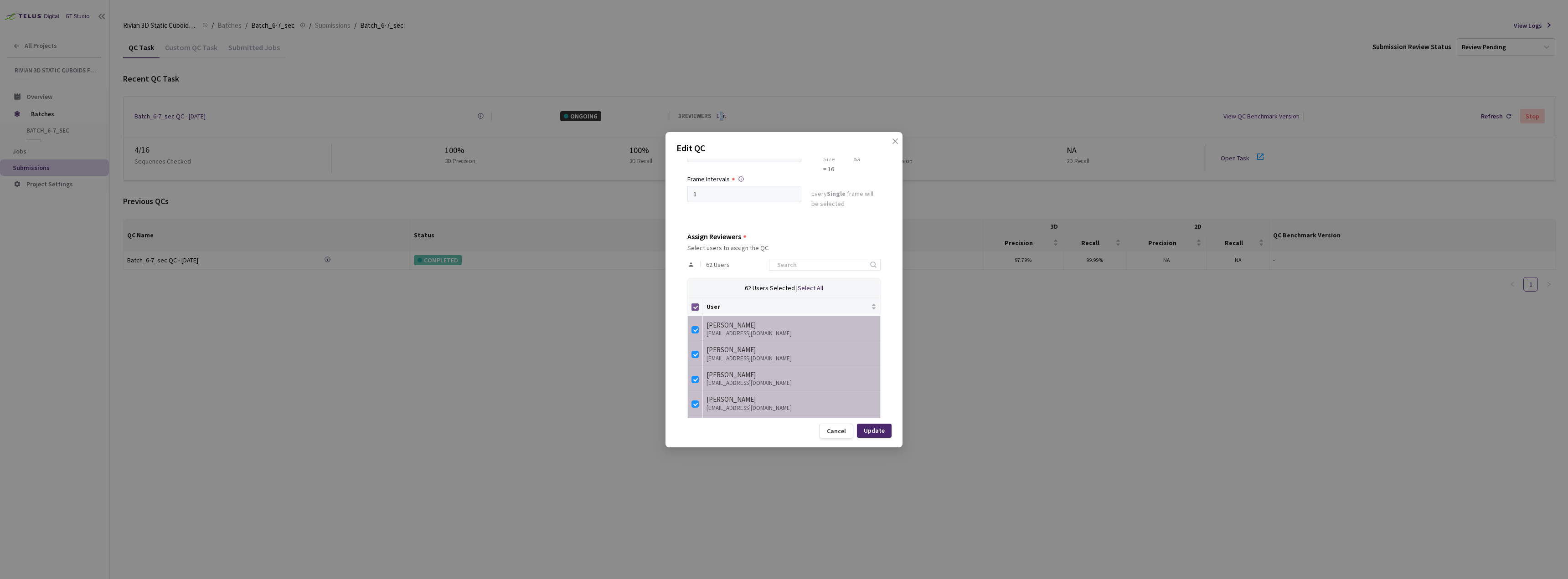
checkbox input "false"
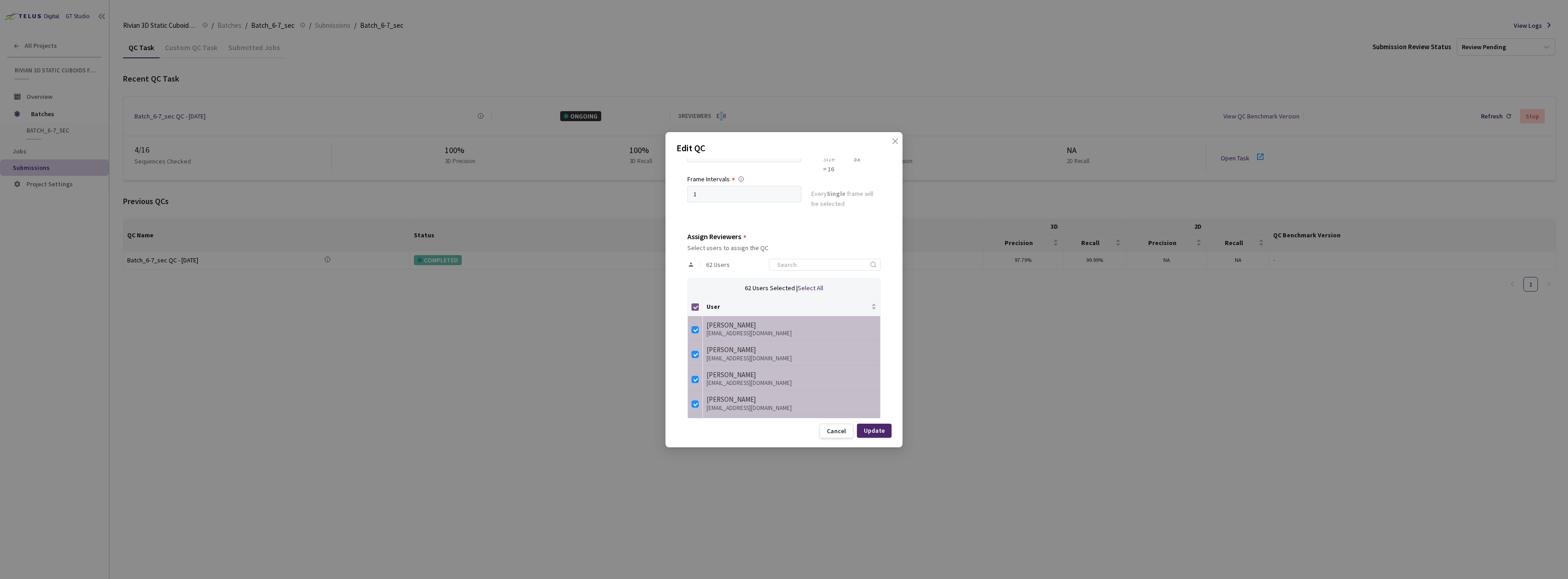
checkbox input "false"
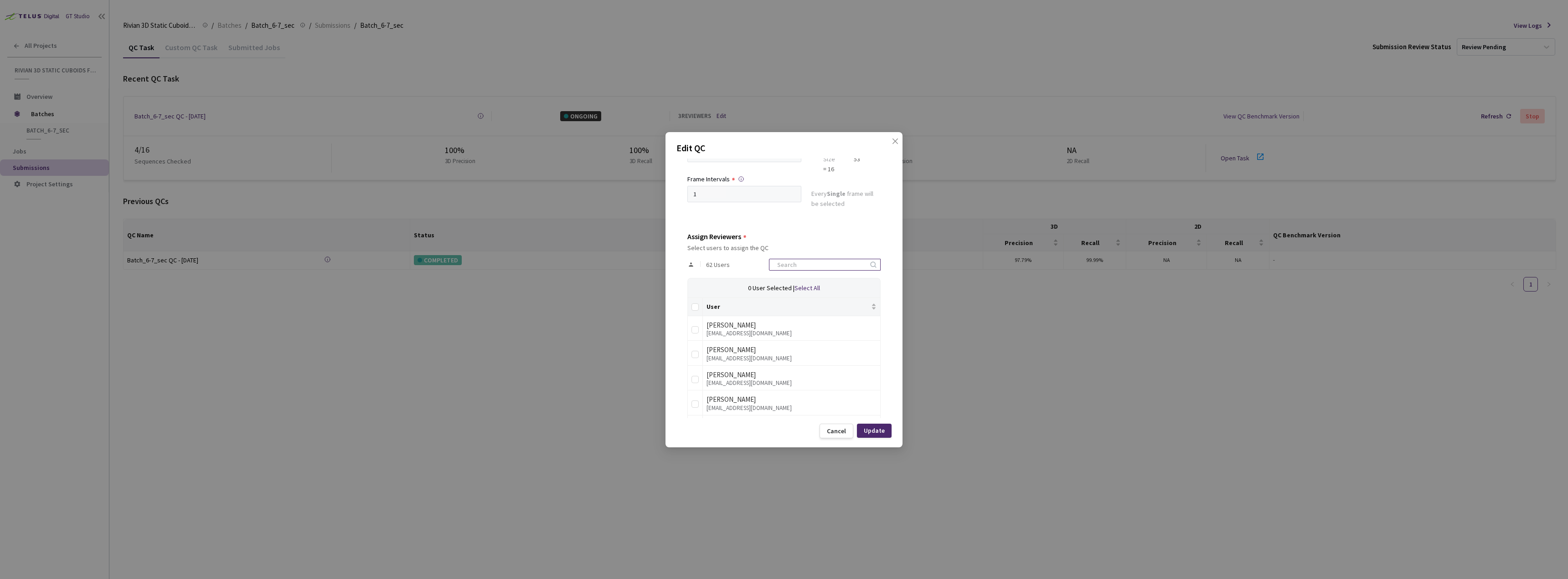
click at [800, 266] on input at bounding box center [820, 265] width 97 height 11
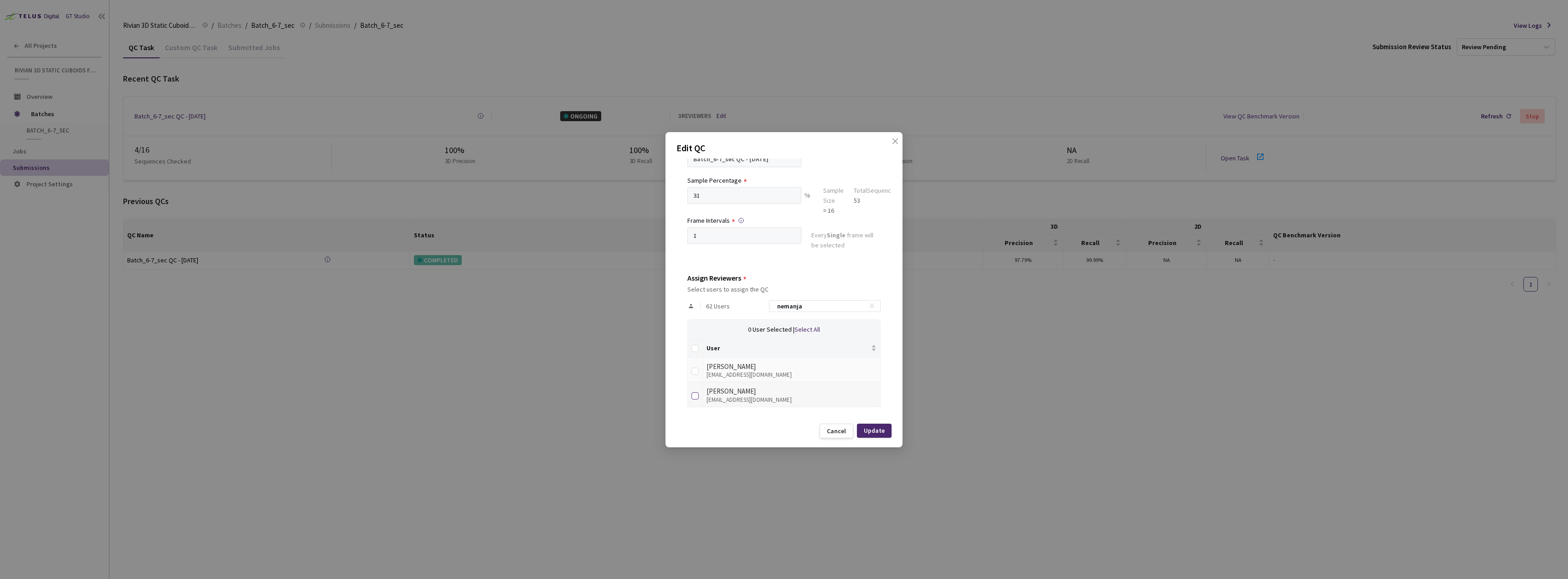
type input "nemanja"
click at [693, 393] on input "checkbox" at bounding box center [695, 396] width 7 height 7
checkbox input "true"
click at [876, 432] on div "Update" at bounding box center [874, 431] width 21 height 7
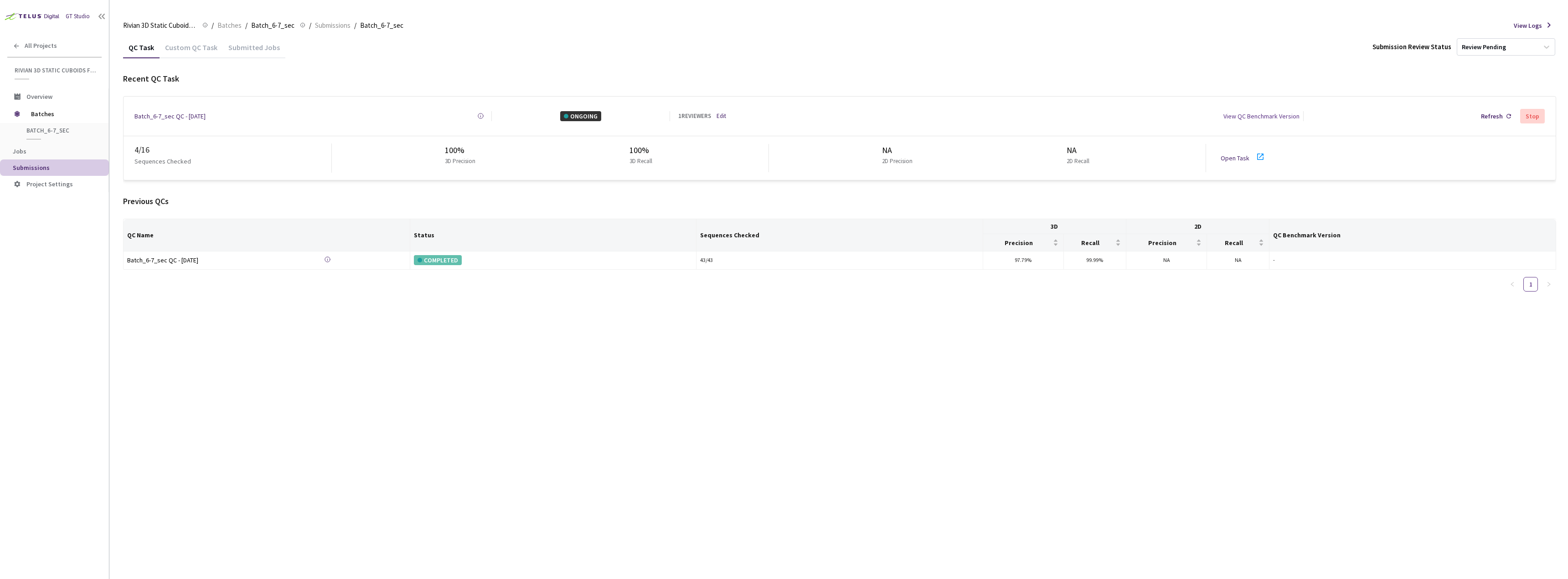
click at [1232, 158] on link "Open Task" at bounding box center [1235, 158] width 29 height 8
click at [1222, 154] on link "Open Task" at bounding box center [1235, 158] width 29 height 8
click at [723, 112] on link "Edit" at bounding box center [721, 116] width 9 height 9
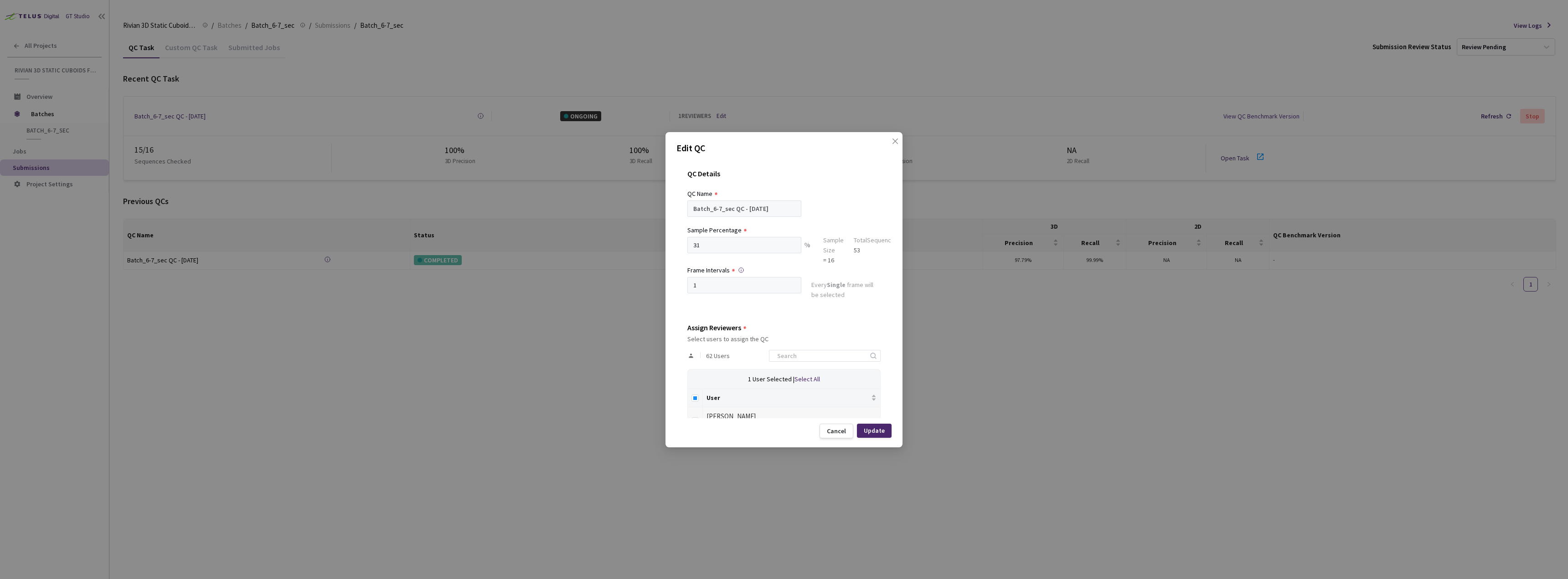
scroll to position [137, 0]
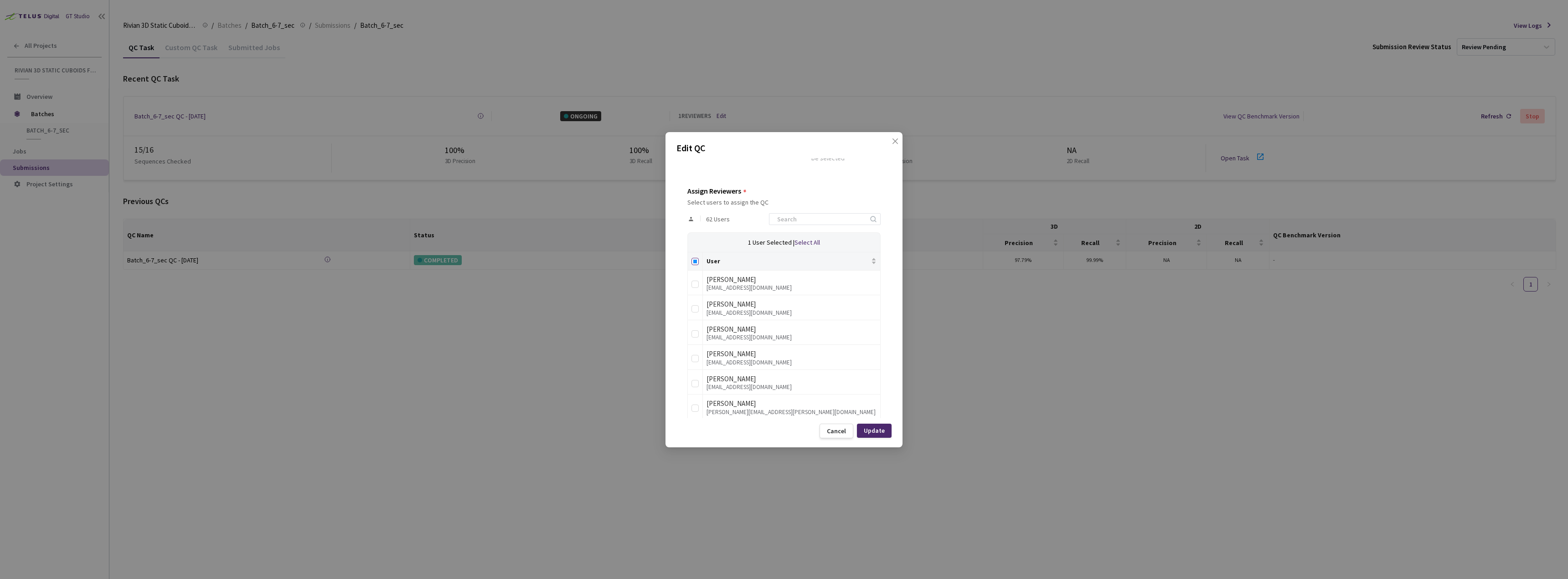
click at [697, 257] on label at bounding box center [695, 261] width 7 height 9
click at [697, 258] on input "Select all" at bounding box center [695, 262] width 7 height 7
checkbox input "true"
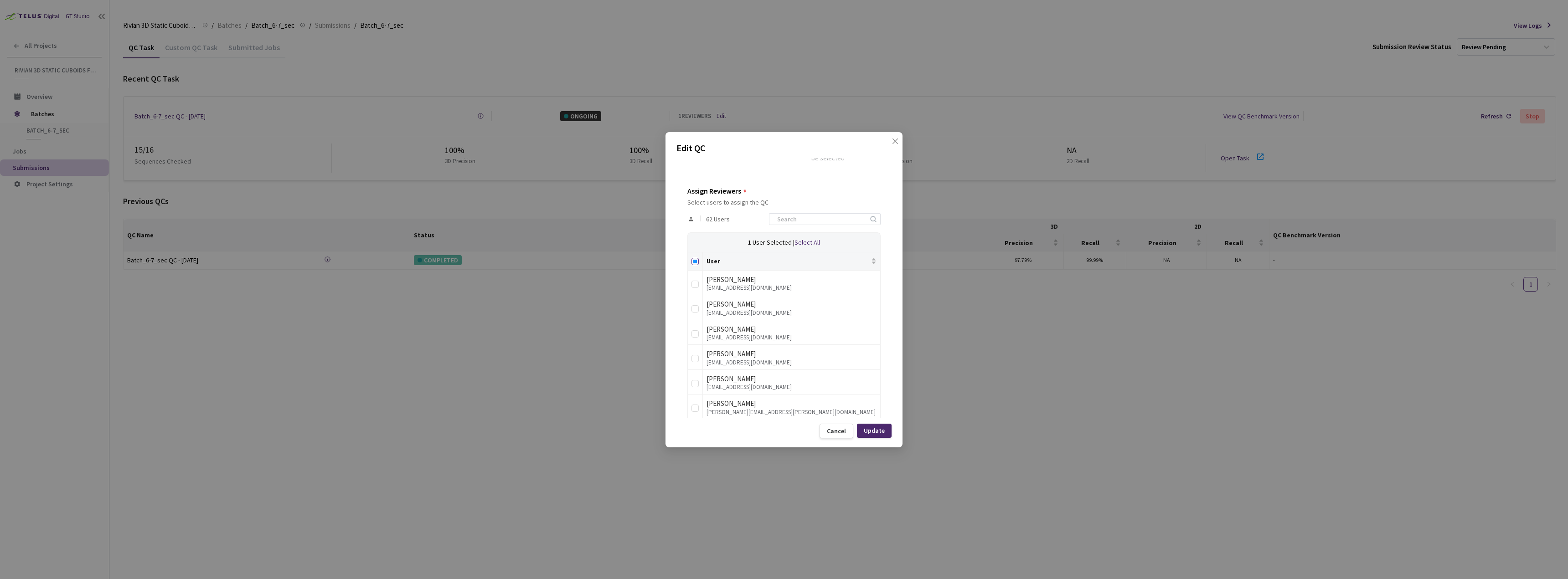
checkbox input "true"
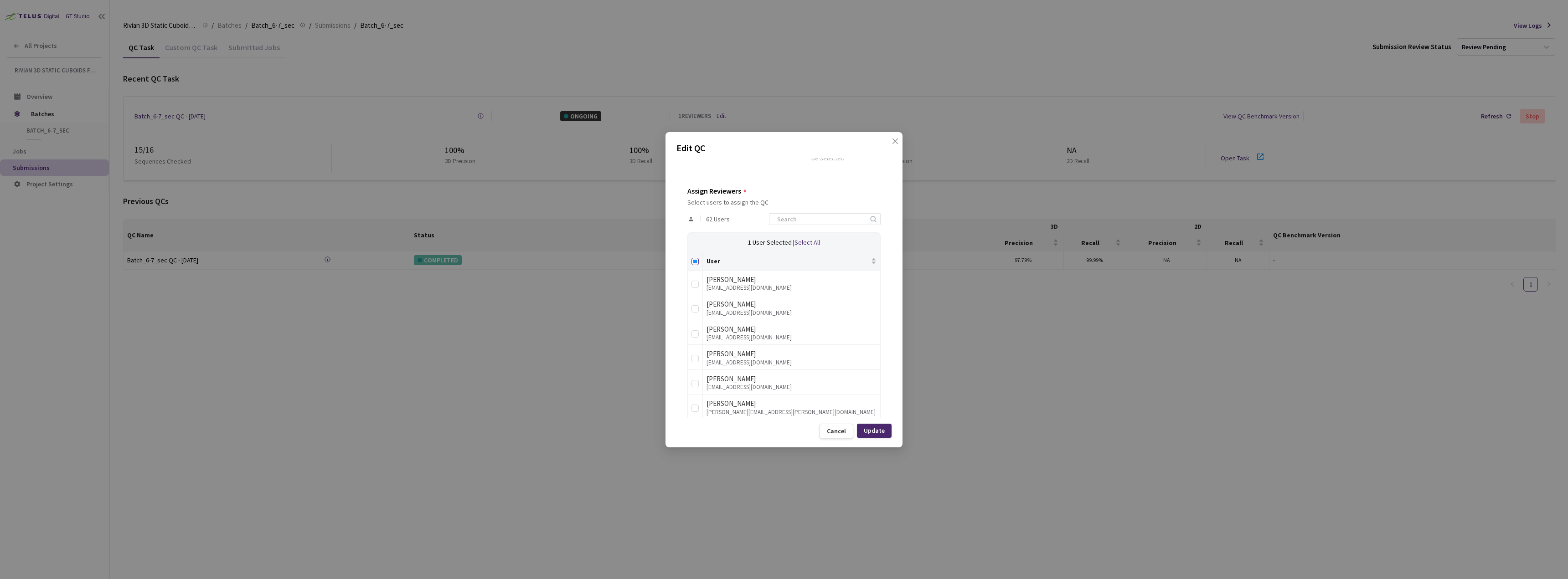
checkbox input "true"
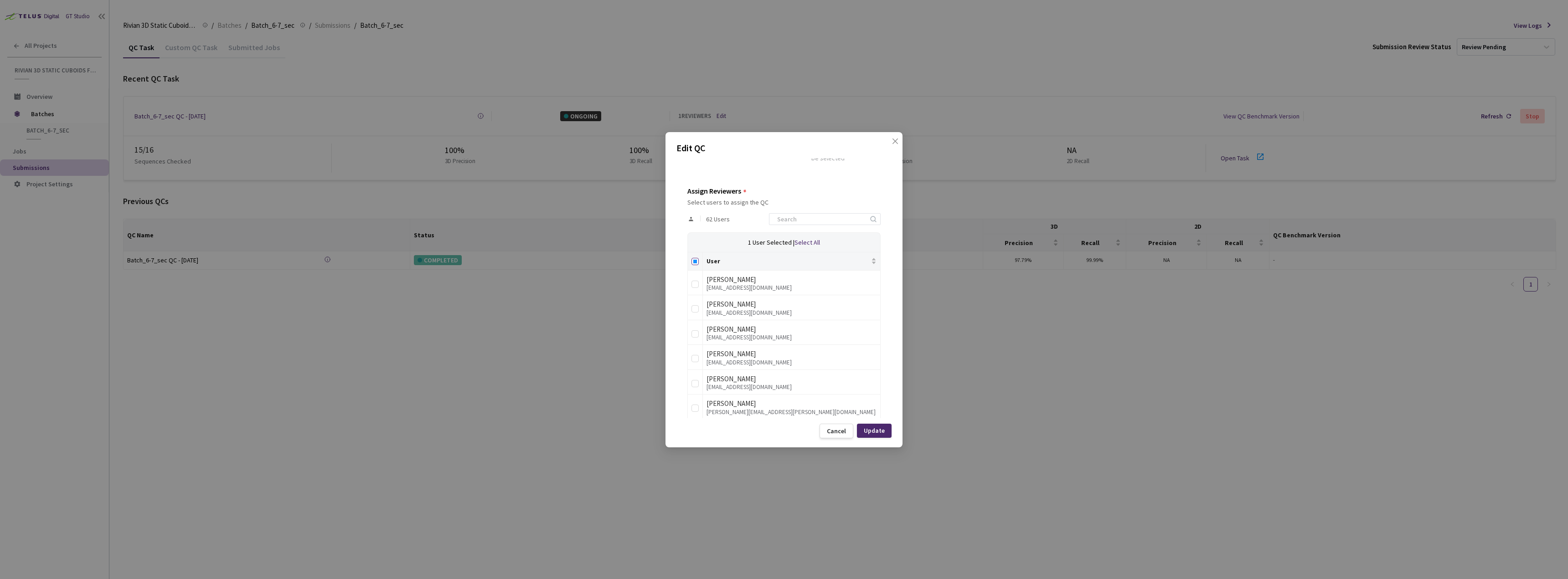
checkbox input "true"
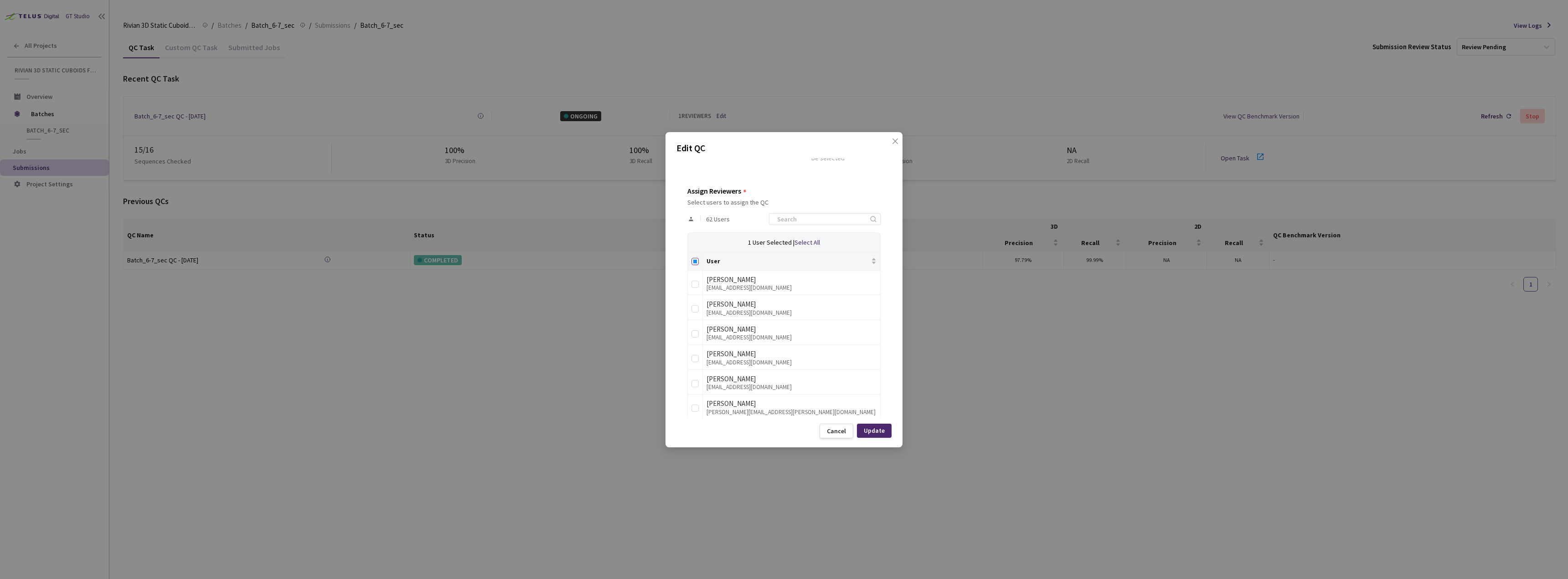
checkbox input "true"
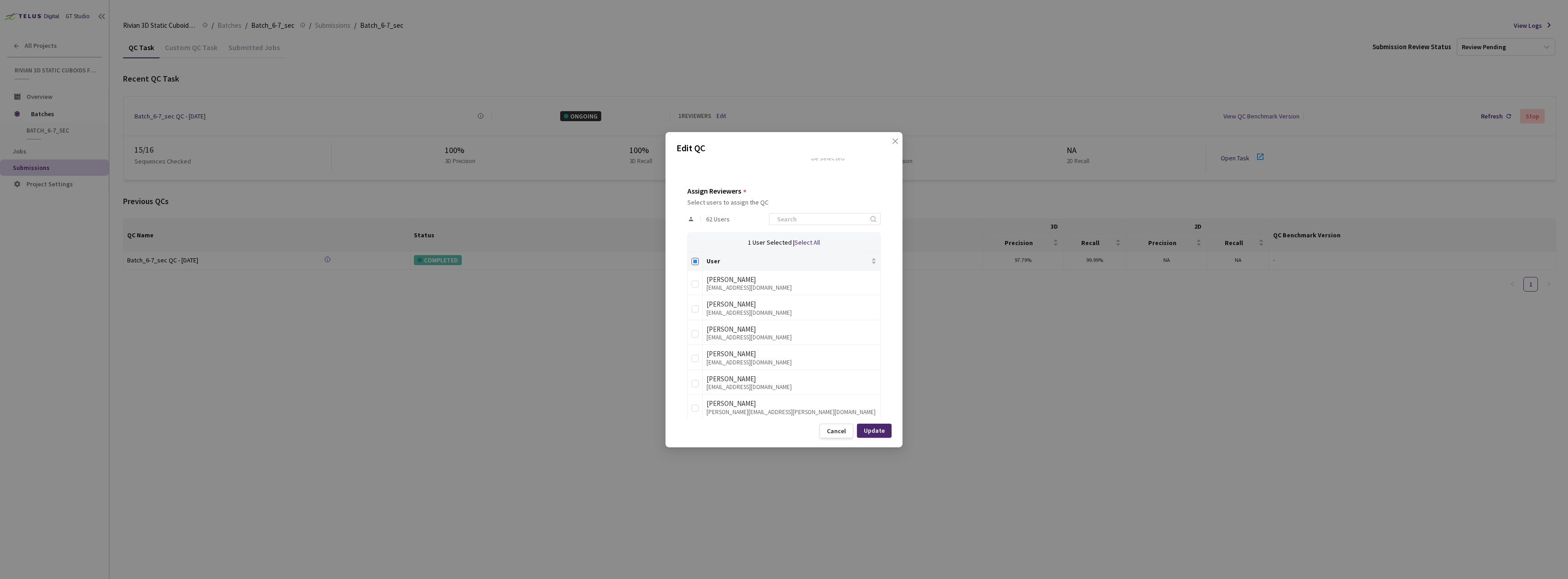
checkbox input "true"
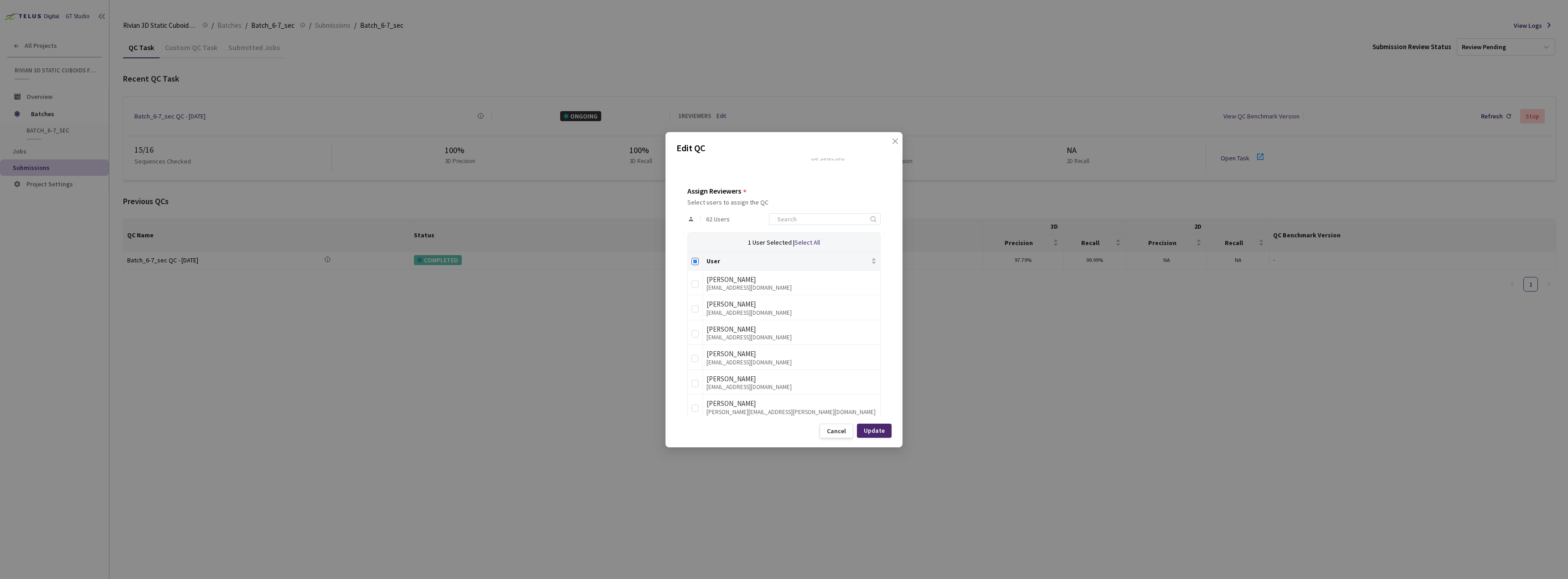
checkbox input "true"
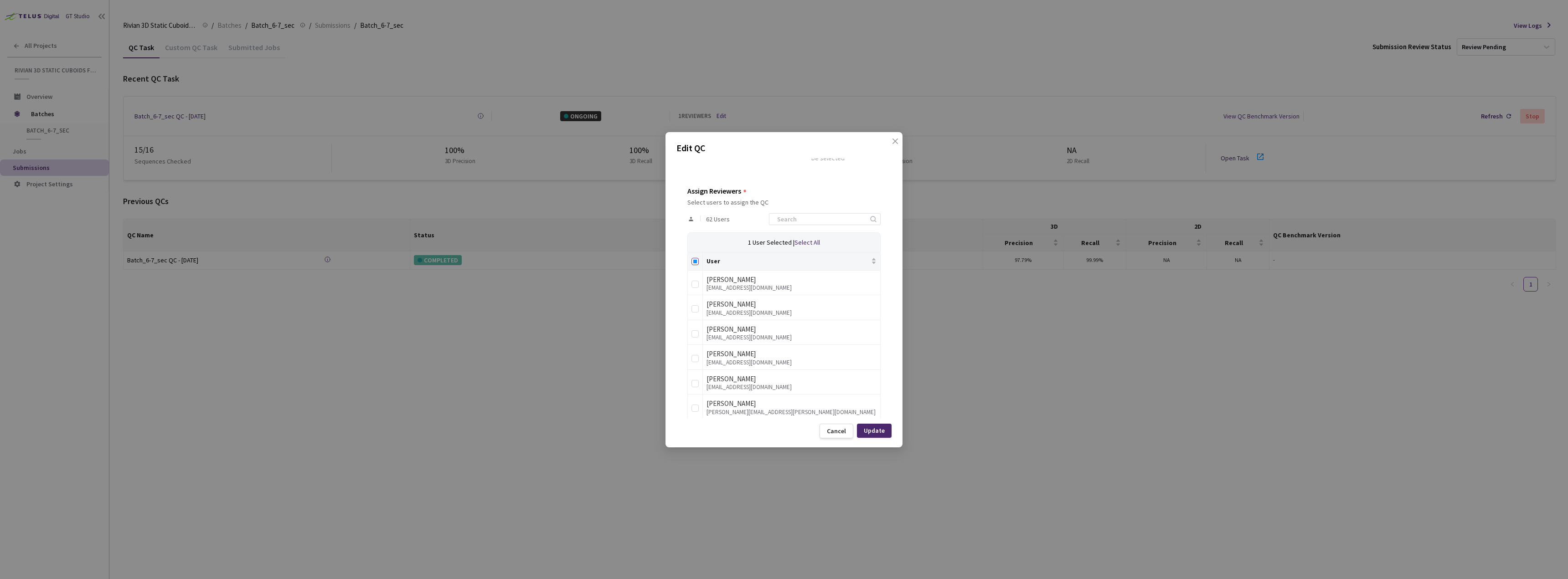
checkbox input "true"
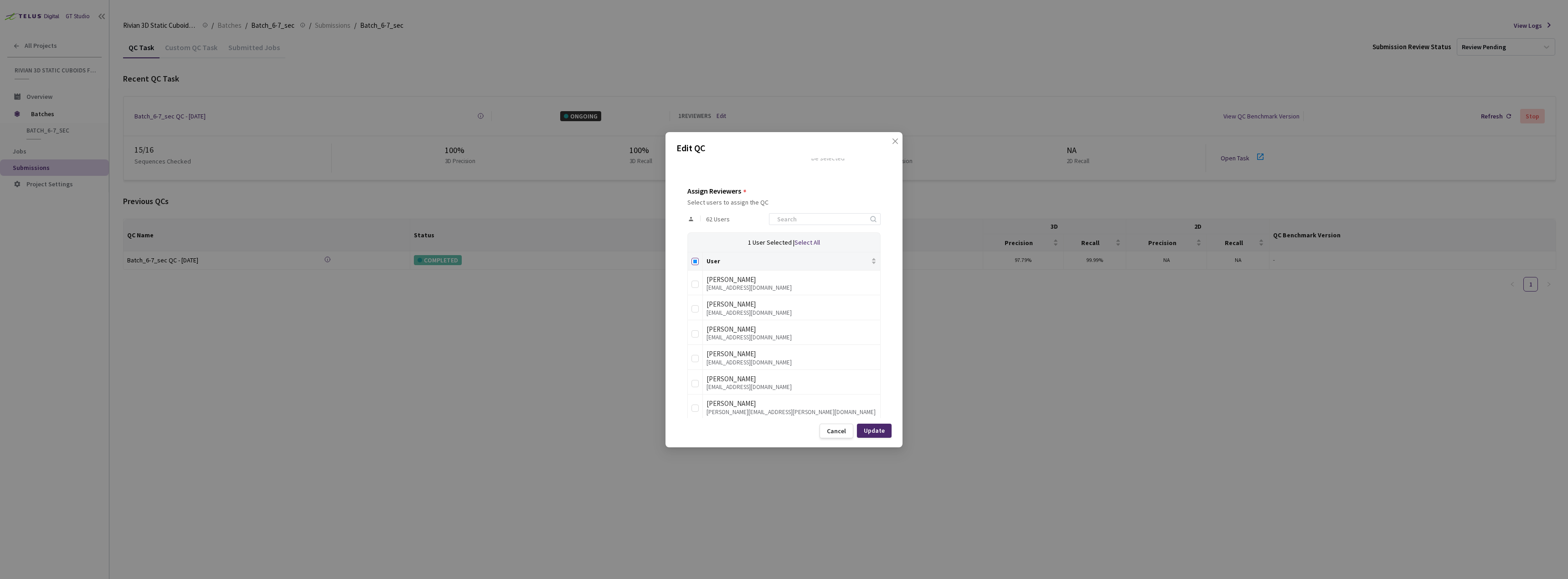
checkbox input "true"
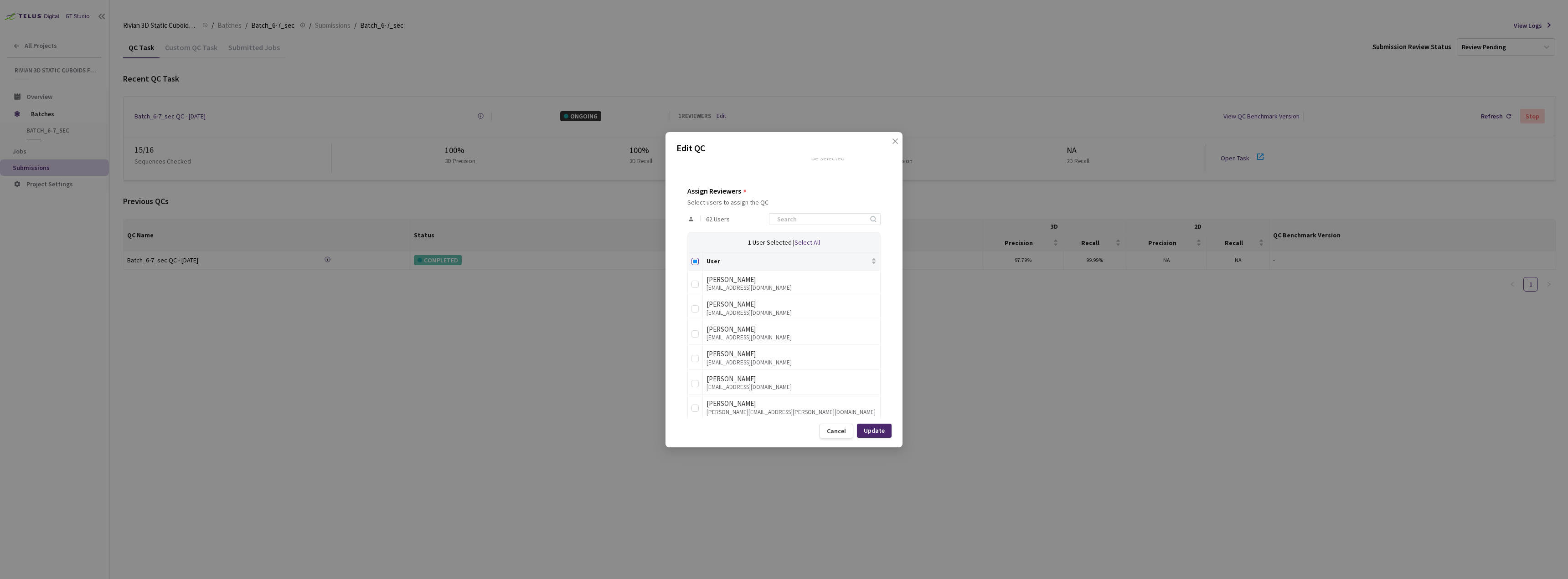
checkbox input "true"
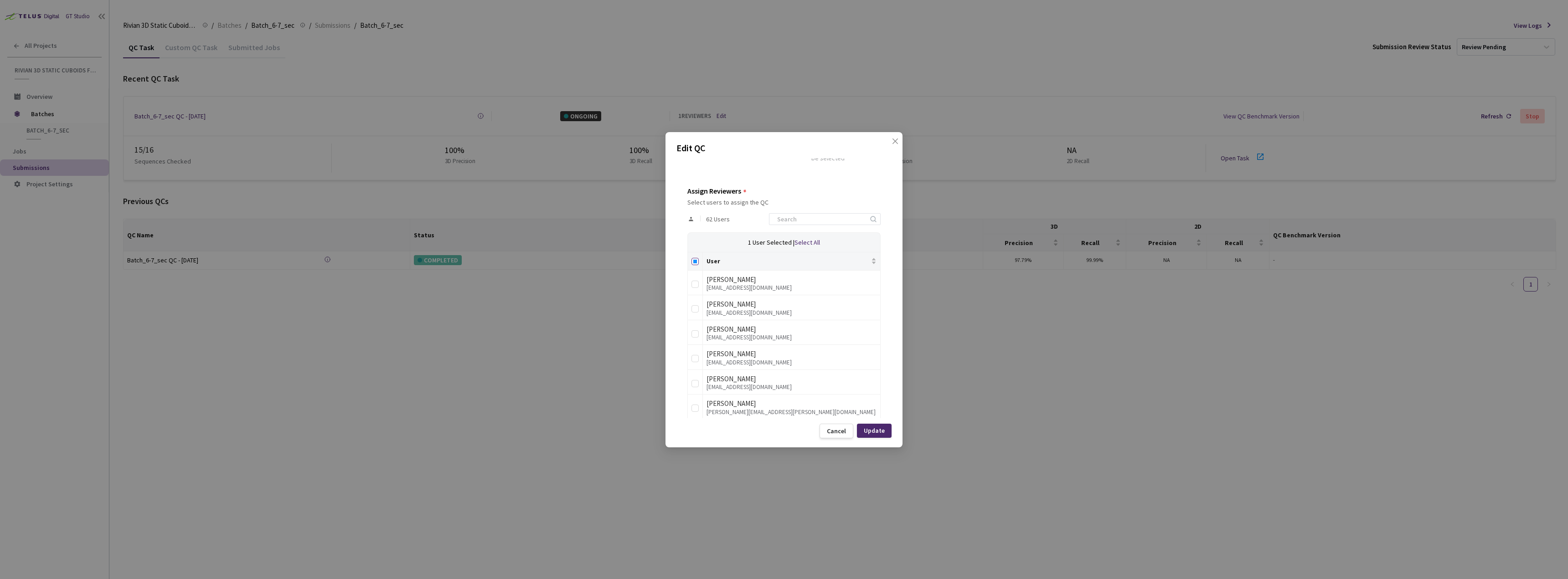
checkbox input "true"
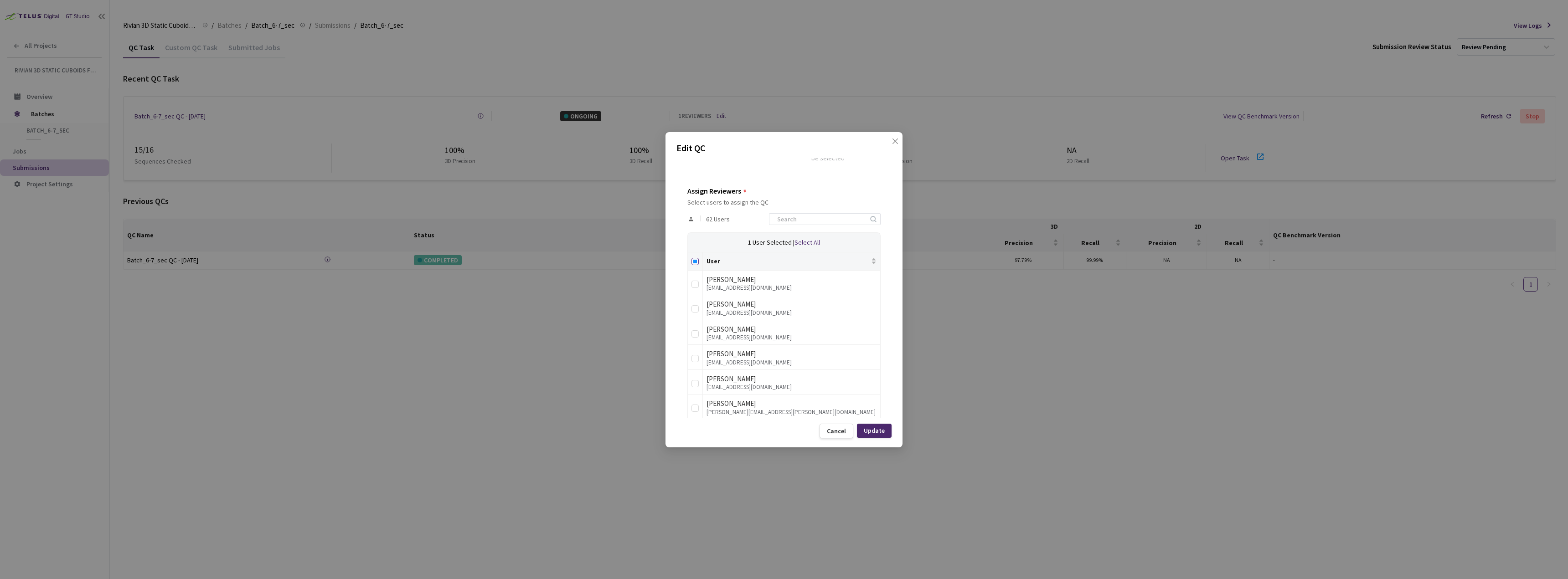
checkbox input "true"
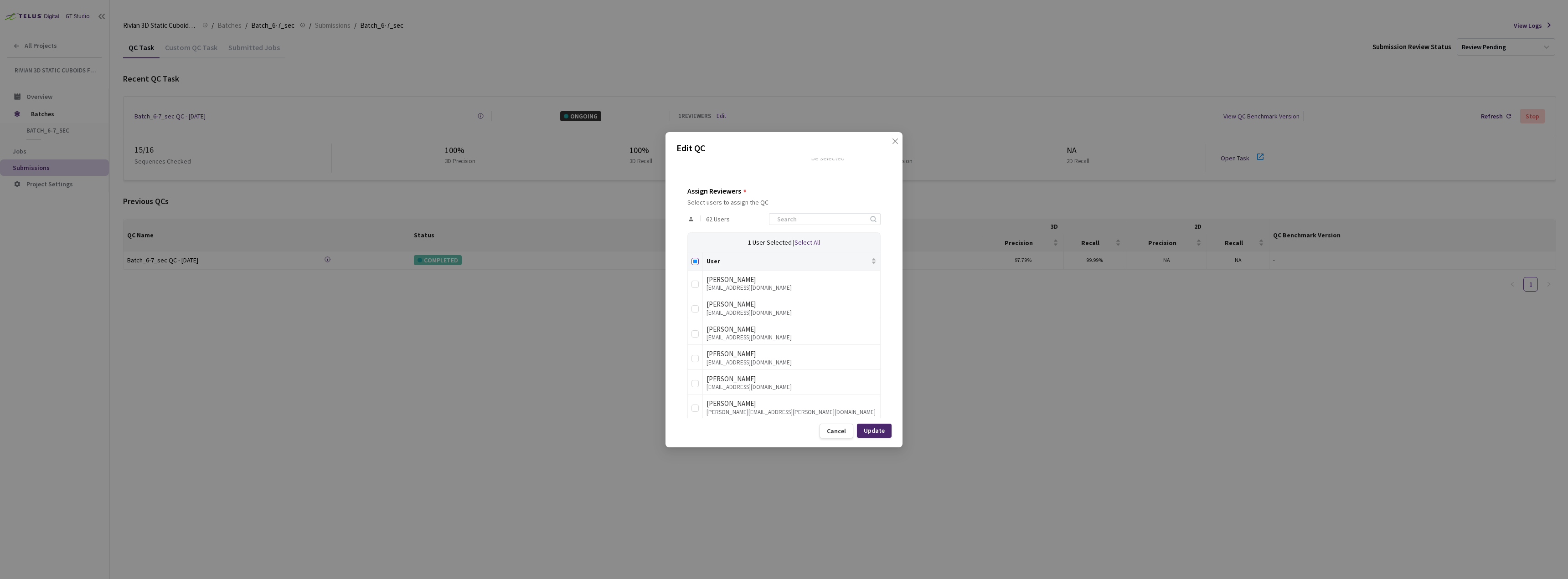
checkbox input "true"
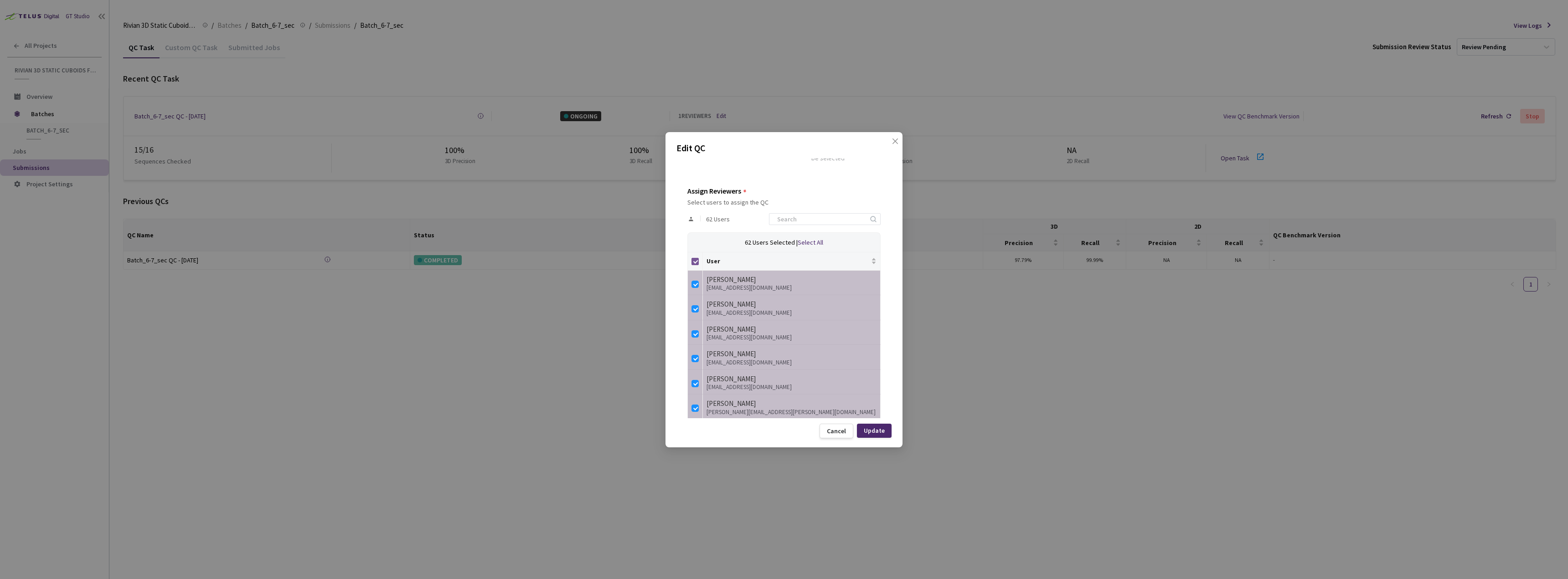
click at [694, 262] on input "Select all" at bounding box center [695, 262] width 7 height 7
checkbox input "false"
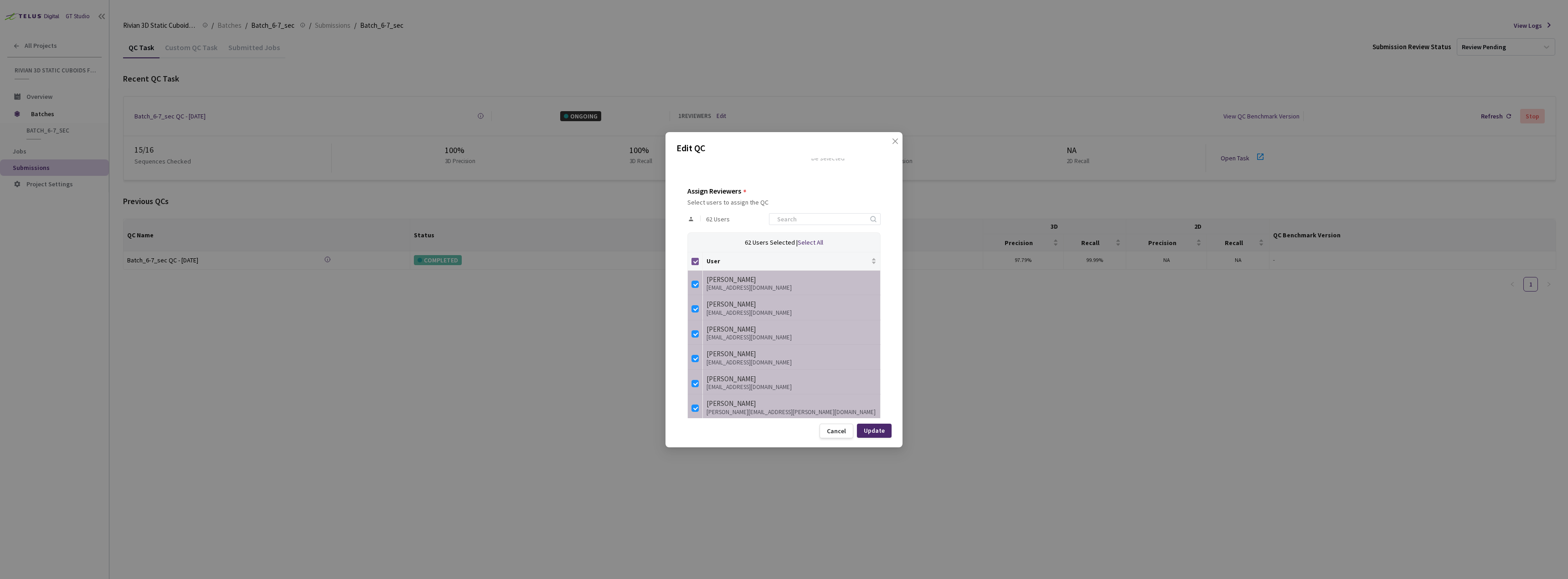
checkbox input "false"
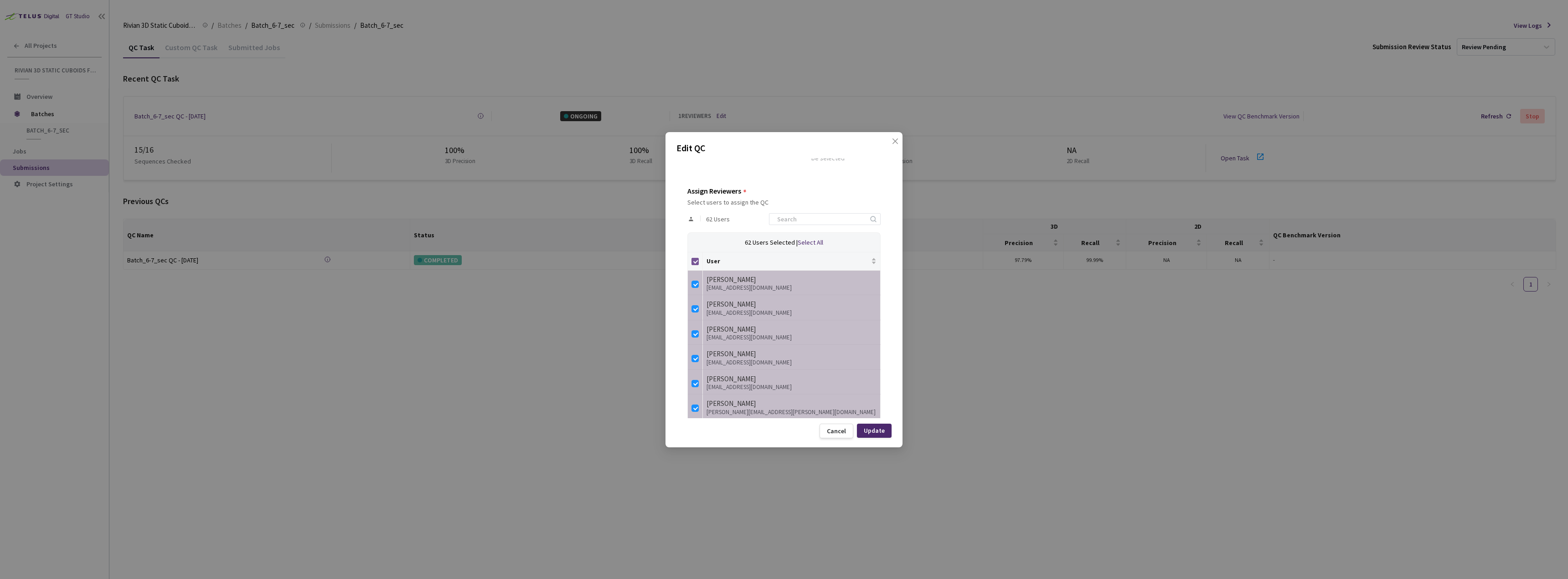
checkbox input "false"
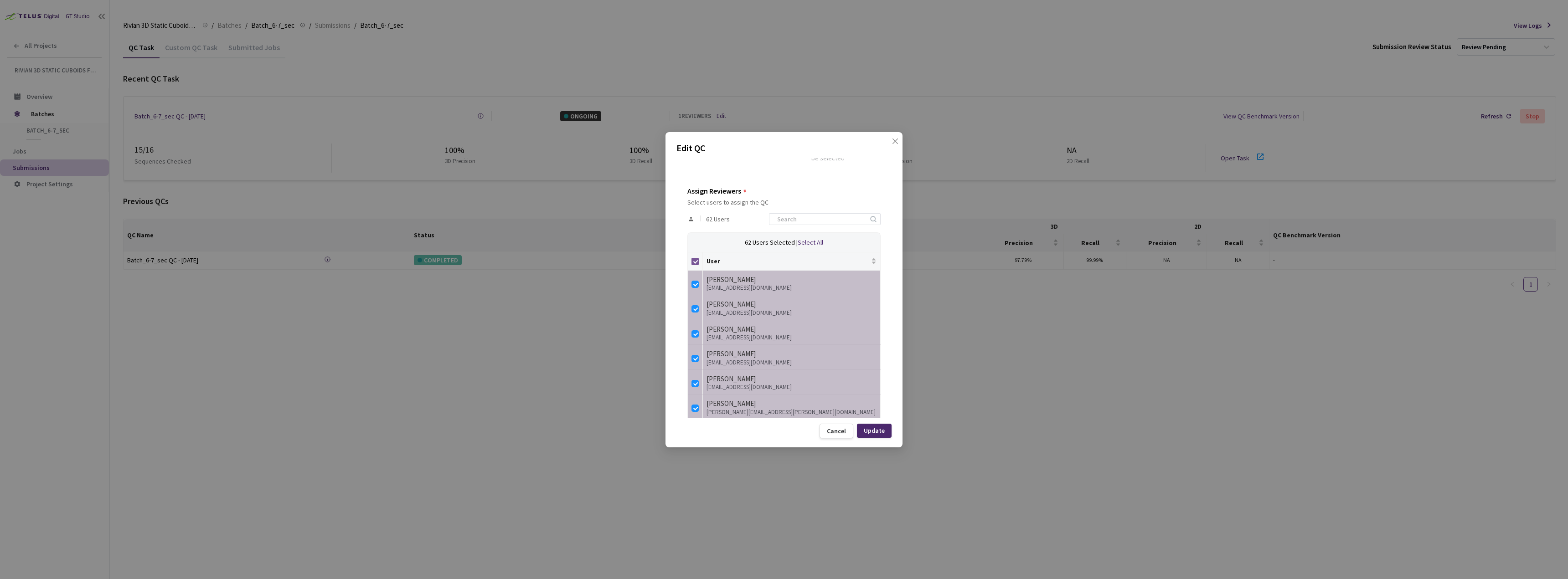
checkbox input "false"
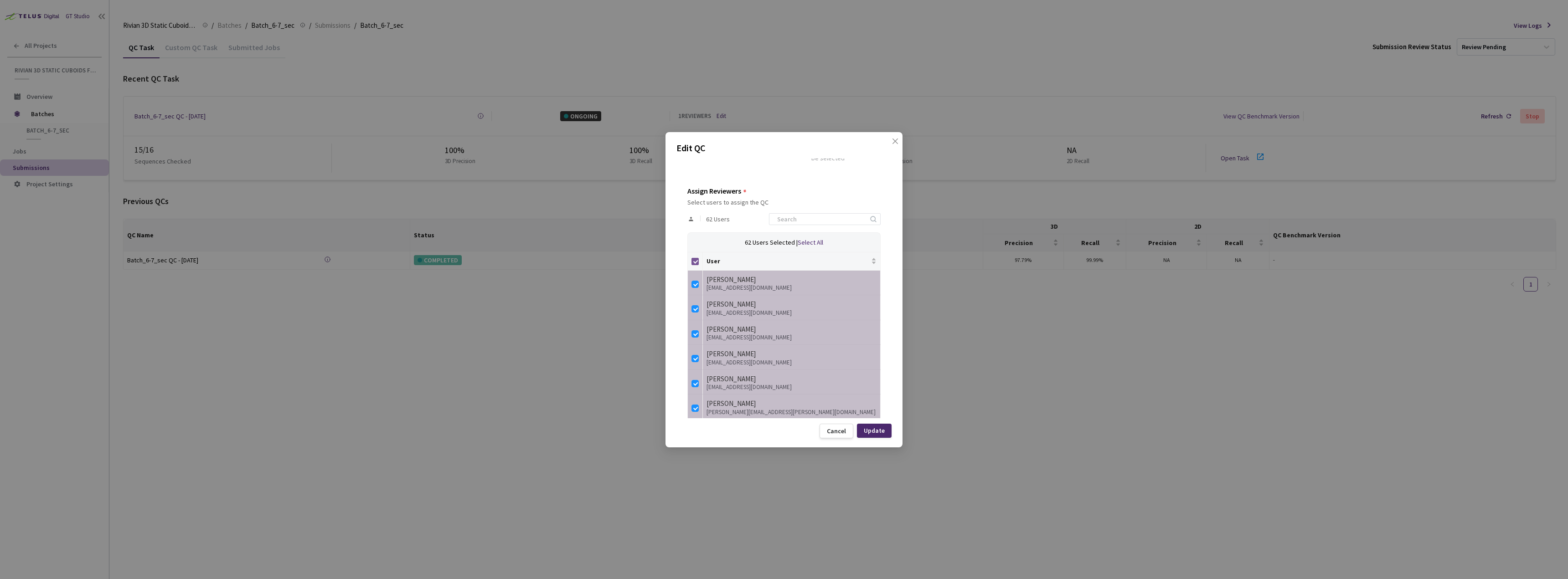
checkbox input "false"
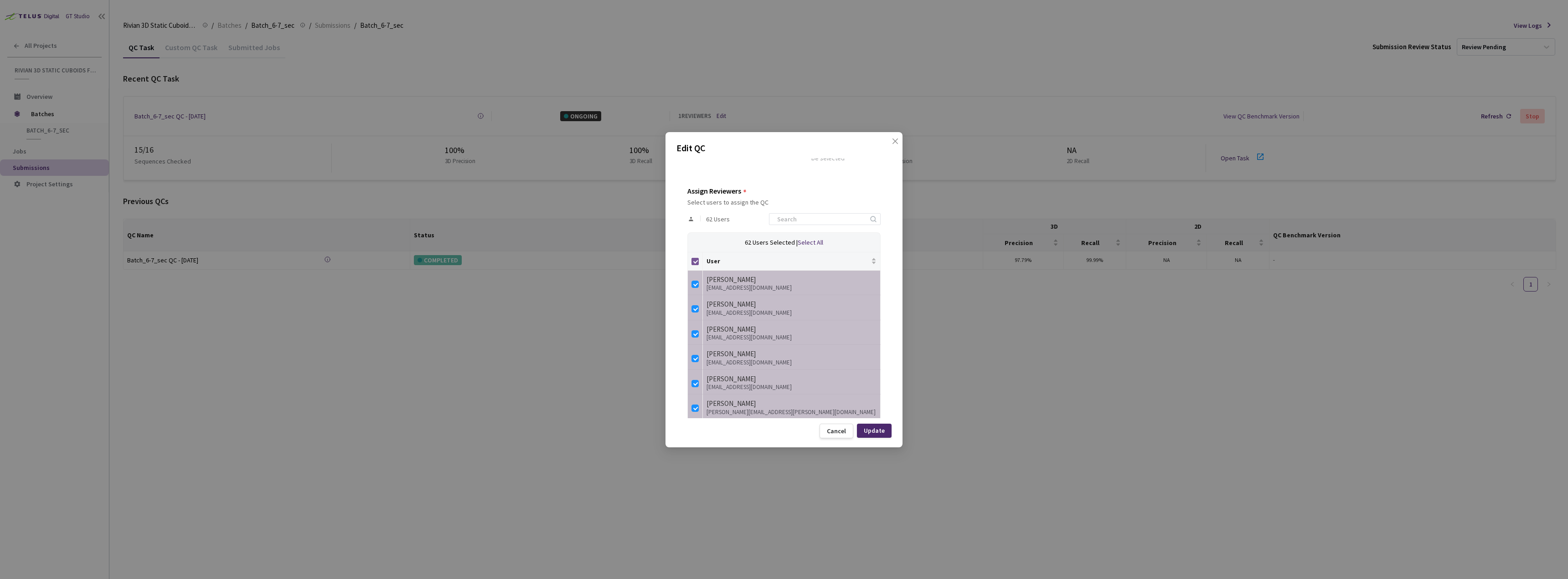
checkbox input "false"
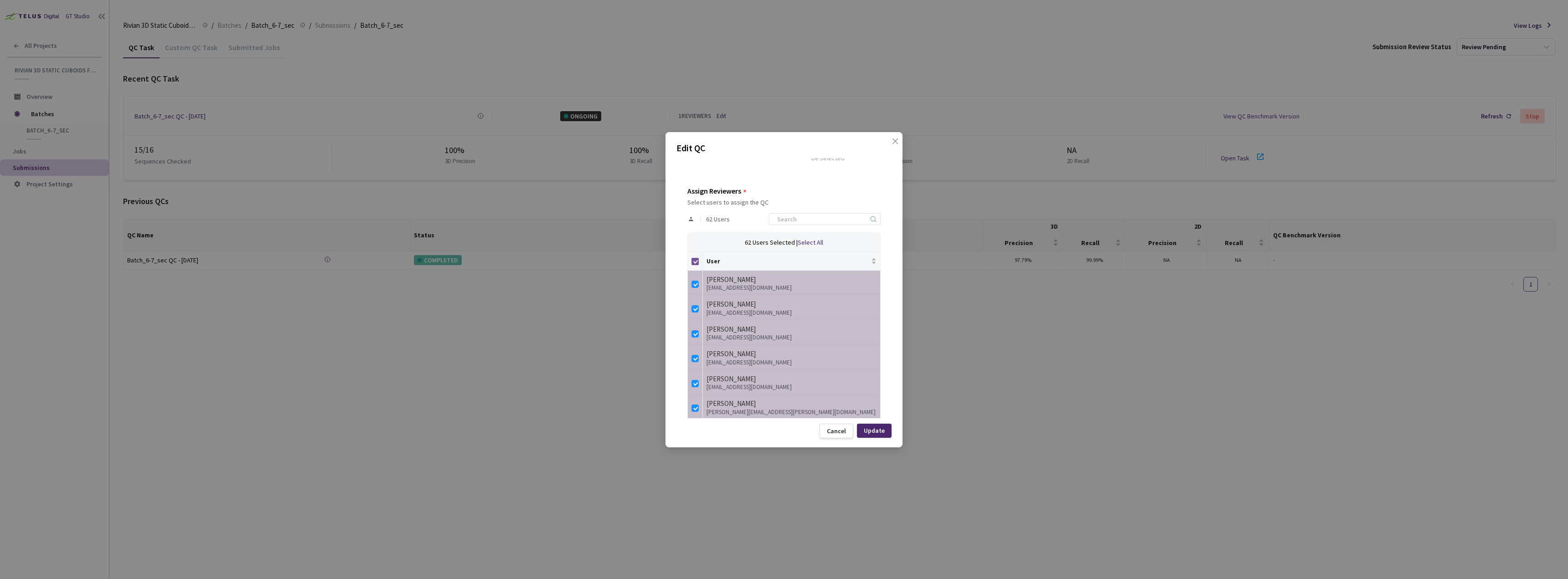
checkbox input "false"
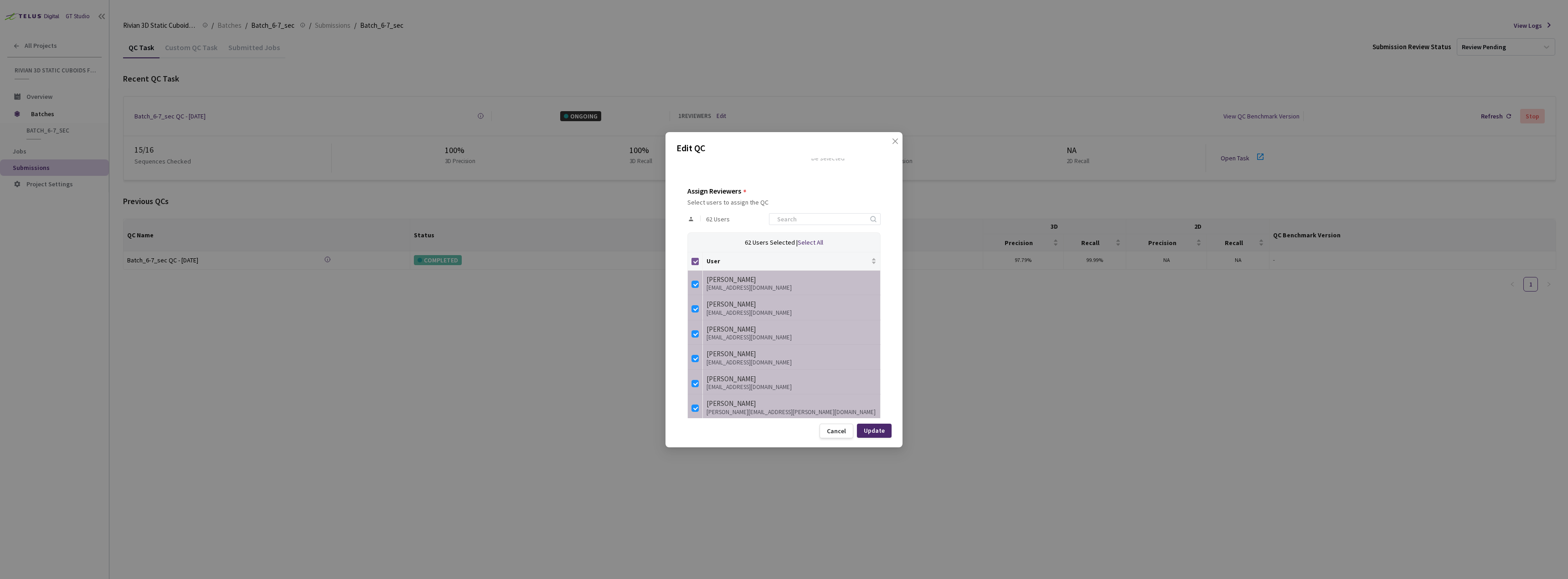
checkbox input "false"
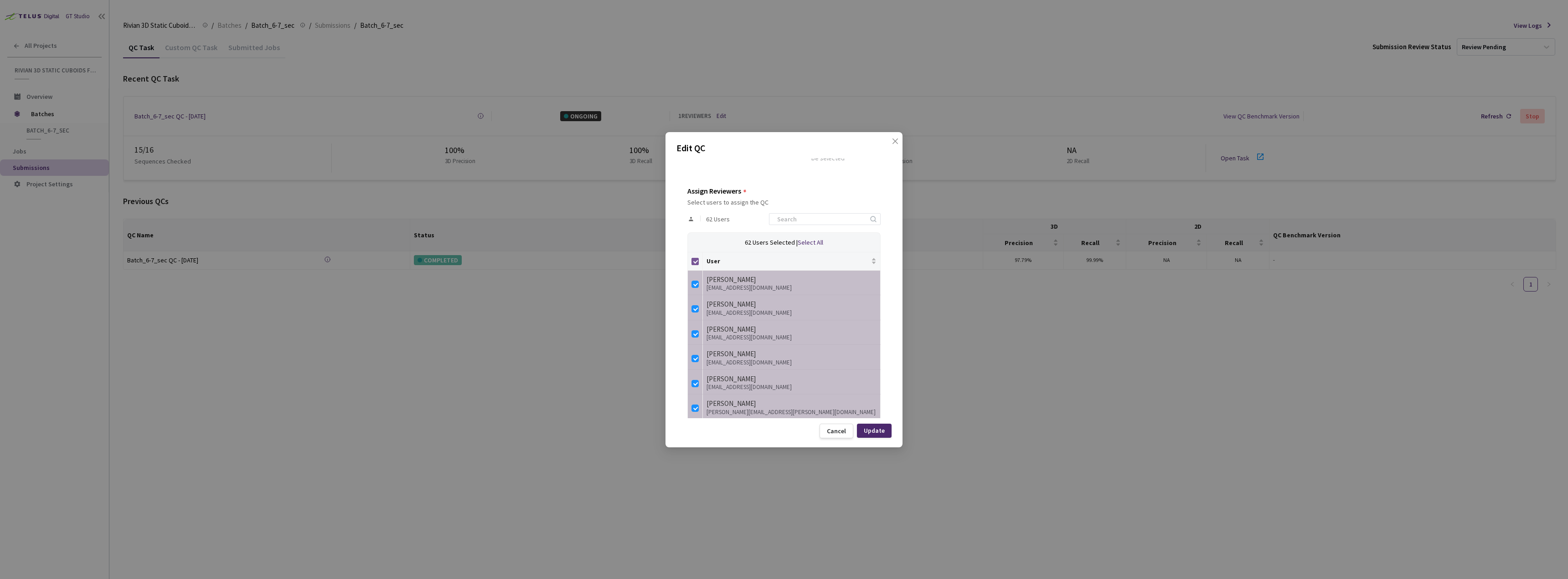
checkbox input "false"
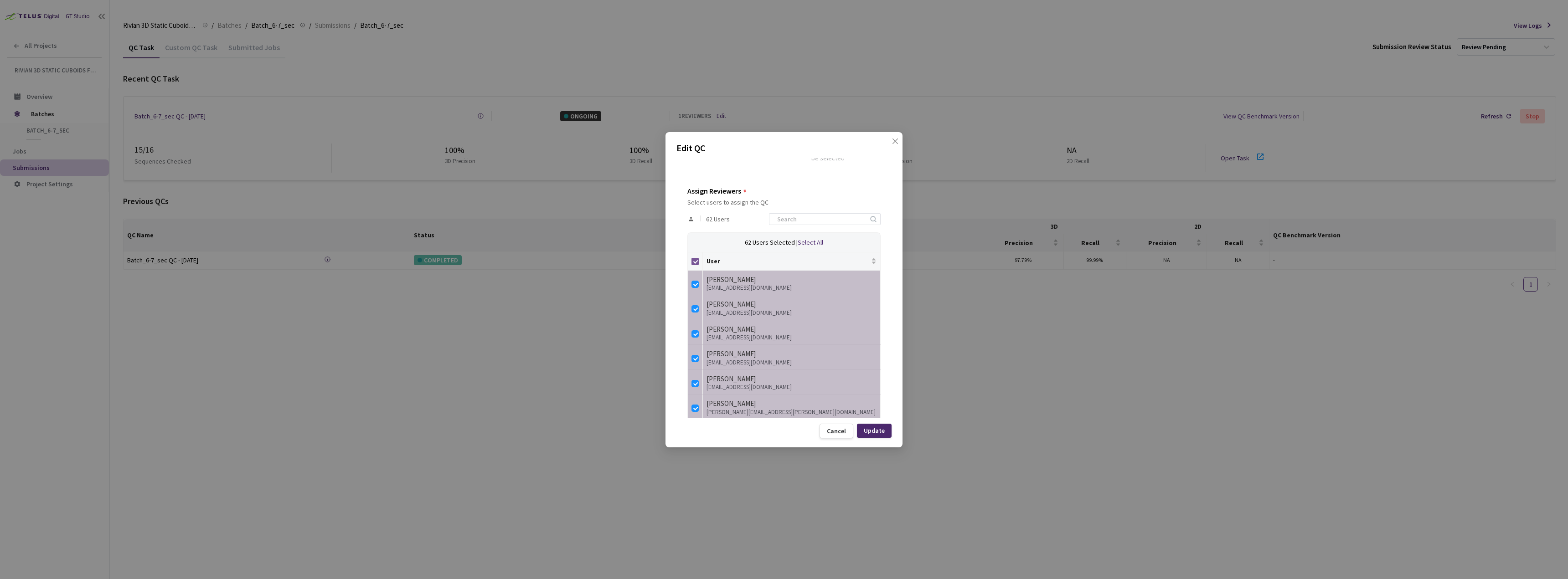
checkbox input "false"
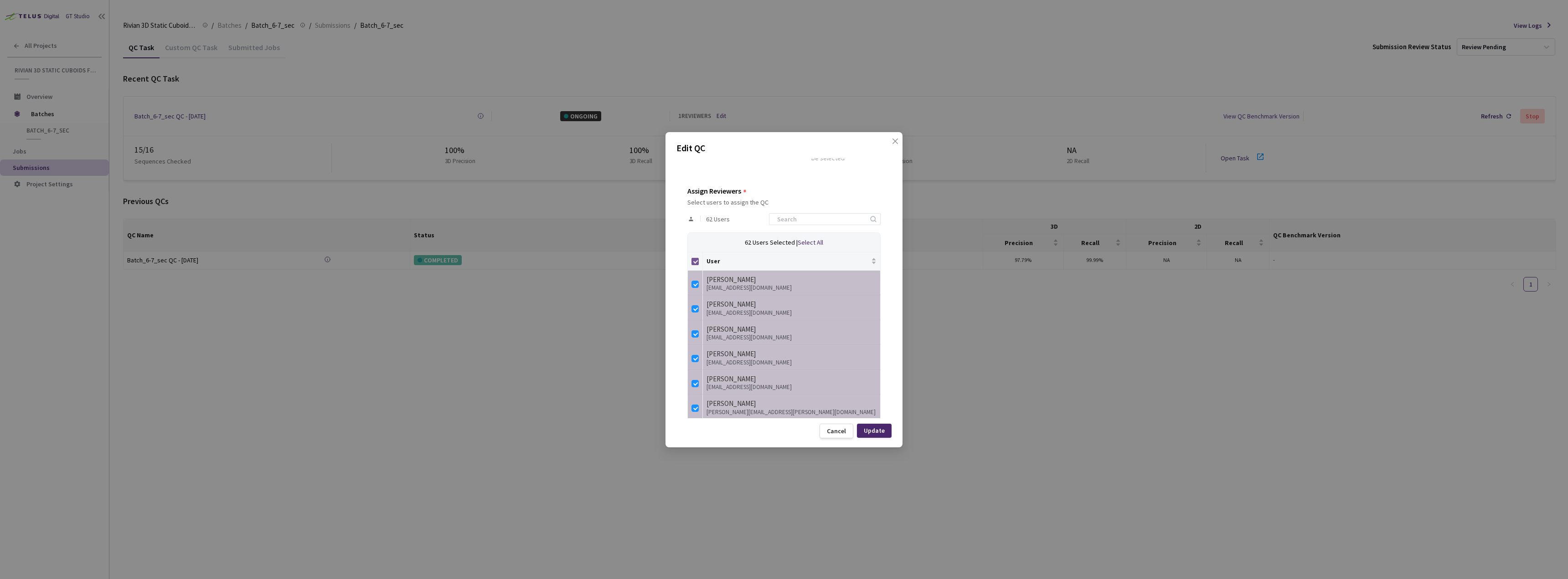
checkbox input "false"
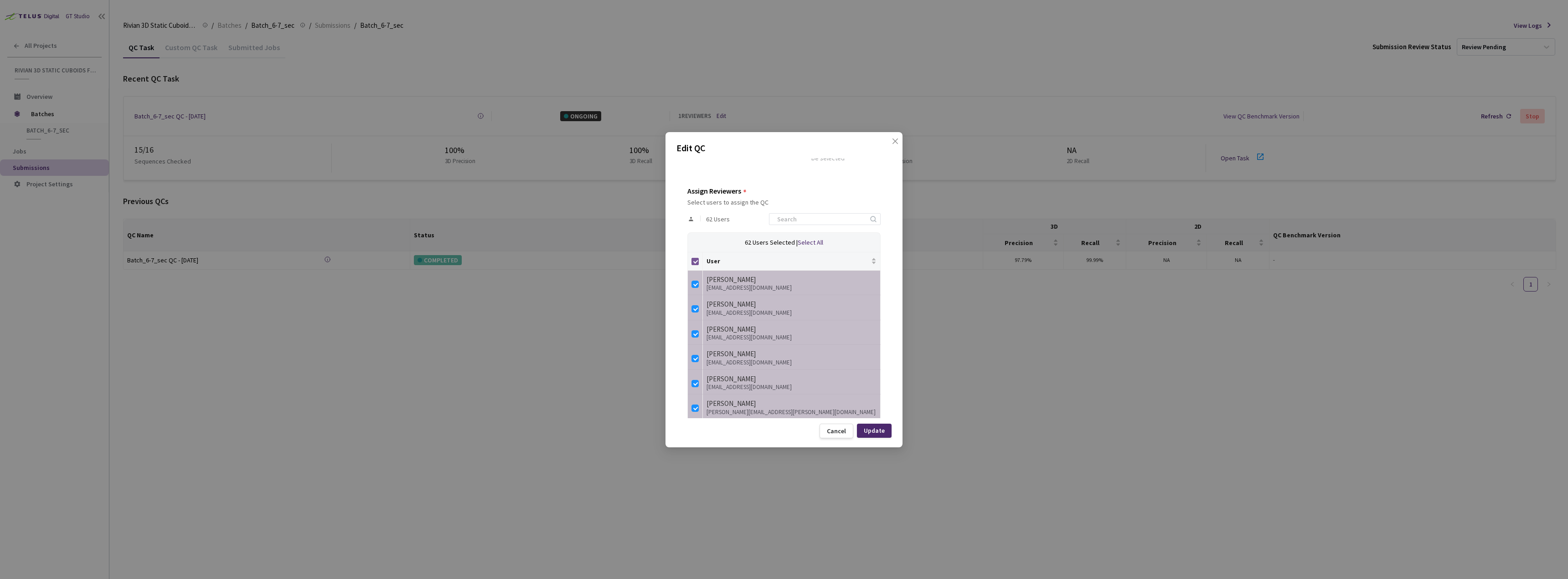
checkbox input "false"
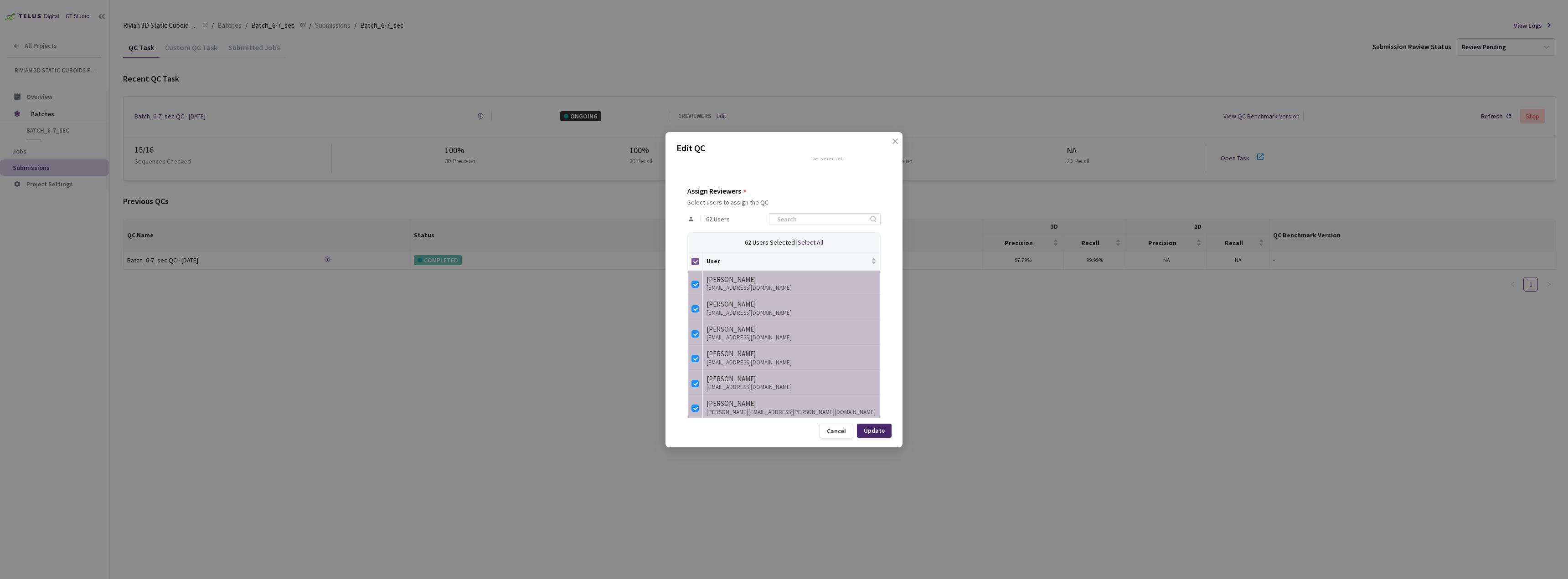
checkbox input "false"
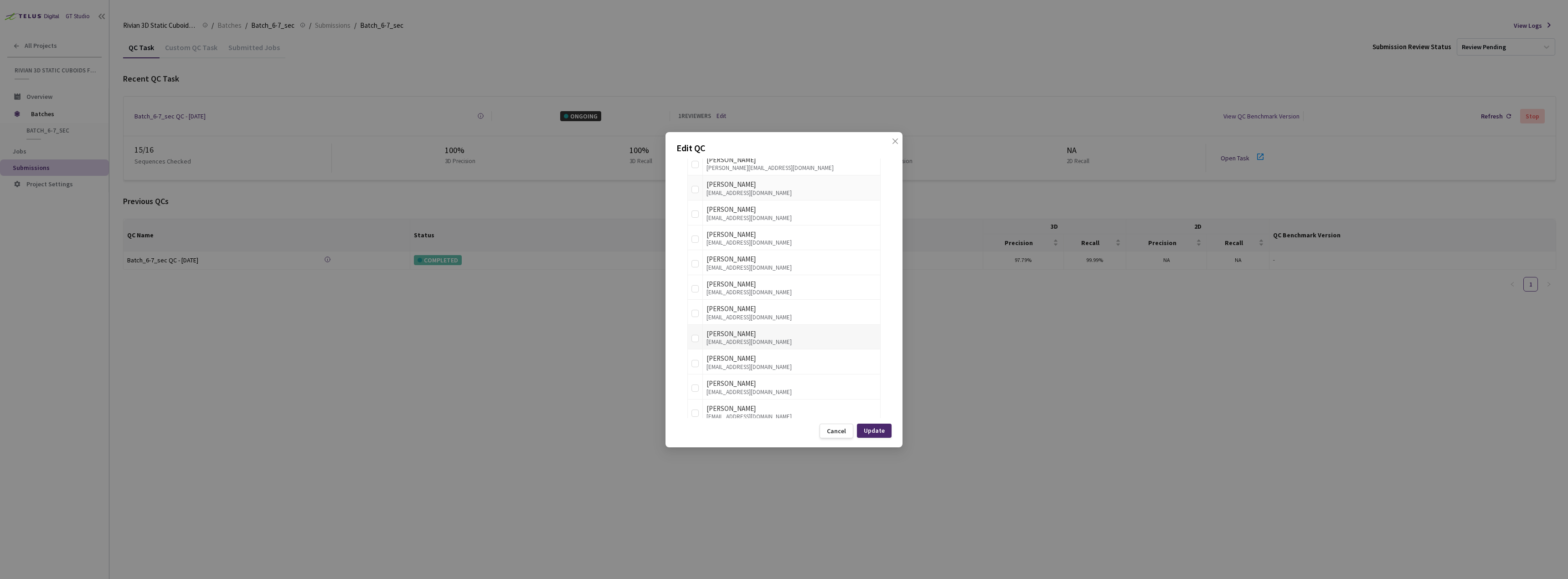
scroll to position [410, 0]
click at [875, 431] on div "Update" at bounding box center [874, 431] width 21 height 7
click at [876, 432] on div "Update" at bounding box center [874, 431] width 21 height 7
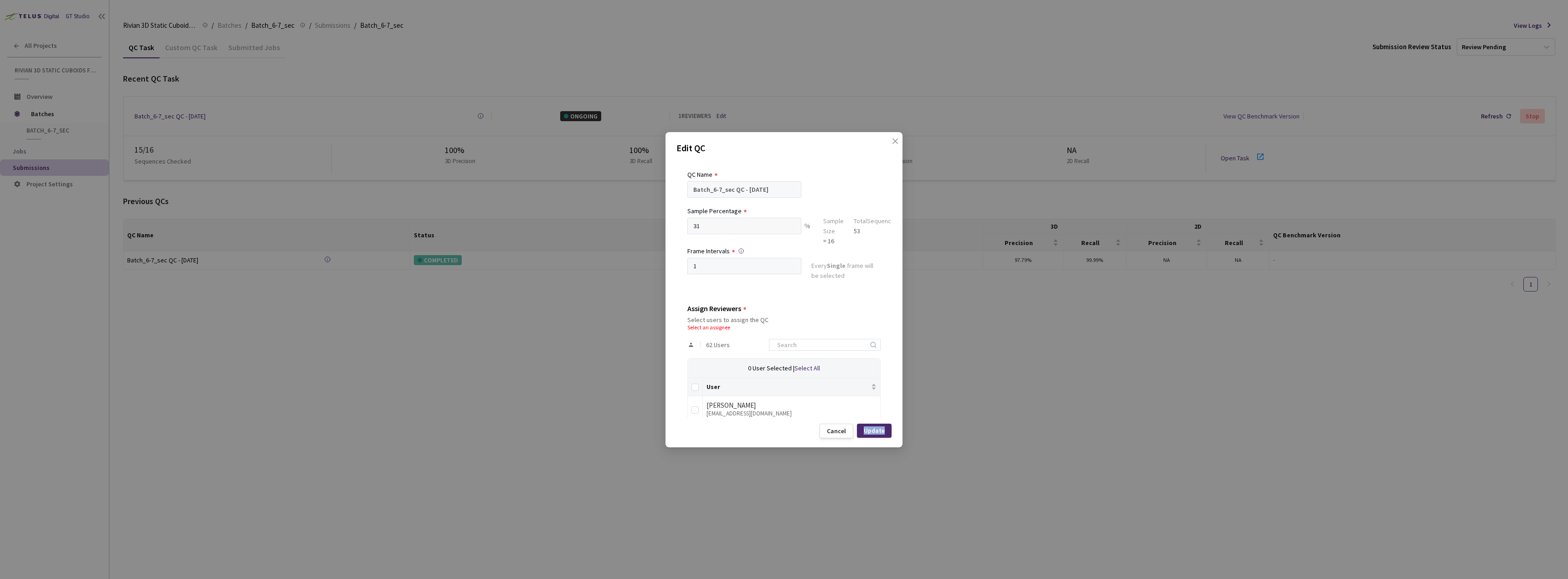
scroll to position [0, 0]
click at [822, 363] on input at bounding box center [820, 364] width 97 height 11
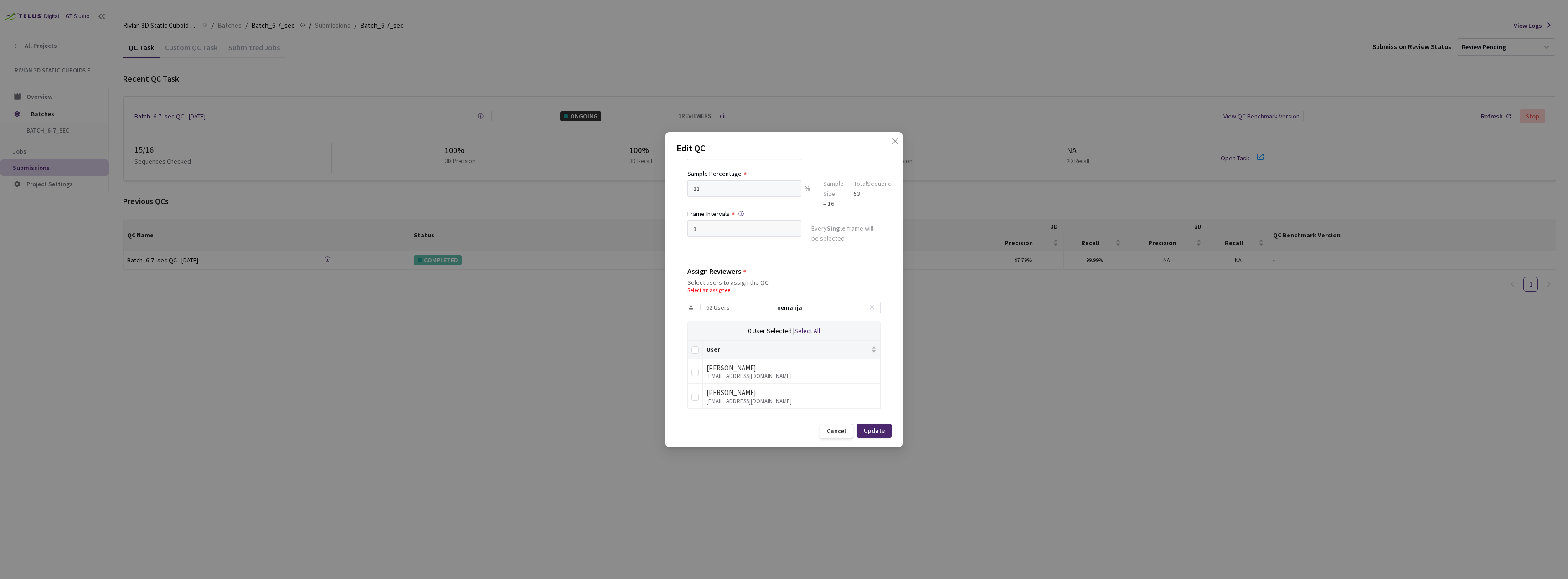
scroll to position [58, 0]
type input "nemanja"
click at [694, 396] on input "checkbox" at bounding box center [695, 396] width 7 height 7
checkbox input "true"
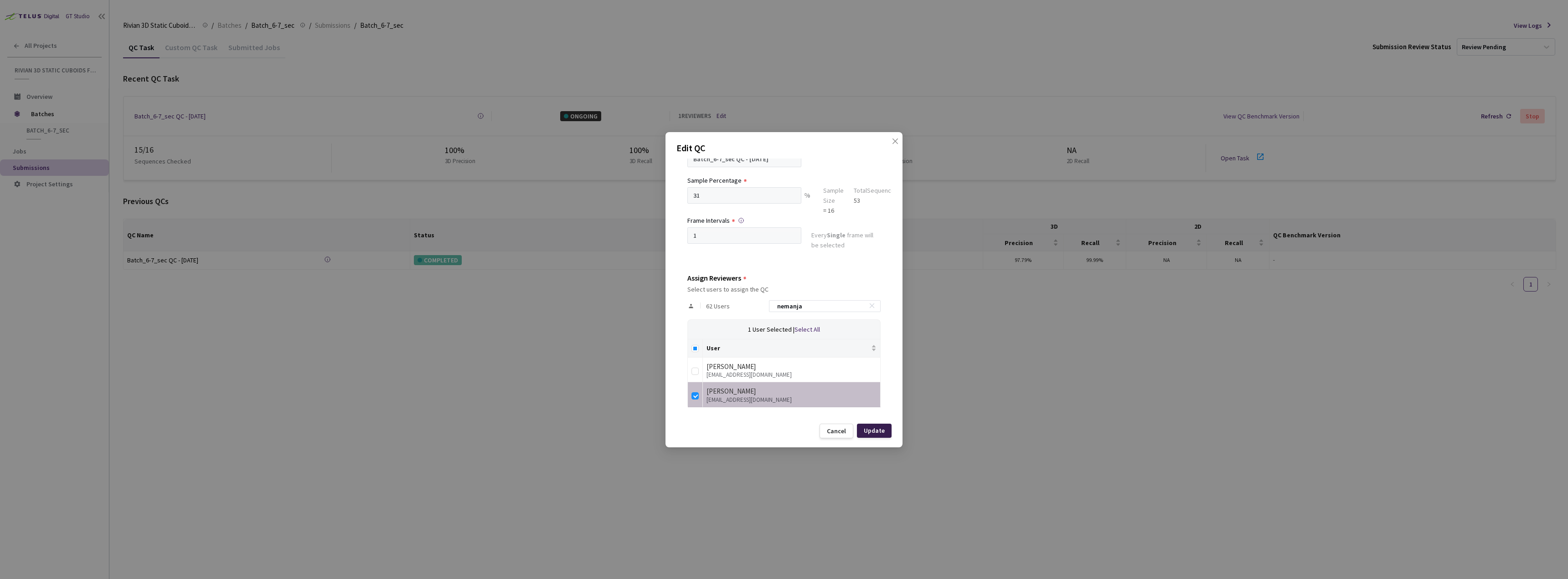
click at [868, 431] on div "Update" at bounding box center [874, 431] width 21 height 7
